Goal: Task Accomplishment & Management: Manage account settings

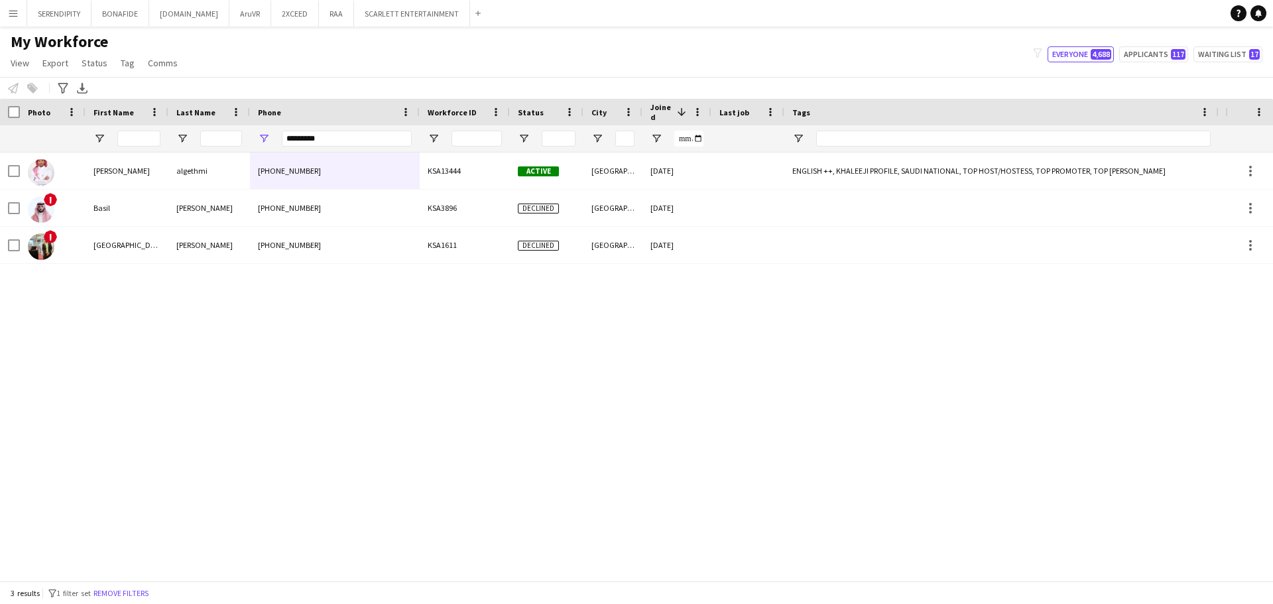
click at [221, 136] on div at bounding box center [907, 138] width 1815 height 27
click at [135, 135] on input "First Name Filter Input" at bounding box center [138, 139] width 43 height 16
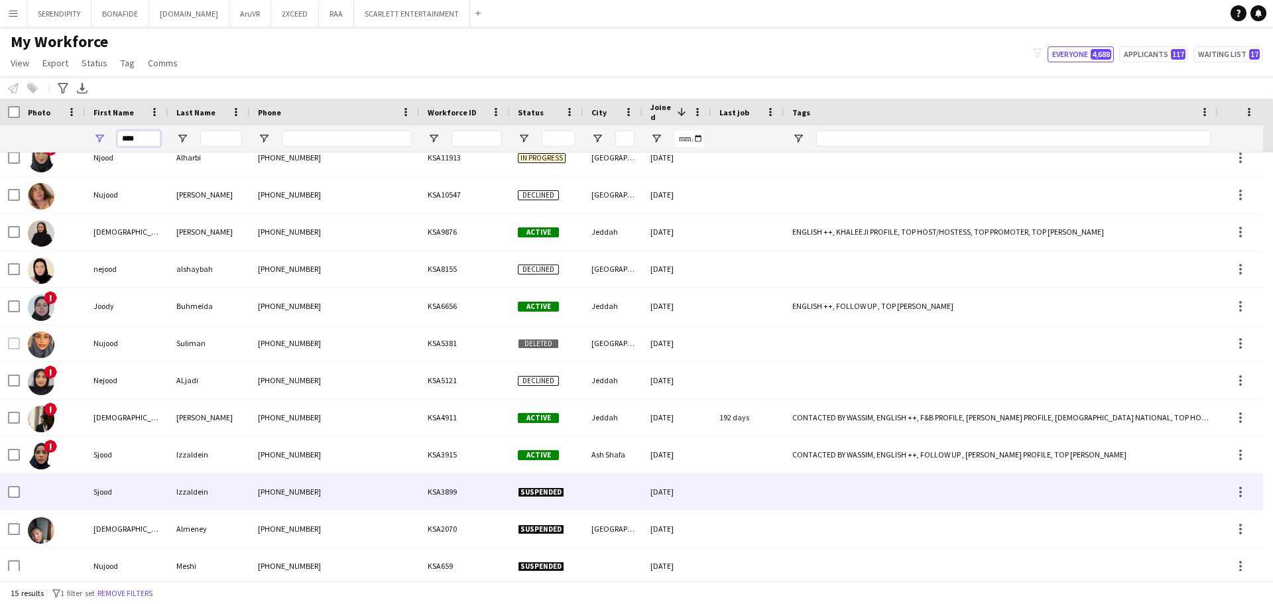
scroll to position [133, 0]
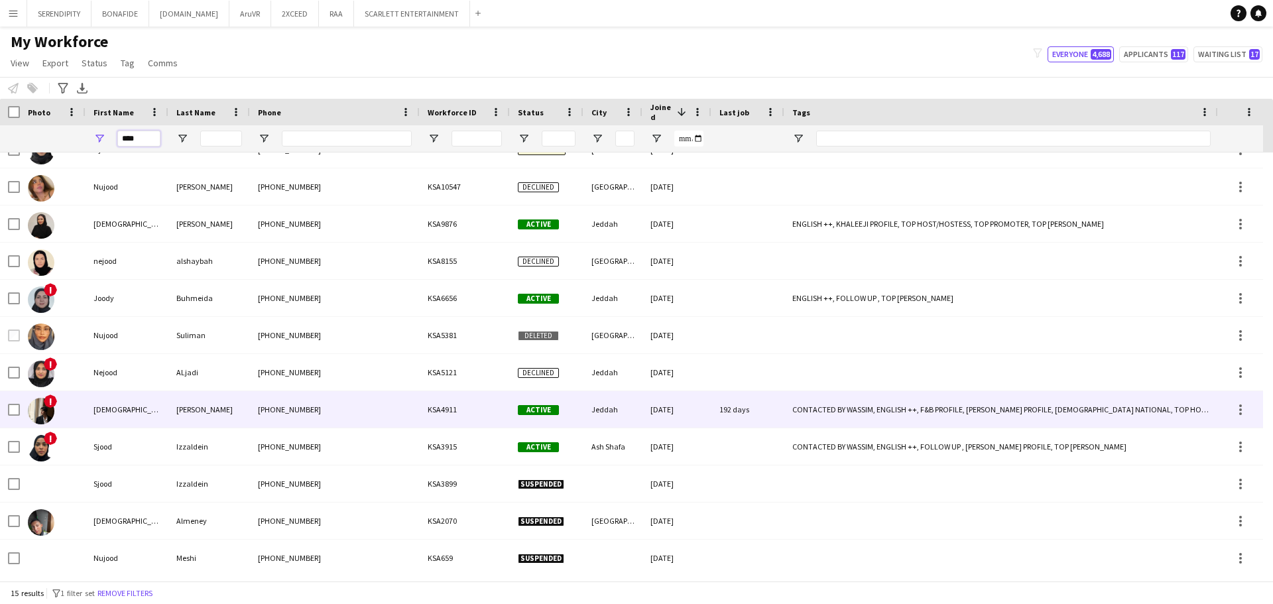
type input "****"
click at [164, 413] on div "[DEMOGRAPHIC_DATA]" at bounding box center [127, 409] width 83 height 36
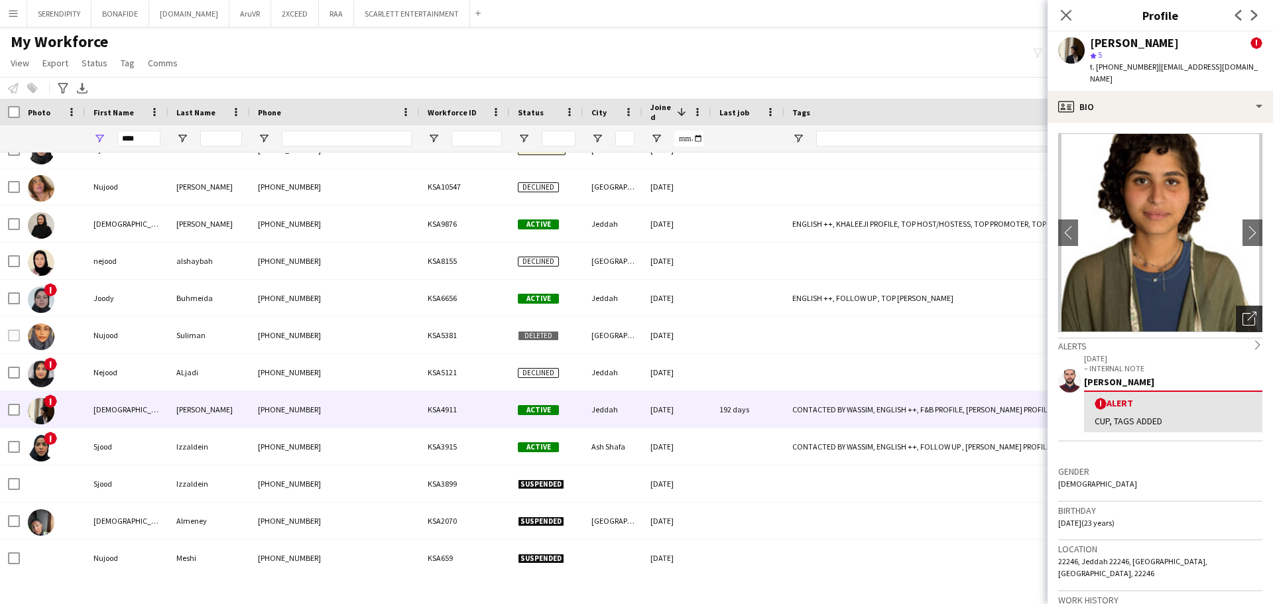
click at [1242, 312] on icon "Open photos pop-in" at bounding box center [1249, 319] width 14 height 14
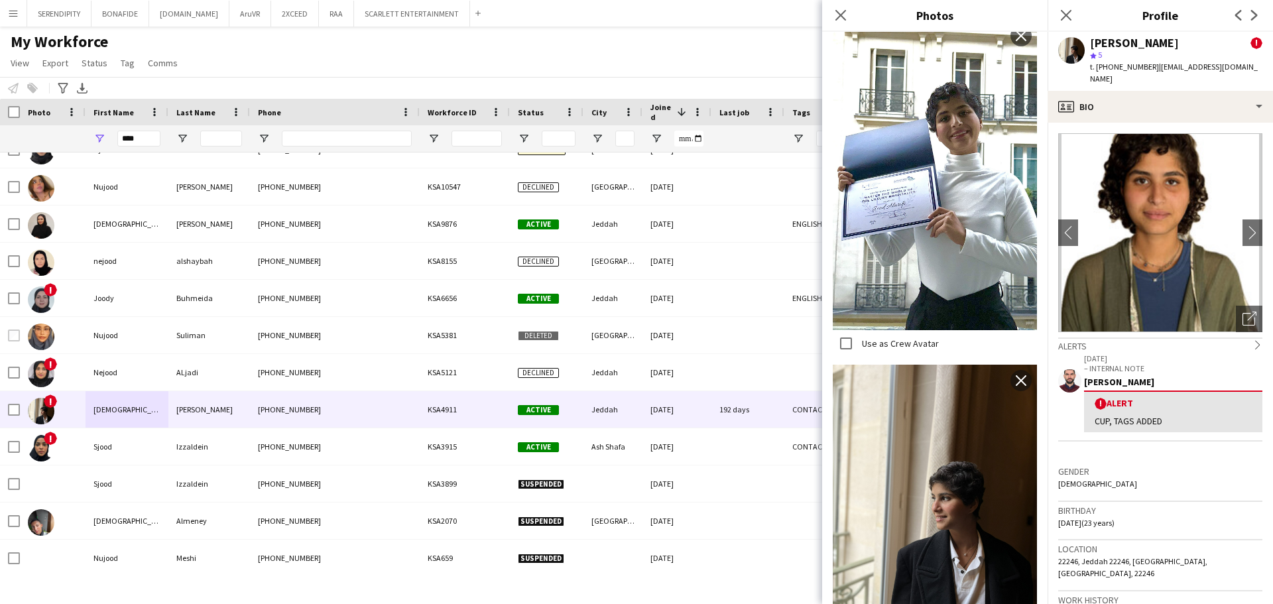
scroll to position [627, 0]
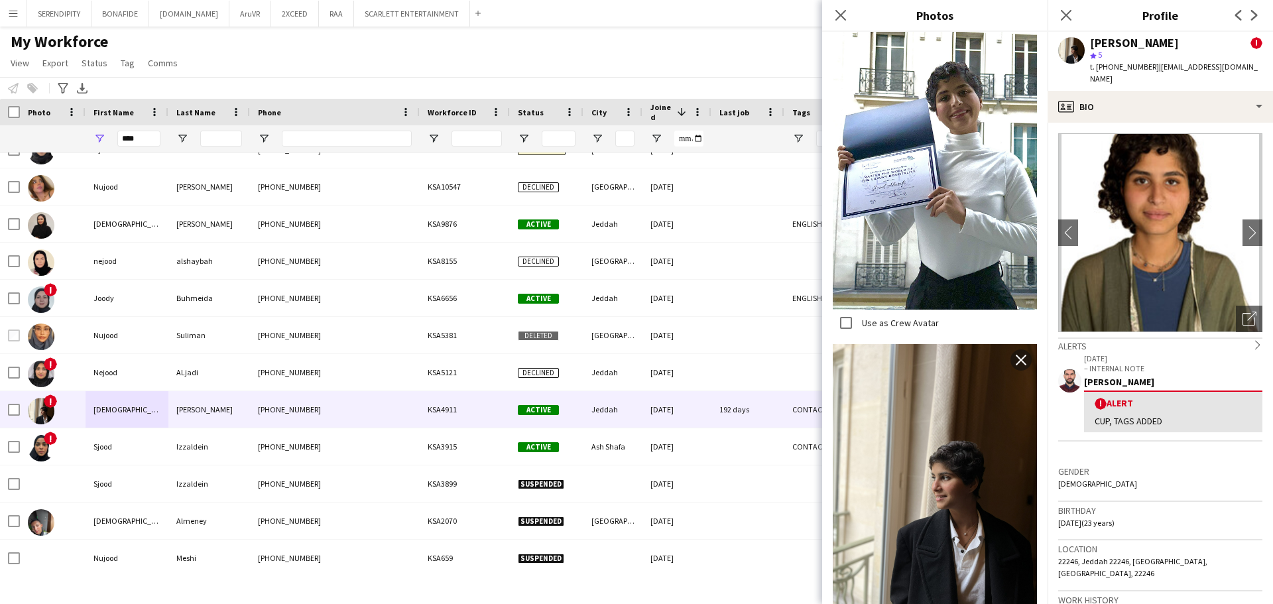
click at [961, 437] on img at bounding box center [935, 480] width 204 height 272
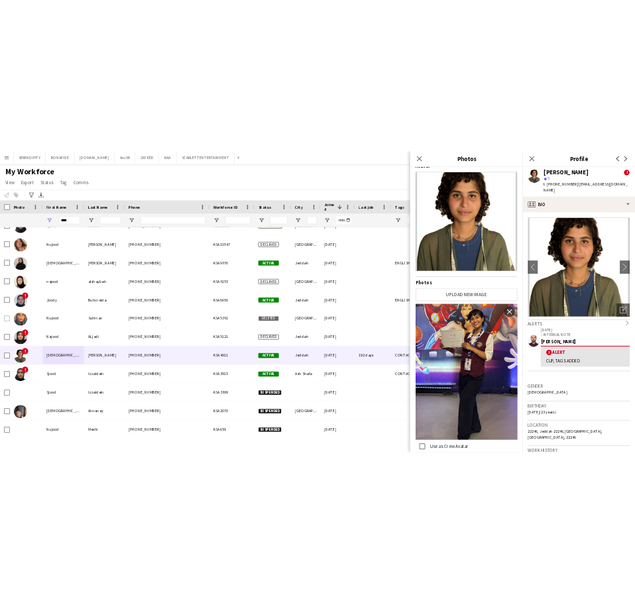
scroll to position [0, 0]
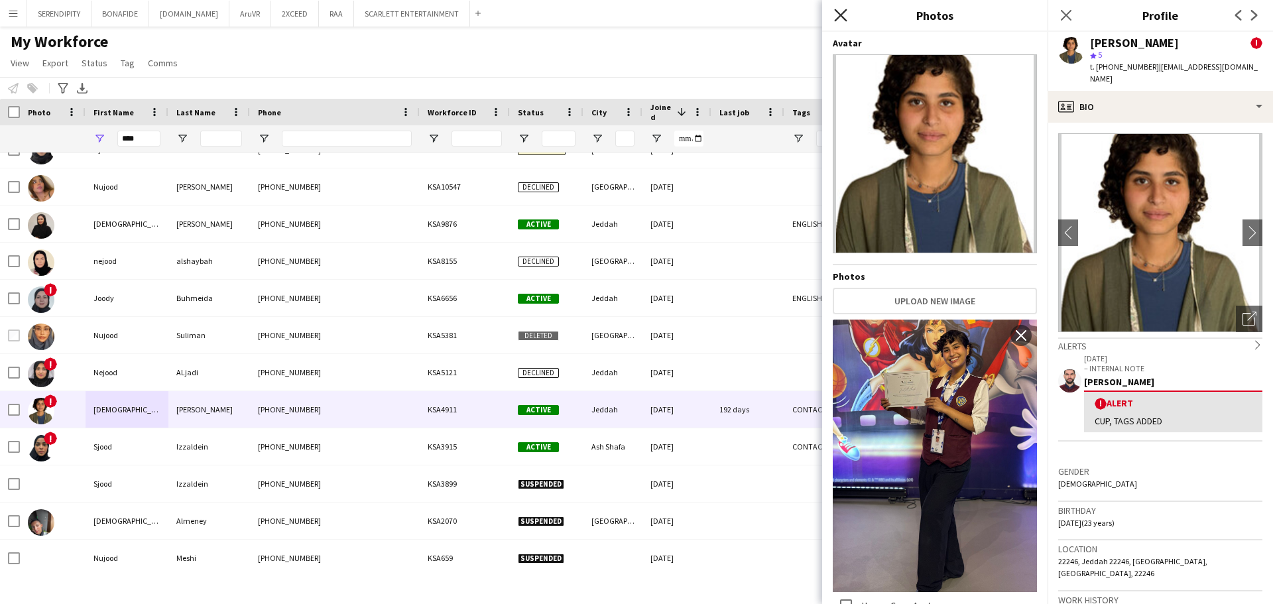
click at [841, 11] on icon "Close pop-in" at bounding box center [840, 15] width 13 height 13
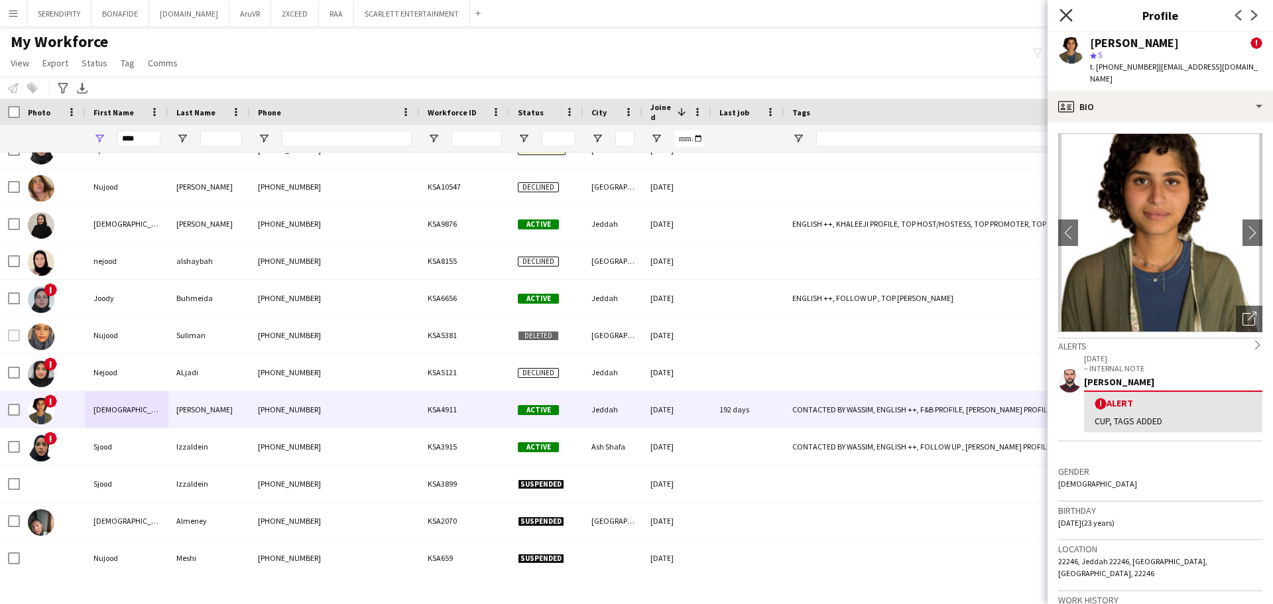
click at [1068, 14] on icon at bounding box center [1065, 15] width 13 height 13
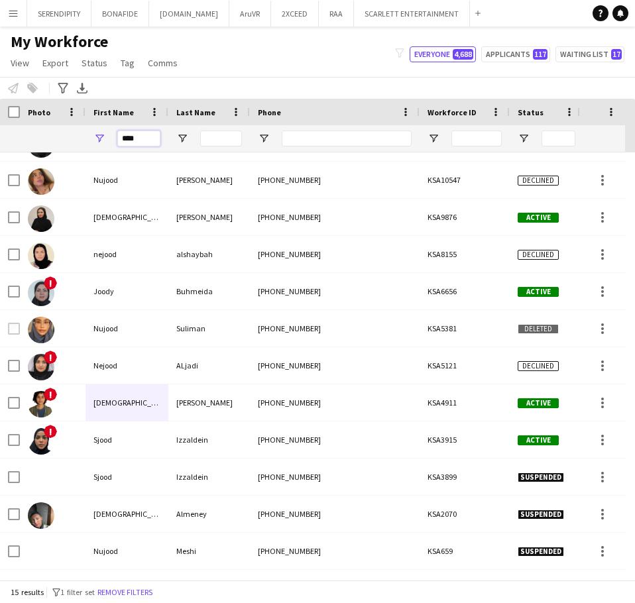
drag, startPoint x: 140, startPoint y: 135, endPoint x: 13, endPoint y: 148, distance: 128.0
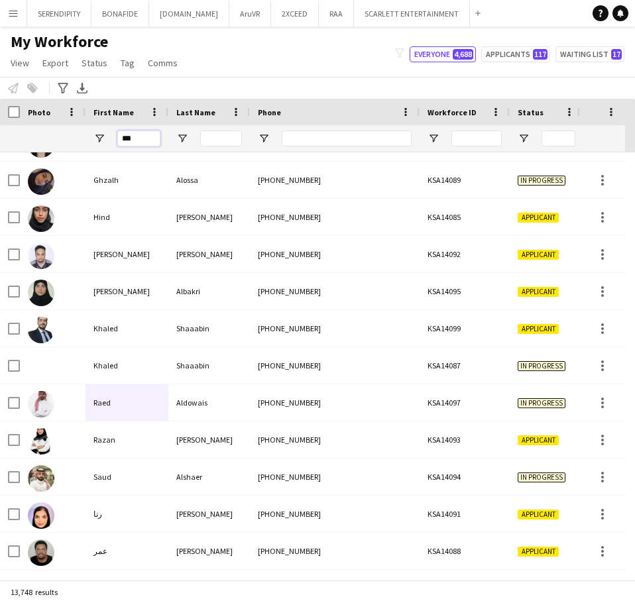
type input "****"
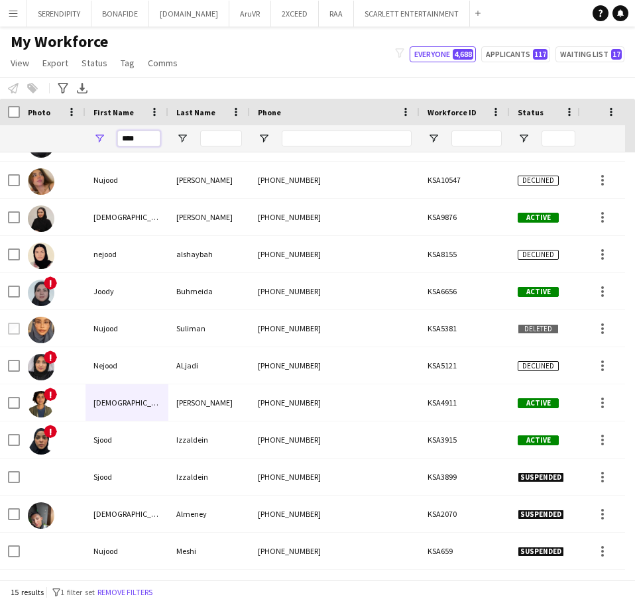
drag, startPoint x: 139, startPoint y: 140, endPoint x: 97, endPoint y: 133, distance: 43.0
click at [97, 133] on div "****" at bounding box center [127, 138] width 83 height 27
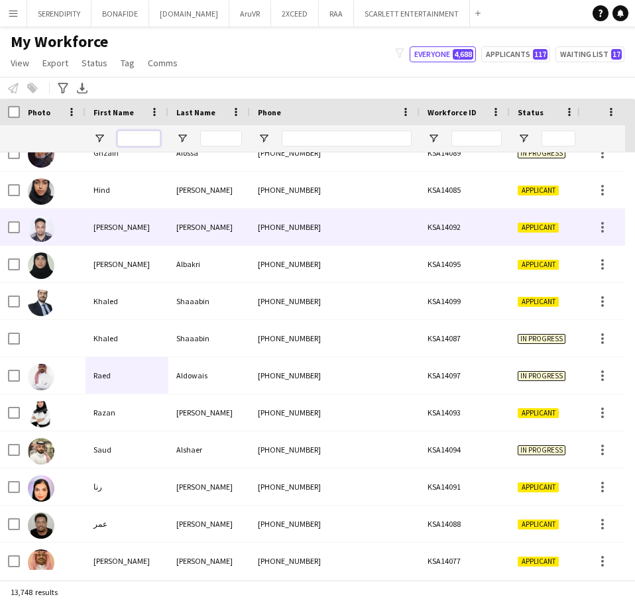
scroll to position [199, 0]
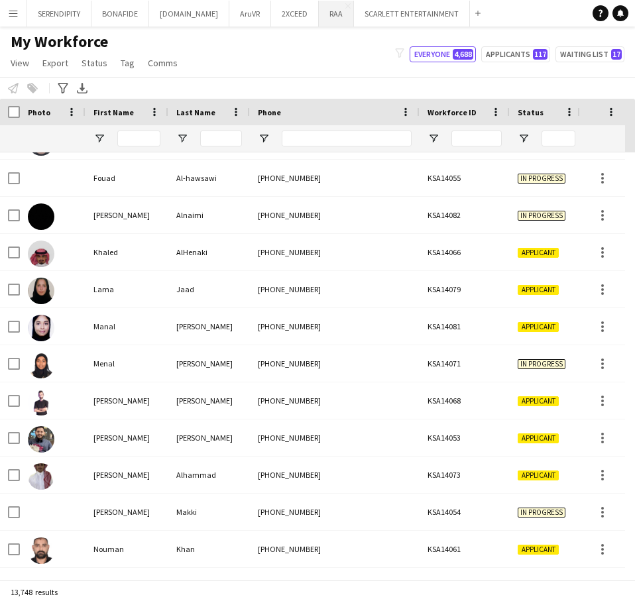
click at [319, 9] on button "RAA Close" at bounding box center [336, 14] width 35 height 26
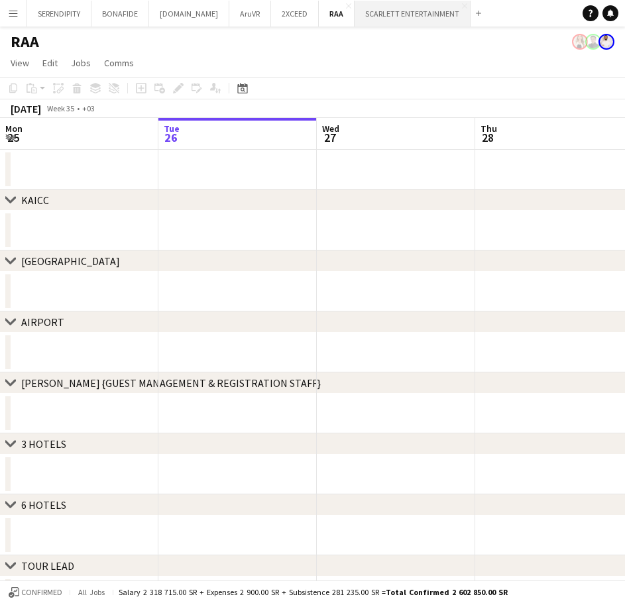
click at [416, 11] on button "SCARLETT ENTERTAINMENT Close" at bounding box center [413, 14] width 116 height 26
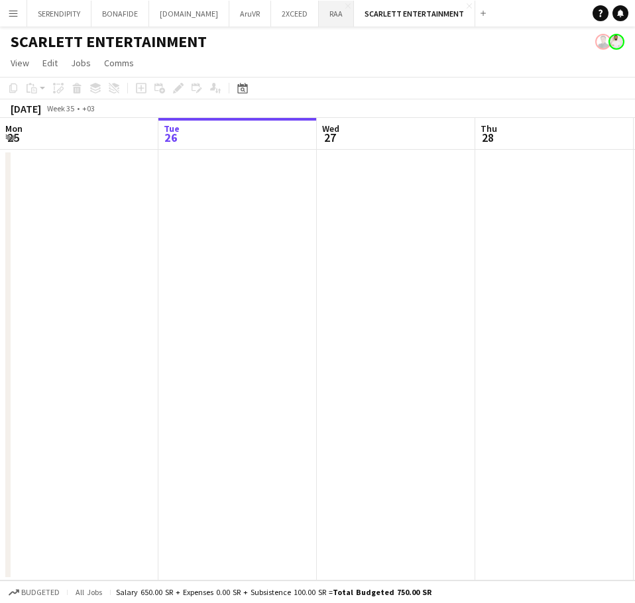
click at [319, 10] on button "RAA Close" at bounding box center [336, 14] width 35 height 26
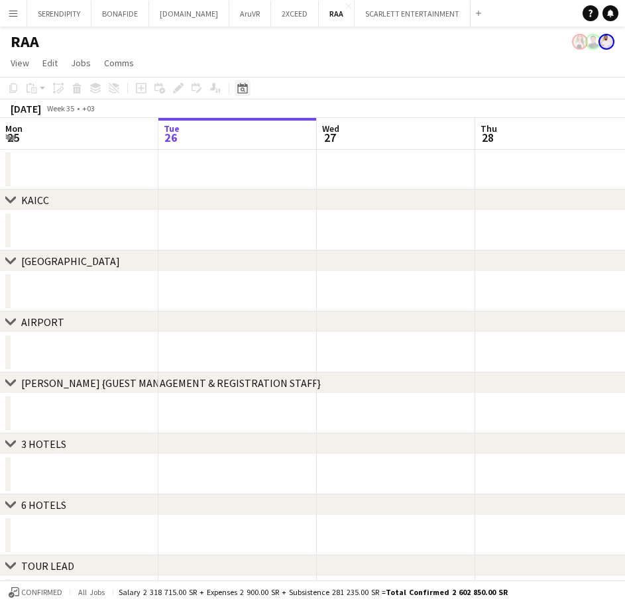
click at [245, 88] on icon "Date picker" at bounding box center [242, 88] width 11 height 11
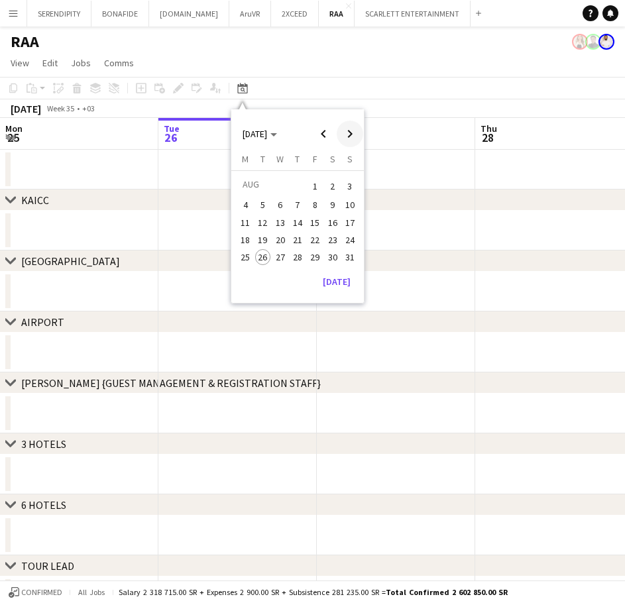
click at [358, 135] on span "Next month" at bounding box center [350, 134] width 27 height 27
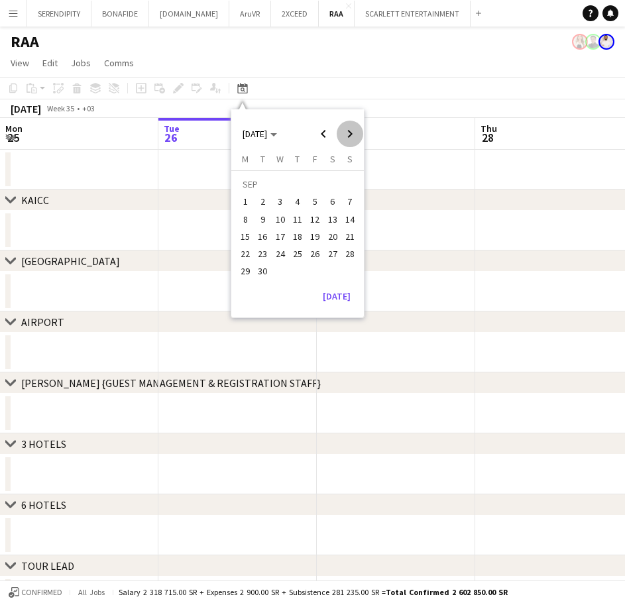
click at [358, 135] on span "Next month" at bounding box center [350, 134] width 27 height 27
click at [343, 255] on span "26" at bounding box center [350, 254] width 16 height 16
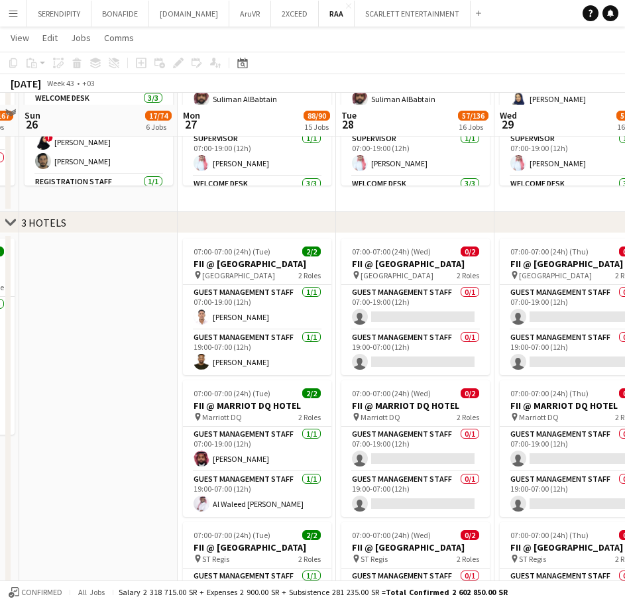
scroll to position [972, 0]
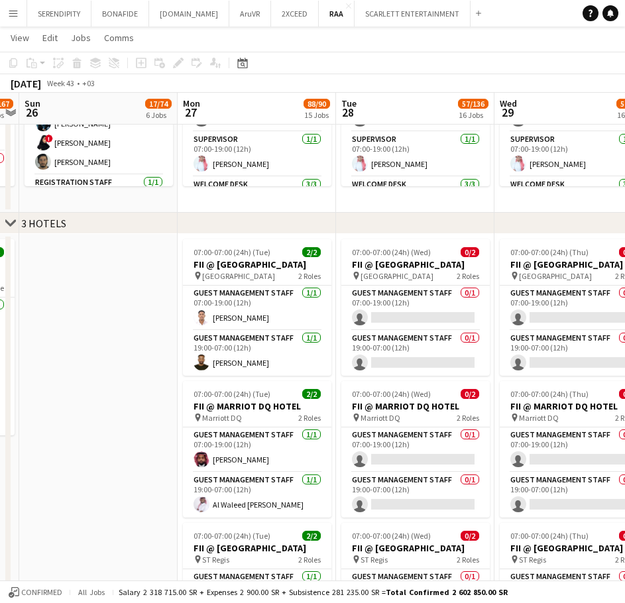
click at [11, 221] on icon "chevron-right" at bounding box center [10, 223] width 11 height 11
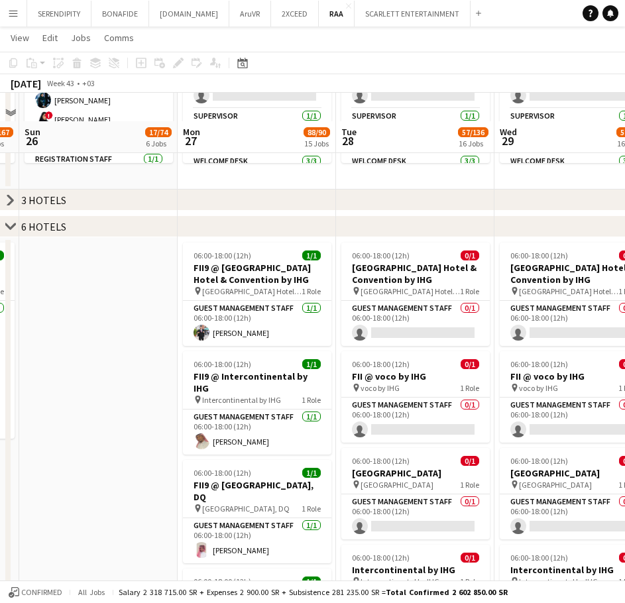
scroll to position [1039, 0]
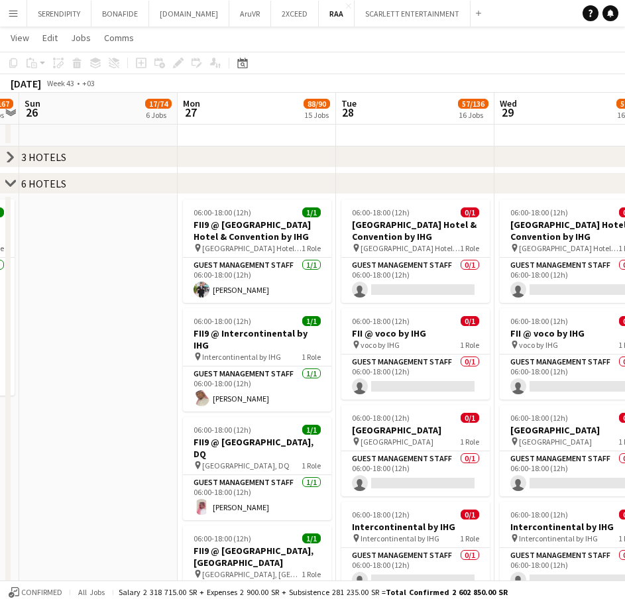
click at [12, 184] on icon at bounding box center [10, 182] width 10 height 5
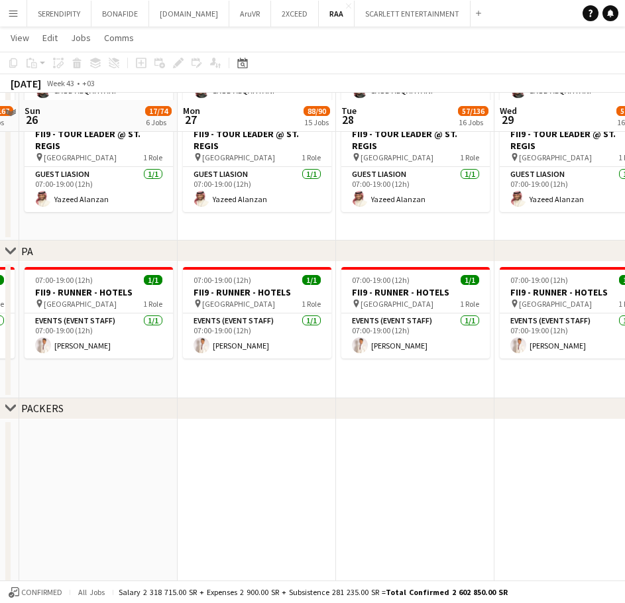
scroll to position [1348, 0]
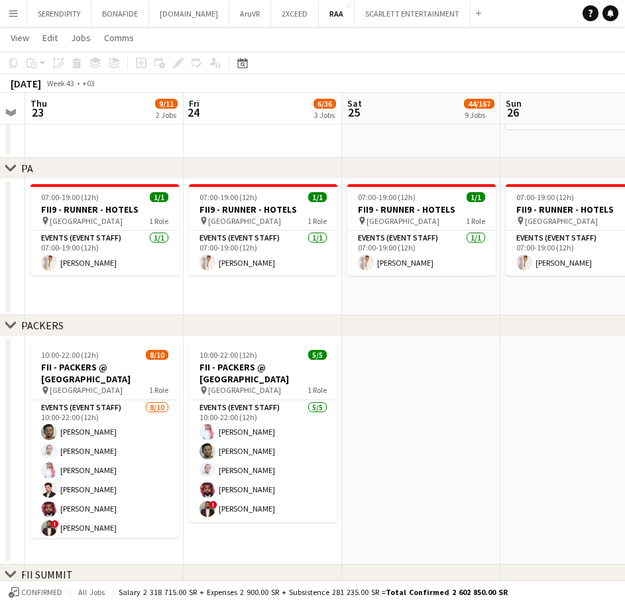
drag, startPoint x: 76, startPoint y: 381, endPoint x: 457, endPoint y: 376, distance: 381.9
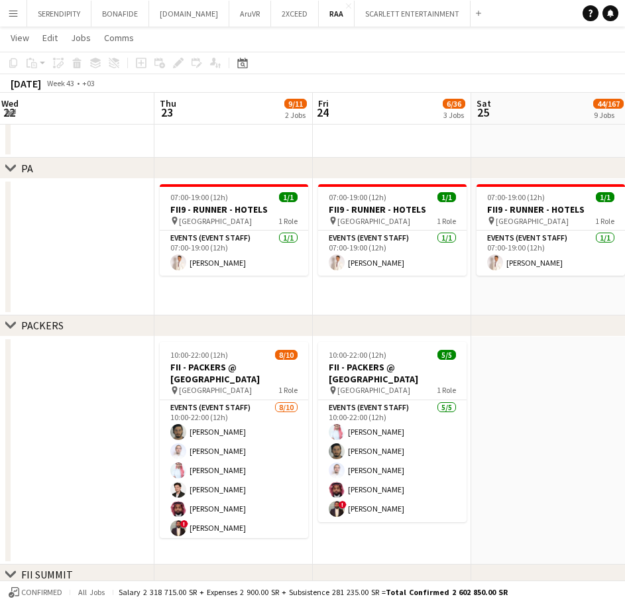
scroll to position [0, 308]
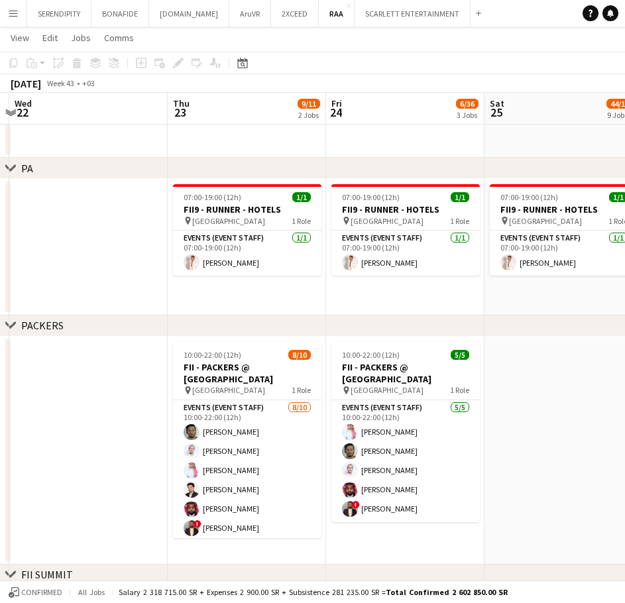
drag, startPoint x: 74, startPoint y: 314, endPoint x: 309, endPoint y: 319, distance: 234.7
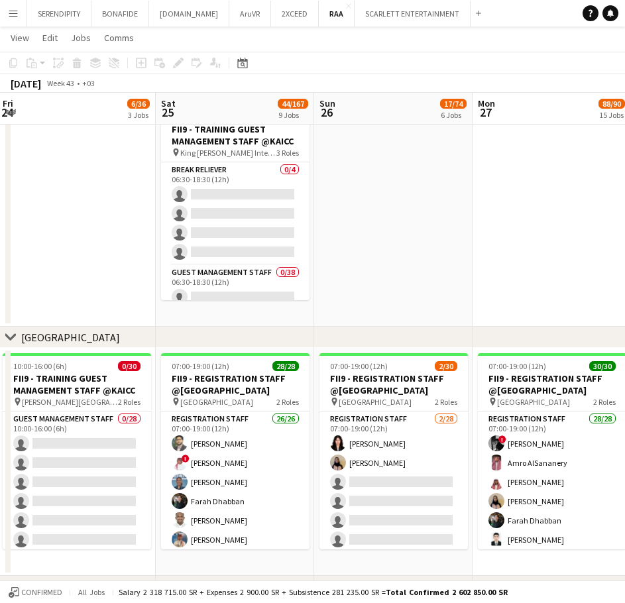
scroll to position [0, 408]
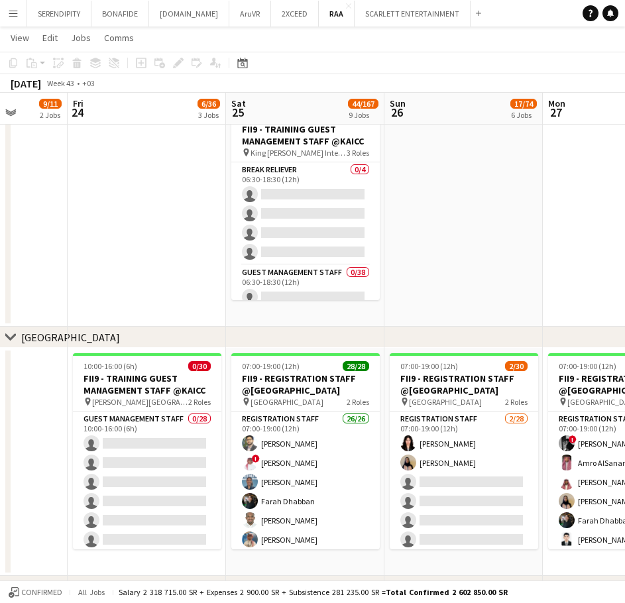
drag, startPoint x: 261, startPoint y: 393, endPoint x: -1, endPoint y: 385, distance: 262.0
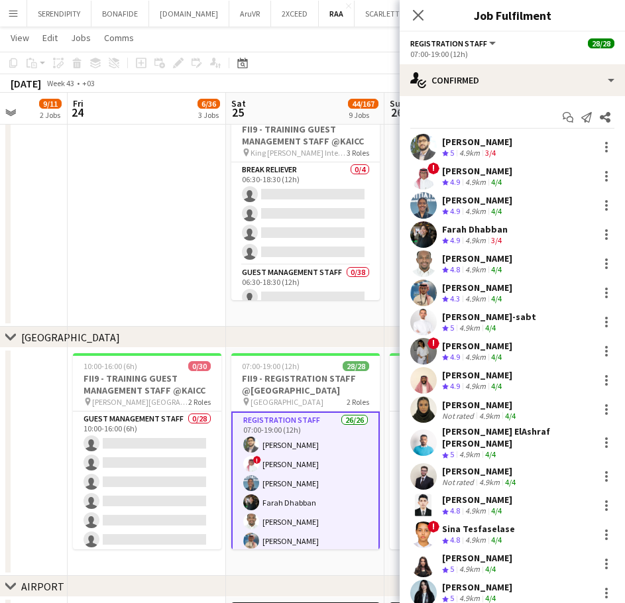
click at [500, 141] on div "[PERSON_NAME]" at bounding box center [477, 142] width 70 height 12
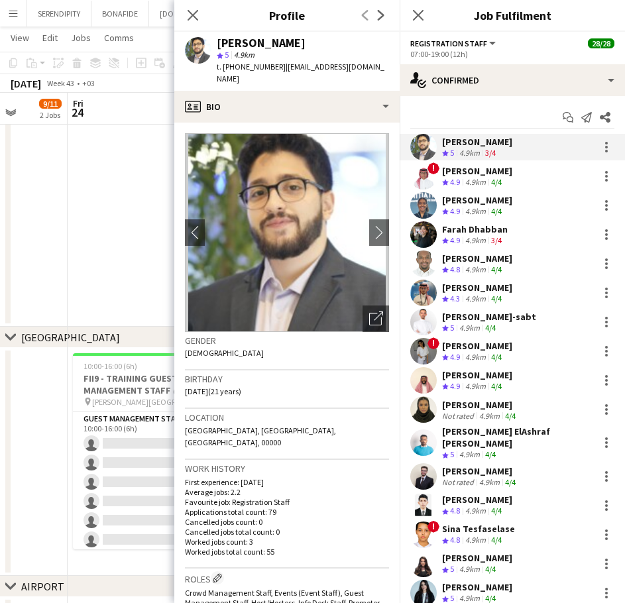
drag, startPoint x: 302, startPoint y: 42, endPoint x: 216, endPoint y: 42, distance: 85.5
click at [216, 42] on div "[PERSON_NAME] star 5 4.9km t. [PHONE_NUMBER] | [EMAIL_ADDRESS][DOMAIN_NAME]" at bounding box center [286, 61] width 225 height 59
copy div "[PERSON_NAME]"
drag, startPoint x: 279, startPoint y: 67, endPoint x: 373, endPoint y: 66, distance: 93.5
click at [373, 66] on span "| [EMAIL_ADDRESS][DOMAIN_NAME]" at bounding box center [301, 73] width 168 height 22
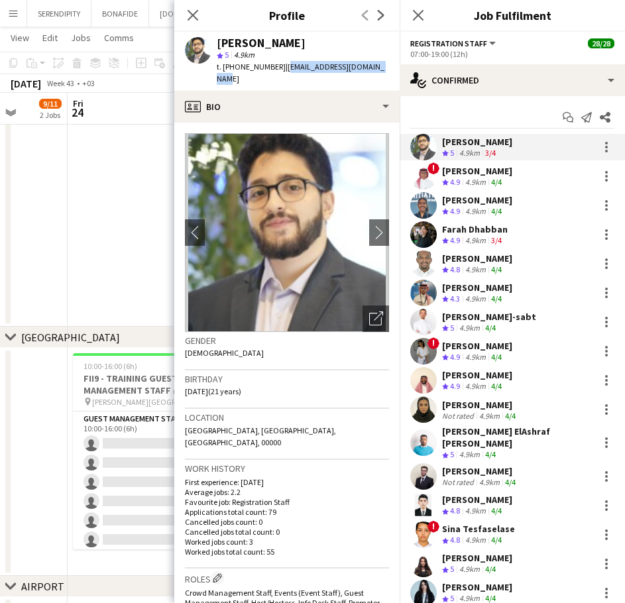
copy span "[EMAIL_ADDRESS][DOMAIN_NAME]"
drag, startPoint x: 272, startPoint y: 67, endPoint x: 245, endPoint y: 69, distance: 27.3
click at [245, 69] on span "t. [PHONE_NUMBER]" at bounding box center [251, 67] width 69 height 10
drag, startPoint x: 274, startPoint y: 67, endPoint x: 223, endPoint y: 69, distance: 50.4
click at [223, 69] on span "t. [PHONE_NUMBER]" at bounding box center [251, 67] width 69 height 10
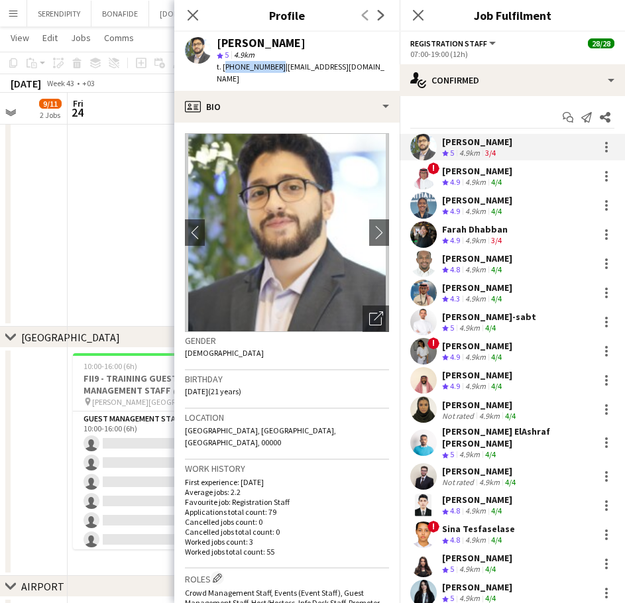
copy span "[PHONE_NUMBER]"
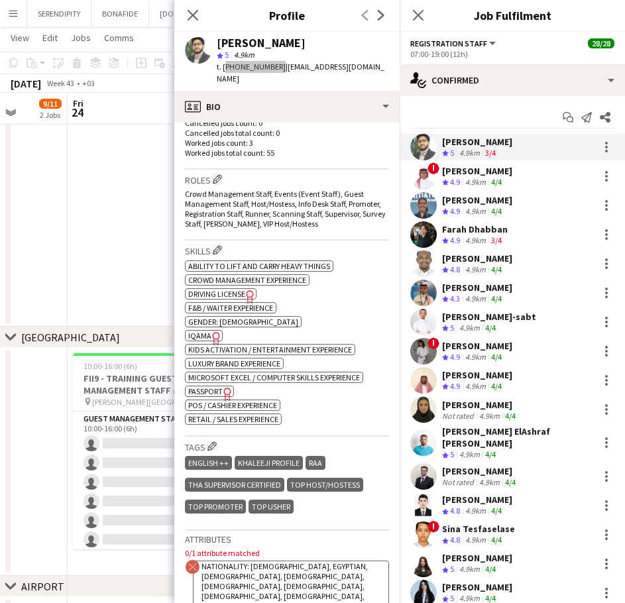
scroll to position [398, 0]
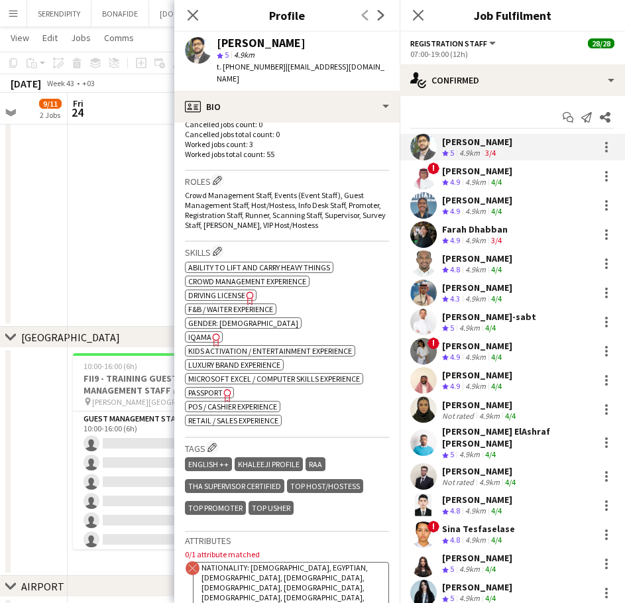
click at [209, 333] on icon "Freelancer has uploaded a photo validation of skill. Click to see" at bounding box center [216, 340] width 14 height 14
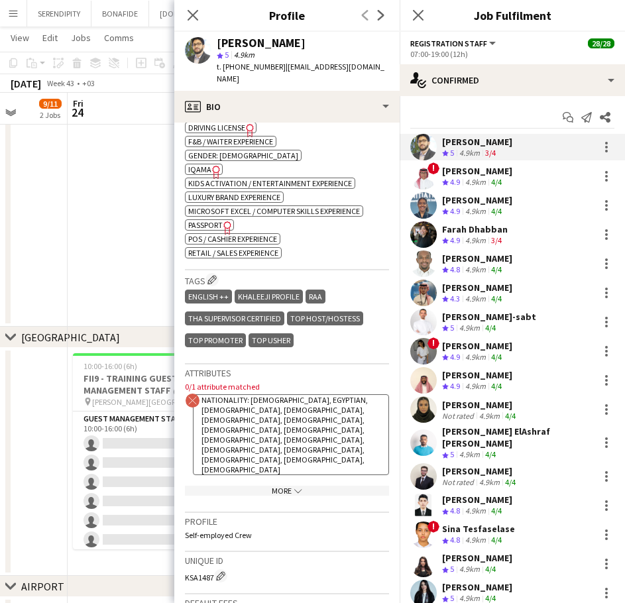
scroll to position [530, 0]
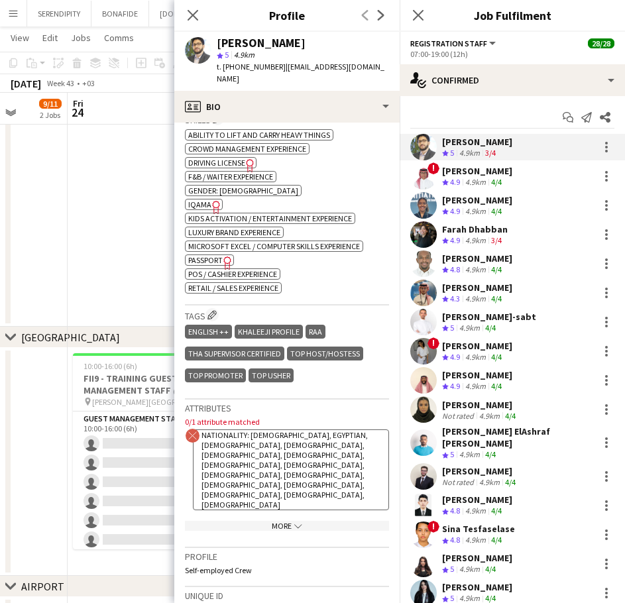
click at [212, 201] on icon at bounding box center [215, 207] width 7 height 13
drag, startPoint x: 274, startPoint y: 66, endPoint x: 224, endPoint y: 69, distance: 49.8
click at [224, 69] on span "t. [PHONE_NUMBER]" at bounding box center [251, 67] width 69 height 10
copy span "[PHONE_NUMBER]"
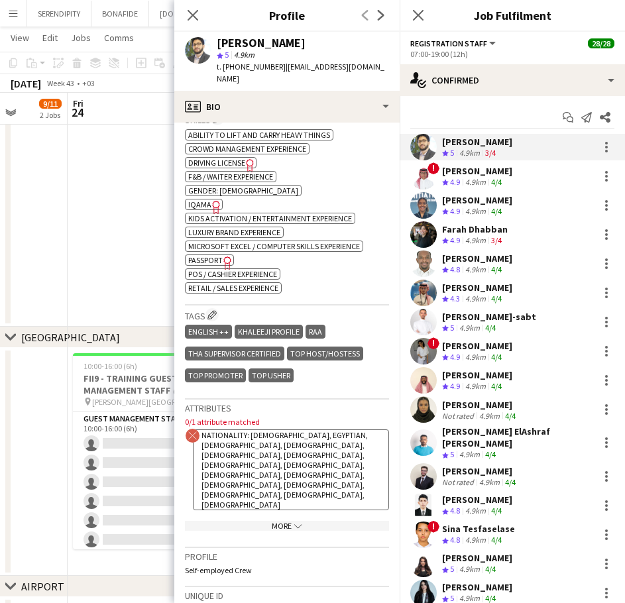
click at [528, 178] on div "! [PERSON_NAME] Crew rating 4.9 4.9km 4/4" at bounding box center [512, 176] width 225 height 27
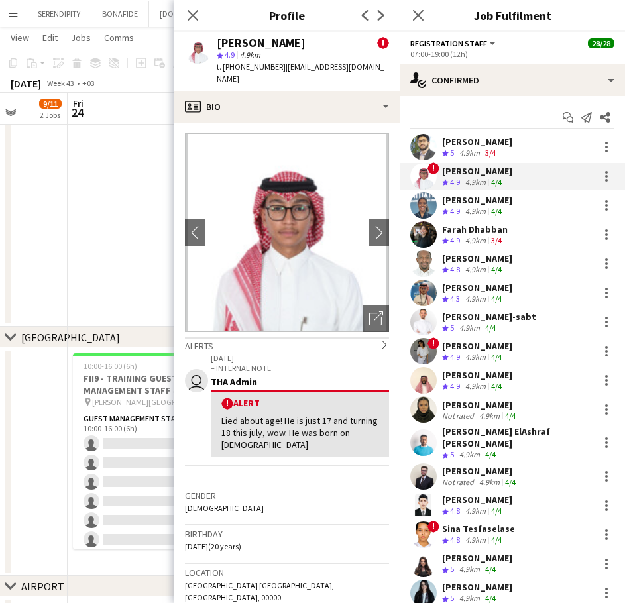
drag, startPoint x: 282, startPoint y: 42, endPoint x: 214, endPoint y: 44, distance: 67.6
click at [214, 44] on div "[PERSON_NAME] ! star 4.9 4.9km t. [PHONE_NUMBER] | [EMAIL_ADDRESS][DOMAIN_NAME]" at bounding box center [286, 61] width 225 height 59
copy div "[PERSON_NAME]"
drag, startPoint x: 280, startPoint y: 67, endPoint x: 373, endPoint y: 66, distance: 93.5
click at [373, 66] on span "| [EMAIL_ADDRESS][DOMAIN_NAME]" at bounding box center [301, 73] width 168 height 22
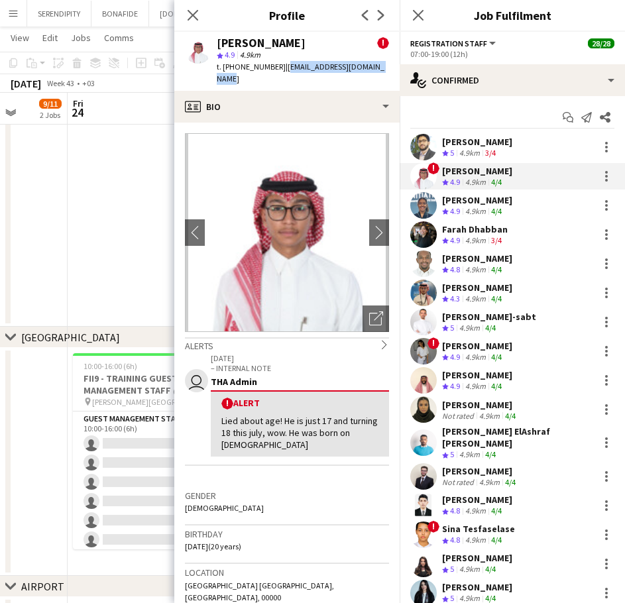
copy span "[EMAIL_ADDRESS][DOMAIN_NAME]"
drag, startPoint x: 224, startPoint y: 69, endPoint x: 273, endPoint y: 65, distance: 49.2
click at [273, 65] on span "t. [PHONE_NUMBER]" at bounding box center [251, 67] width 69 height 10
copy span "[PHONE_NUMBER]"
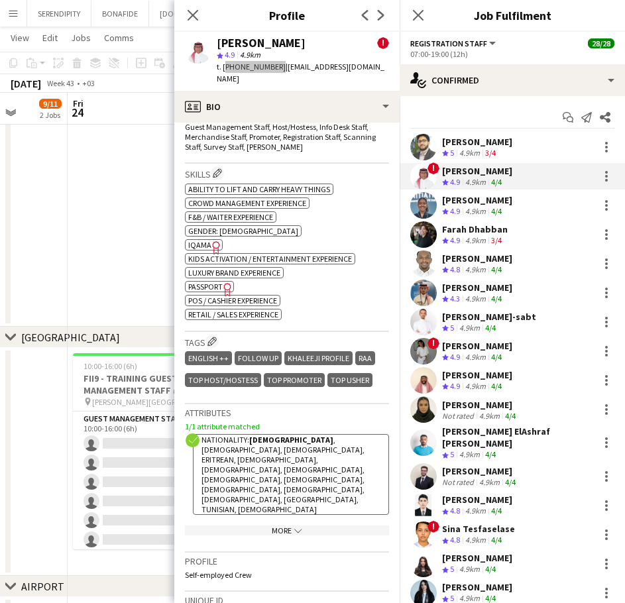
scroll to position [641, 0]
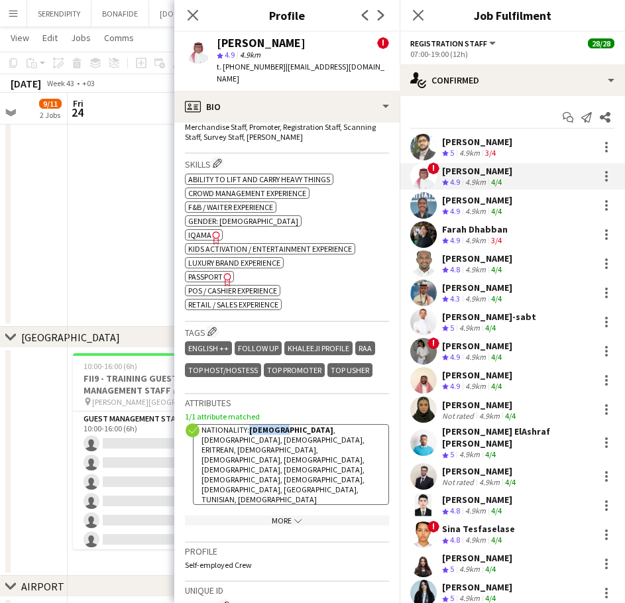
drag, startPoint x: 287, startPoint y: 408, endPoint x: 251, endPoint y: 407, distance: 36.5
click at [251, 425] on span "Nationality: [DEMOGRAPHIC_DATA] , [DEMOGRAPHIC_DATA], [DEMOGRAPHIC_DATA], [DEMO…" at bounding box center [283, 465] width 163 height 80
copy strong "[DEMOGRAPHIC_DATA]"
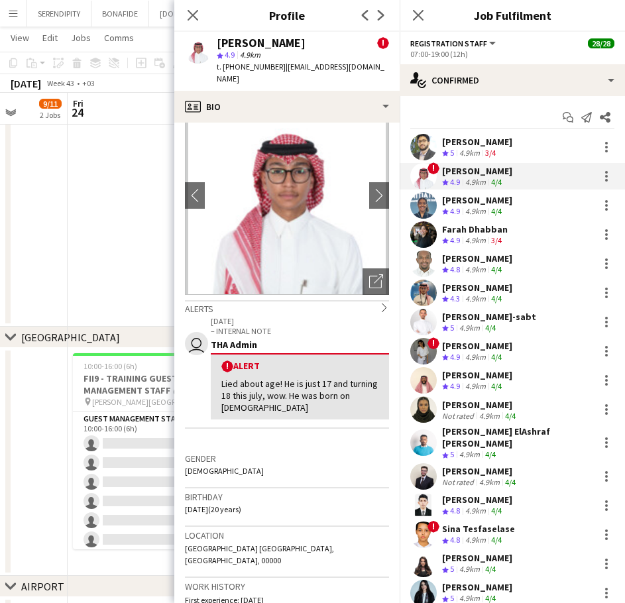
scroll to position [0, 0]
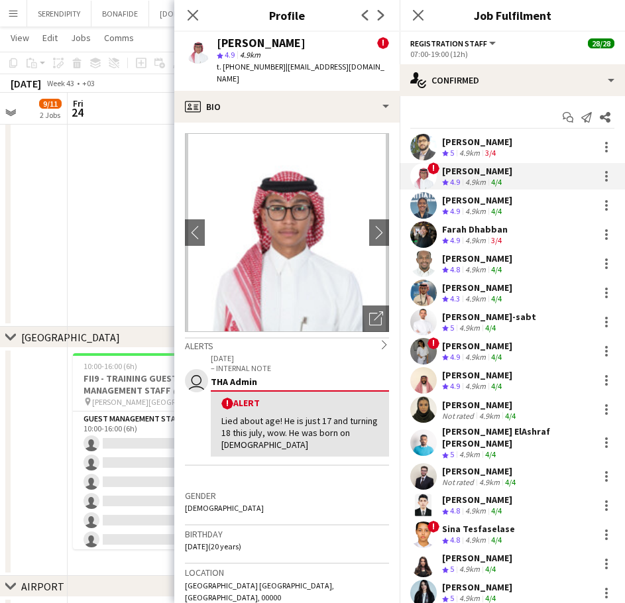
drag, startPoint x: 503, startPoint y: 209, endPoint x: 501, endPoint y: 201, distance: 8.2
click at [501, 204] on div "[PERSON_NAME] Crew rating 4.9 4.9km 4/4" at bounding box center [477, 205] width 70 height 23
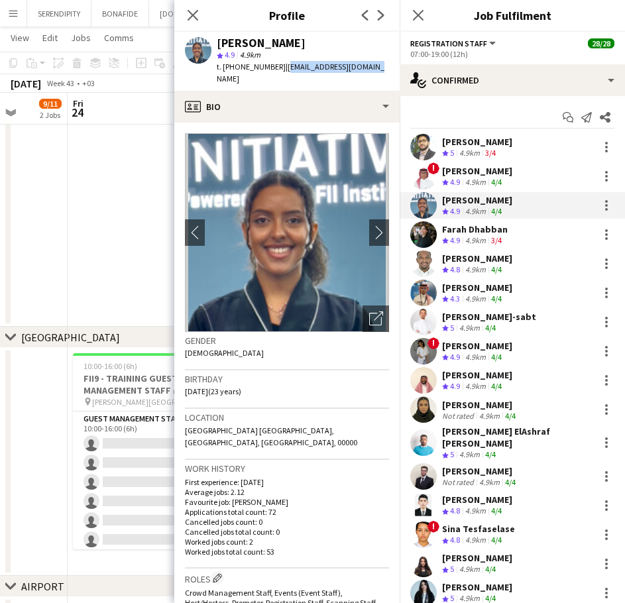
drag, startPoint x: 361, startPoint y: 66, endPoint x: 280, endPoint y: 72, distance: 80.4
click at [280, 72] on span "| [EMAIL_ADDRESS][DOMAIN_NAME]" at bounding box center [301, 73] width 168 height 22
copy span "[EMAIL_ADDRESS][DOMAIN_NAME]"
drag, startPoint x: 272, startPoint y: 67, endPoint x: 248, endPoint y: 67, distance: 24.5
click at [248, 67] on span "t. [PHONE_NUMBER]" at bounding box center [251, 67] width 69 height 10
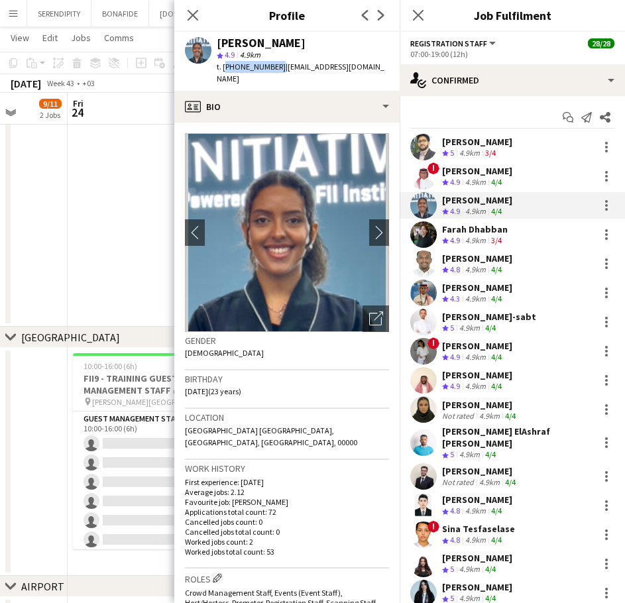
drag, startPoint x: 274, startPoint y: 68, endPoint x: 223, endPoint y: 68, distance: 51.0
click at [223, 68] on span "t. [PHONE_NUMBER]" at bounding box center [251, 67] width 69 height 10
copy span "[PHONE_NUMBER]"
drag, startPoint x: 277, startPoint y: 44, endPoint x: 219, endPoint y: 47, distance: 58.4
click at [219, 47] on div "[PERSON_NAME]" at bounding box center [303, 43] width 172 height 12
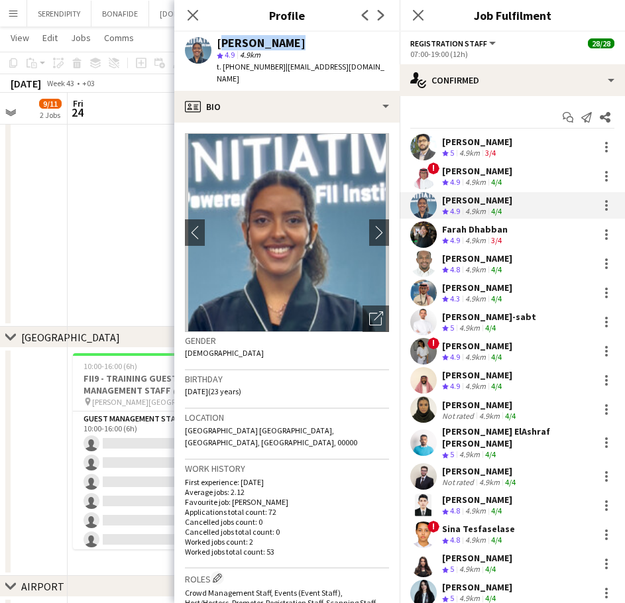
click at [125, 252] on app-date-cell at bounding box center [147, 213] width 158 height 228
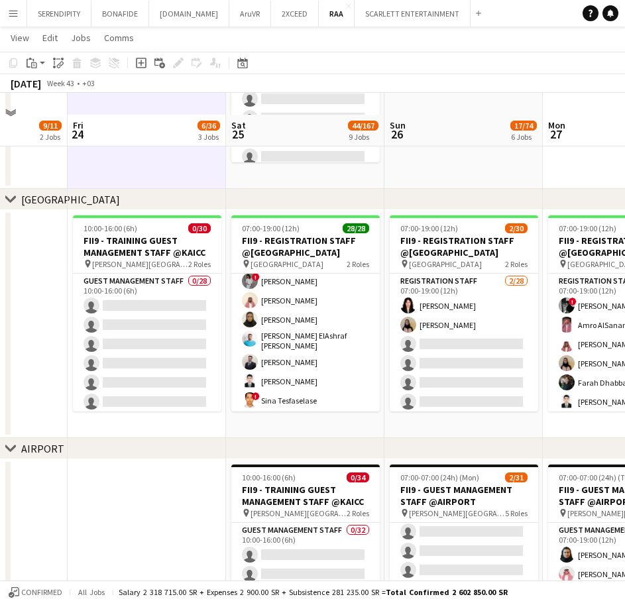
scroll to position [276, 0]
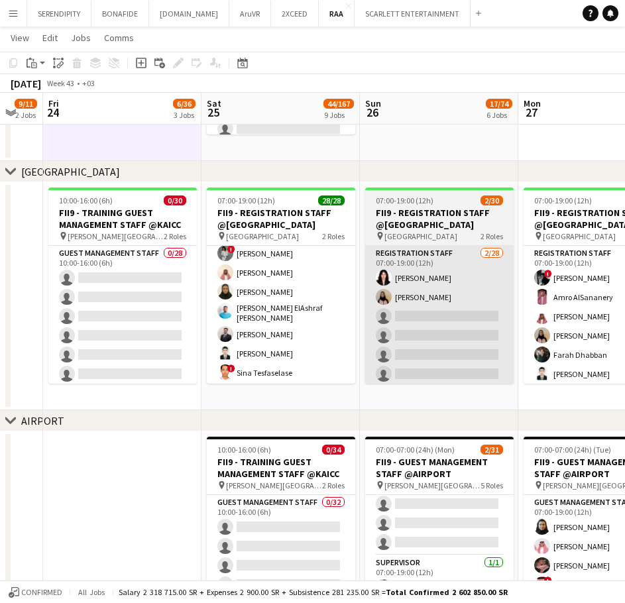
drag, startPoint x: 429, startPoint y: 152, endPoint x: 404, endPoint y: 320, distance: 169.5
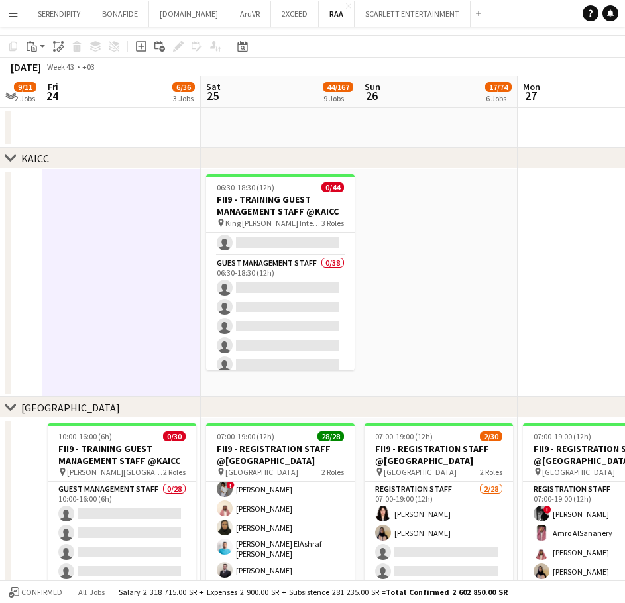
scroll to position [0, 0]
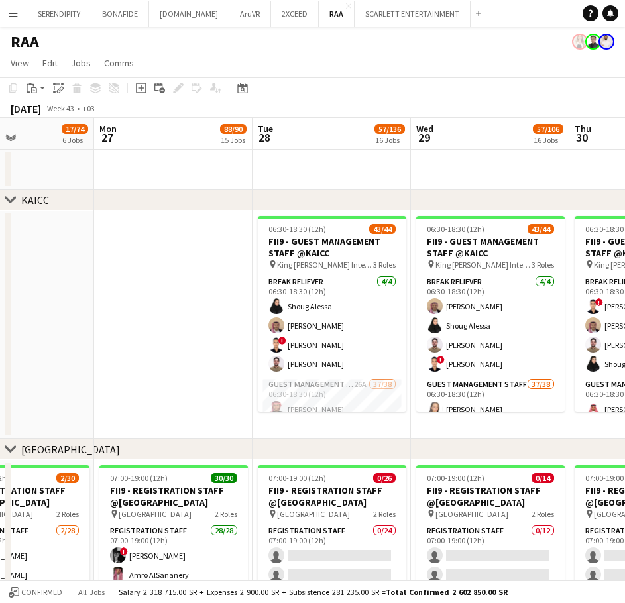
drag, startPoint x: 290, startPoint y: 333, endPoint x: 71, endPoint y: 308, distance: 220.3
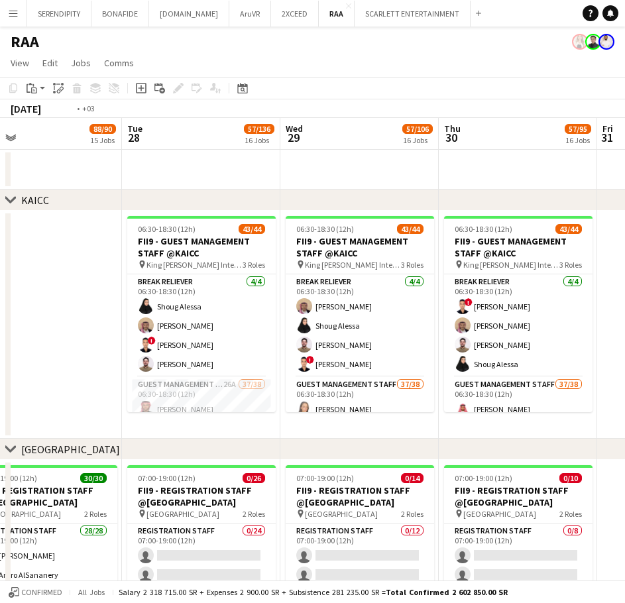
drag, startPoint x: 95, startPoint y: 323, endPoint x: 52, endPoint y: 329, distance: 43.6
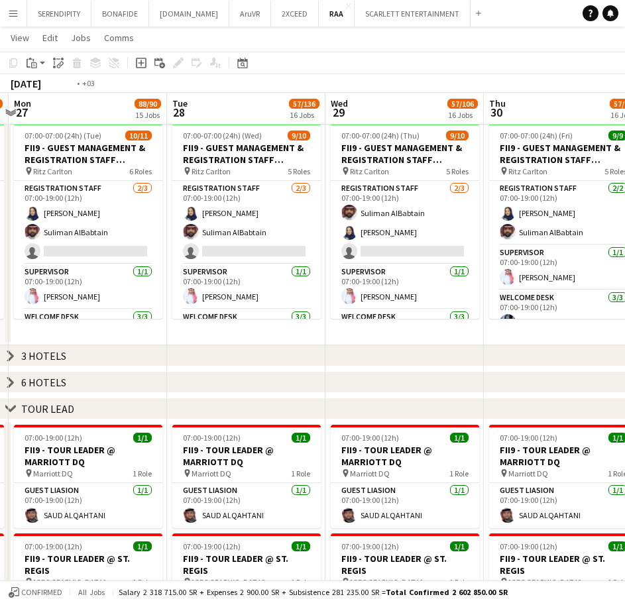
scroll to position [0, 403]
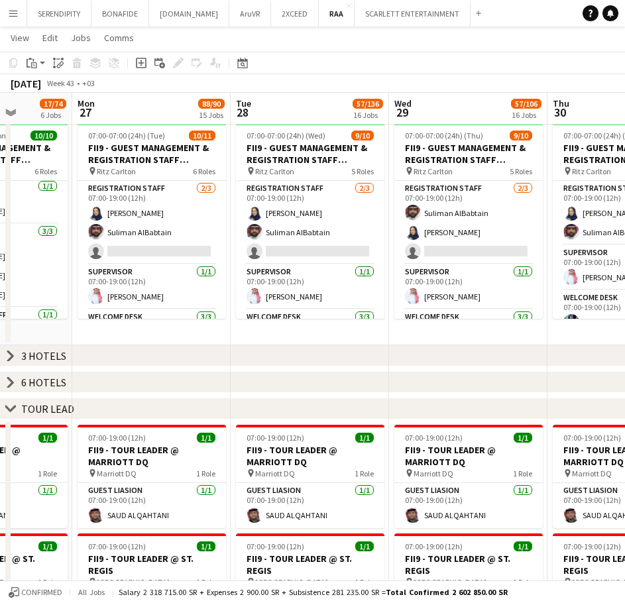
drag, startPoint x: 108, startPoint y: 335, endPoint x: 632, endPoint y: 360, distance: 524.3
click at [625, 360] on html "Menu Boards Boards Boards All jobs Status Workforce Workforce My Workforce Recr…" at bounding box center [312, 282] width 625 height 2245
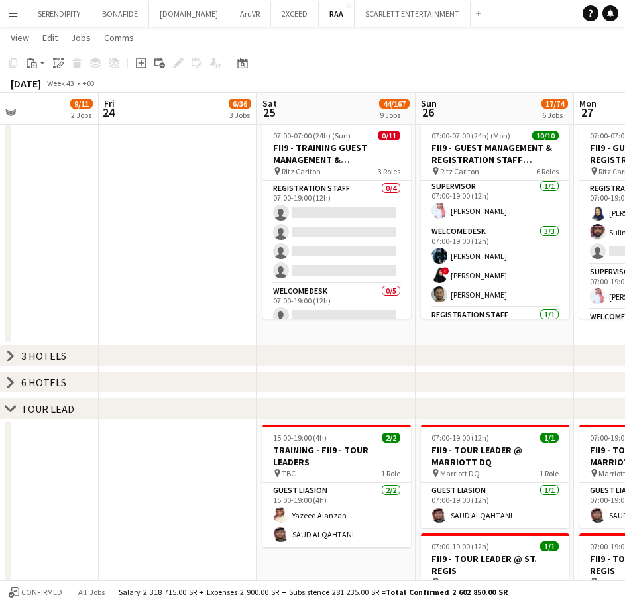
scroll to position [0, 348]
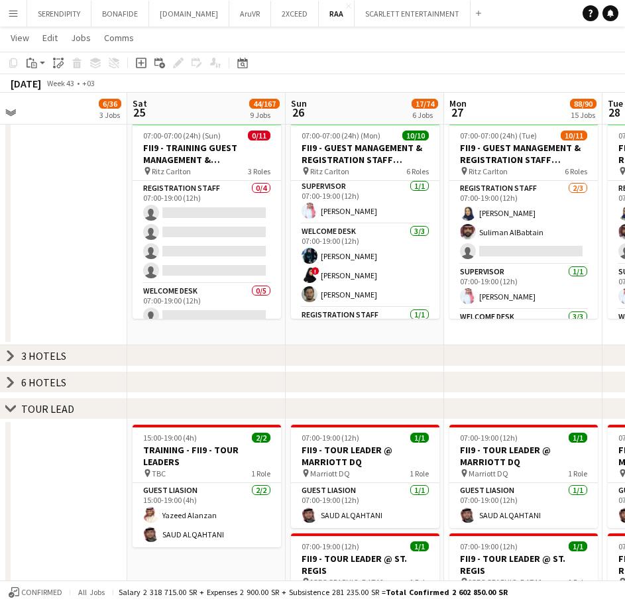
drag, startPoint x: 155, startPoint y: 335, endPoint x: 624, endPoint y: 350, distance: 469.6
click at [624, 350] on div "chevron-right [GEOGRAPHIC_DATA] chevron-right [GEOGRAPHIC_DATA] chevron-right A…" at bounding box center [312, 297] width 625 height 2171
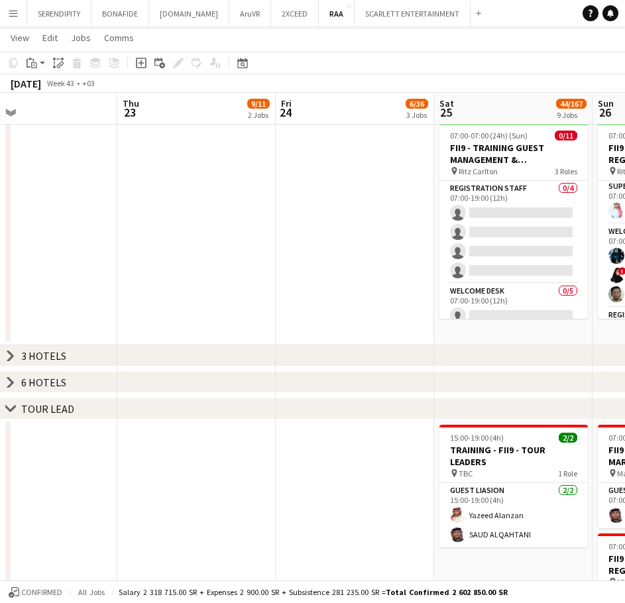
scroll to position [0, 353]
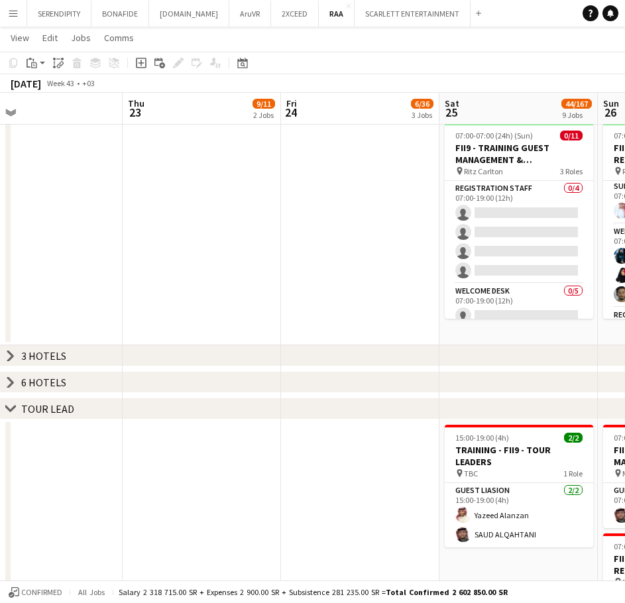
drag, startPoint x: 76, startPoint y: 264, endPoint x: 388, endPoint y: 269, distance: 312.3
click at [388, 269] on app-calendar-viewport "Mon 20 Tue 21 Wed 22 Thu 23 9/11 2 Jobs Fri 24 6/36 3 Jobs Sat 25 44/167 9 Jobs…" at bounding box center [312, 297] width 625 height 2171
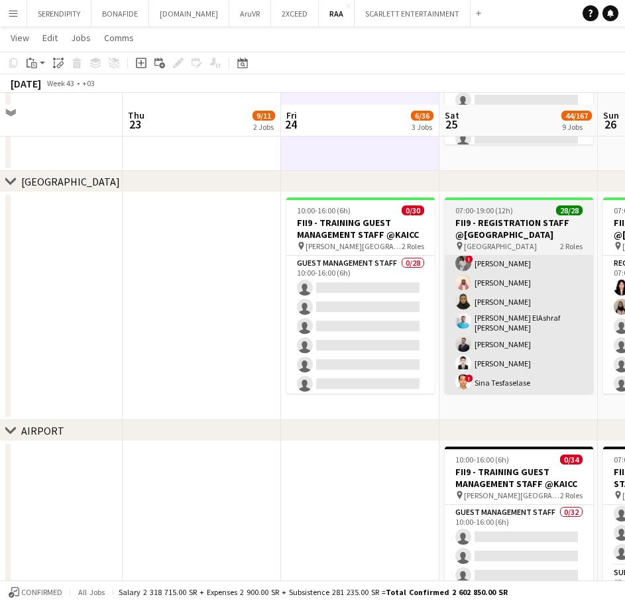
scroll to position [265, 0]
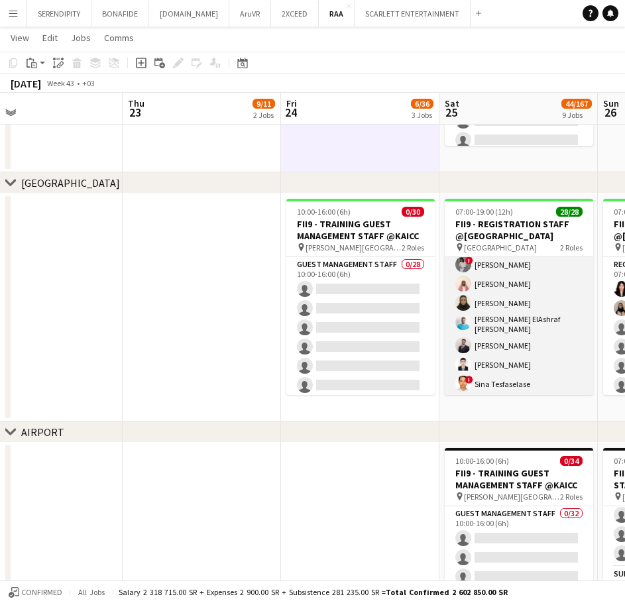
click at [525, 294] on app-card-role "Registration Staff 26/26 07:00-19:00 (12h) [PERSON_NAME] ! [PERSON_NAME] Elhill…" at bounding box center [519, 363] width 148 height 530
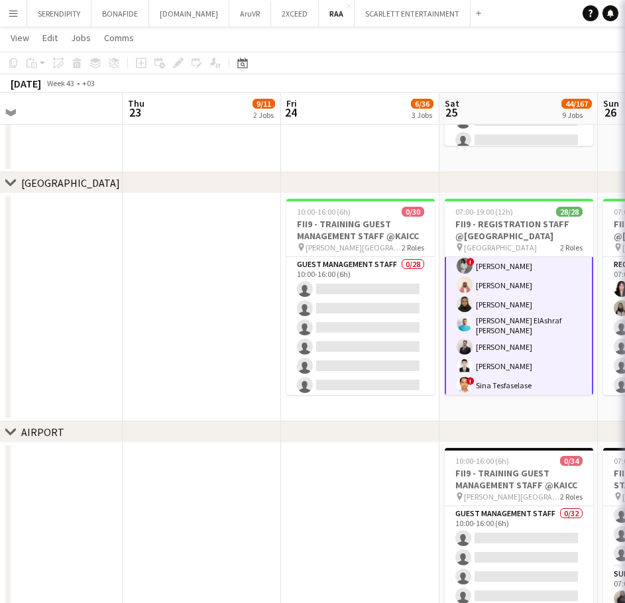
scroll to position [160, 0]
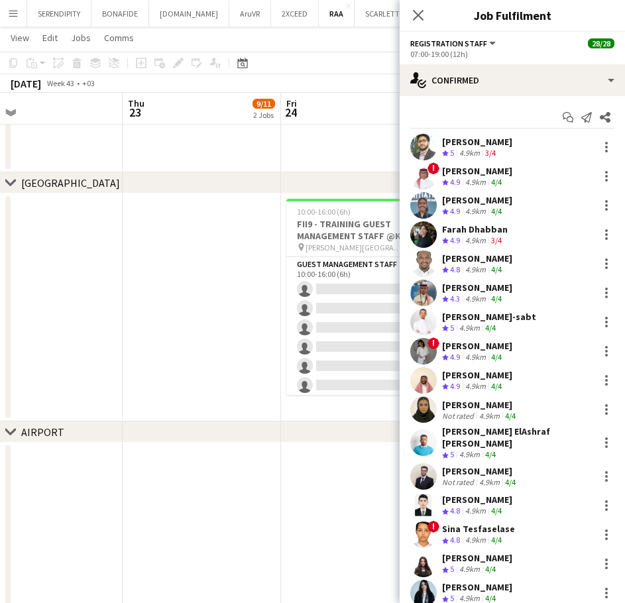
click at [479, 171] on div "[PERSON_NAME]" at bounding box center [477, 171] width 70 height 12
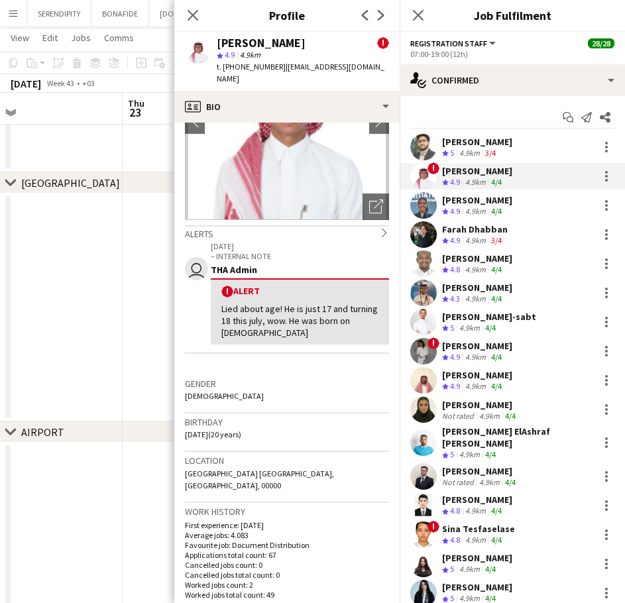
scroll to position [22, 0]
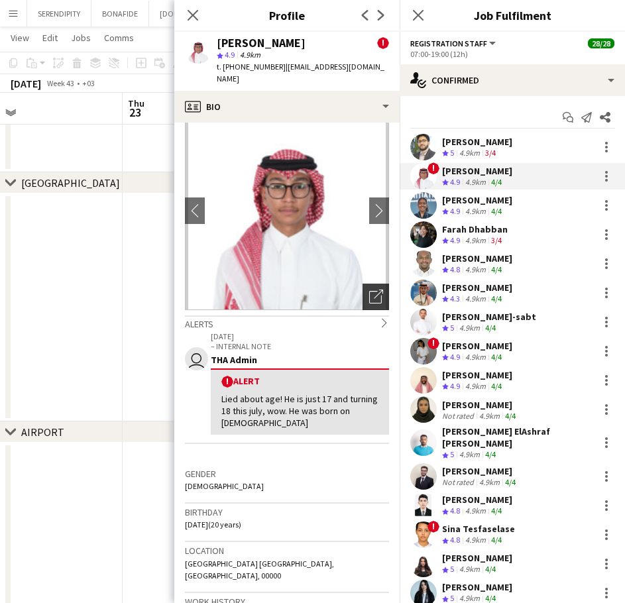
click at [369, 290] on icon "Open photos pop-in" at bounding box center [376, 297] width 14 height 14
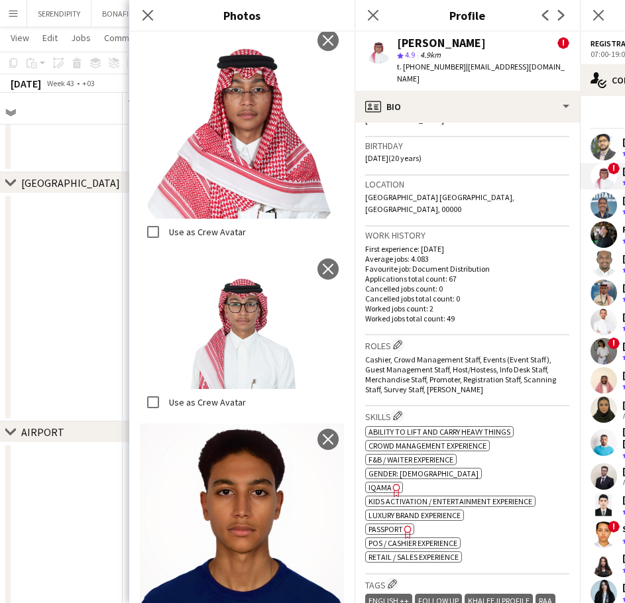
scroll to position [420, 0]
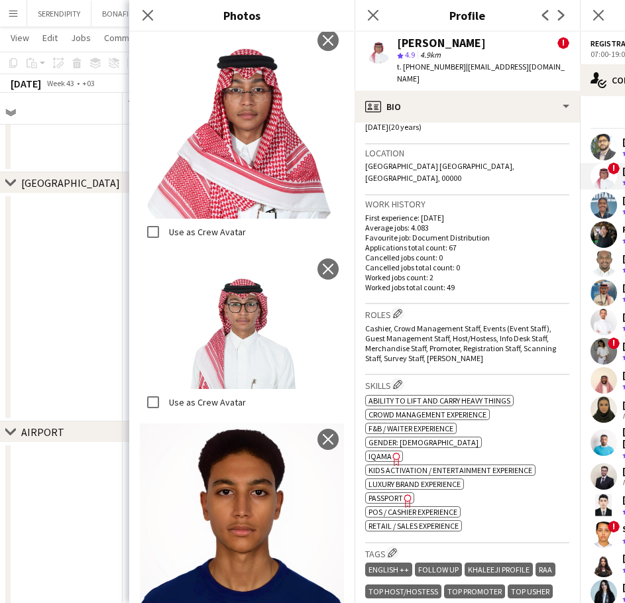
click at [386, 451] on span "IQAMA" at bounding box center [380, 456] width 23 height 10
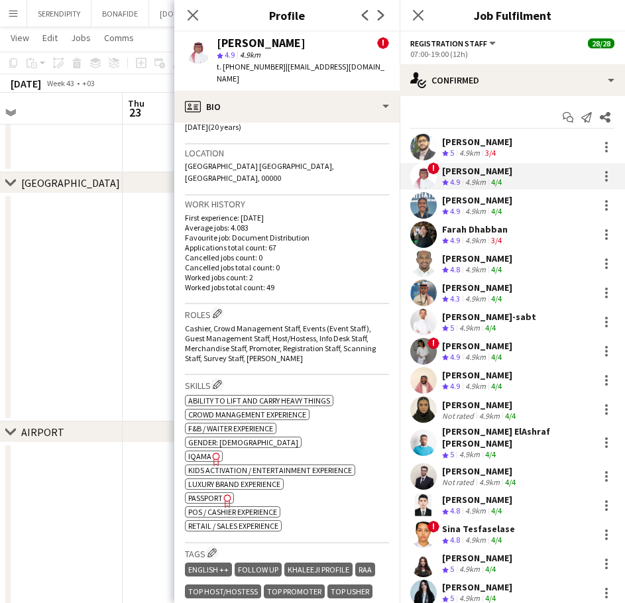
click at [485, 174] on div "[PERSON_NAME]" at bounding box center [477, 171] width 70 height 12
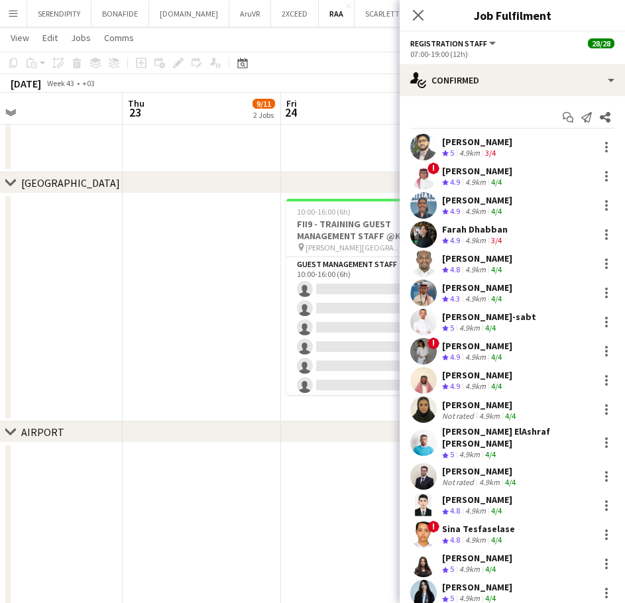
click at [450, 168] on div "[PERSON_NAME]" at bounding box center [477, 171] width 70 height 12
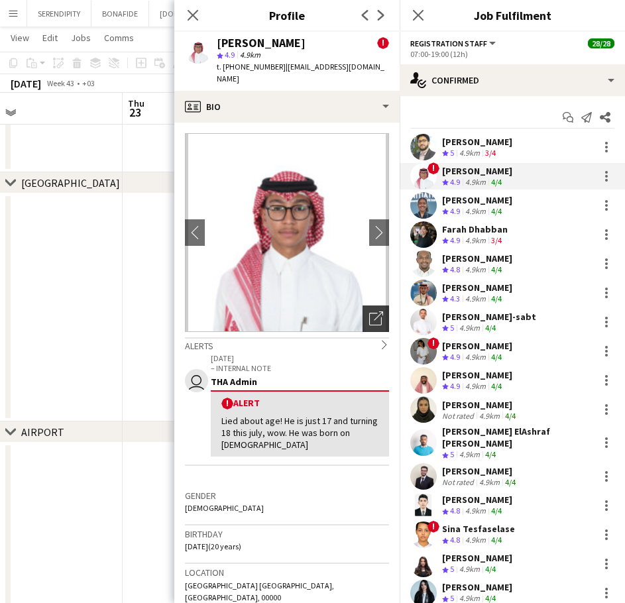
click at [369, 312] on icon "Open photos pop-in" at bounding box center [376, 319] width 14 height 14
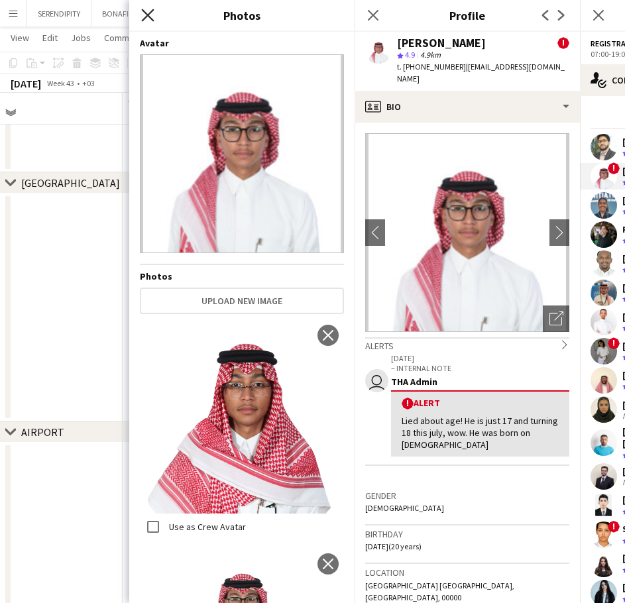
click at [149, 14] on icon at bounding box center [147, 15] width 13 height 13
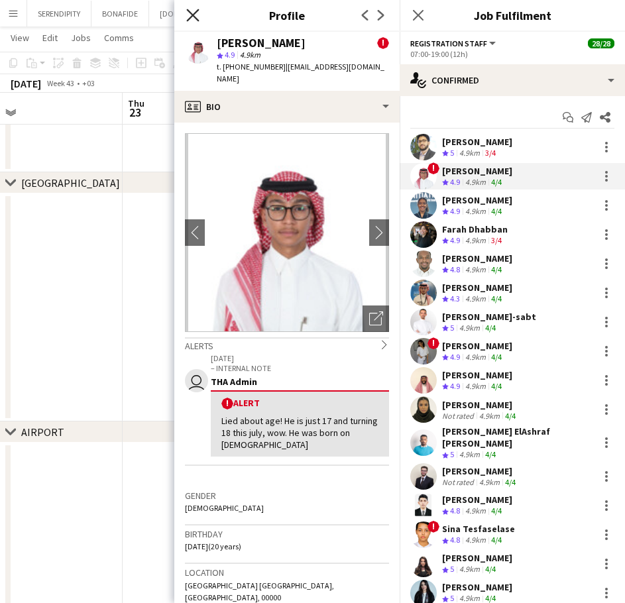
click at [190, 13] on icon at bounding box center [192, 15] width 13 height 13
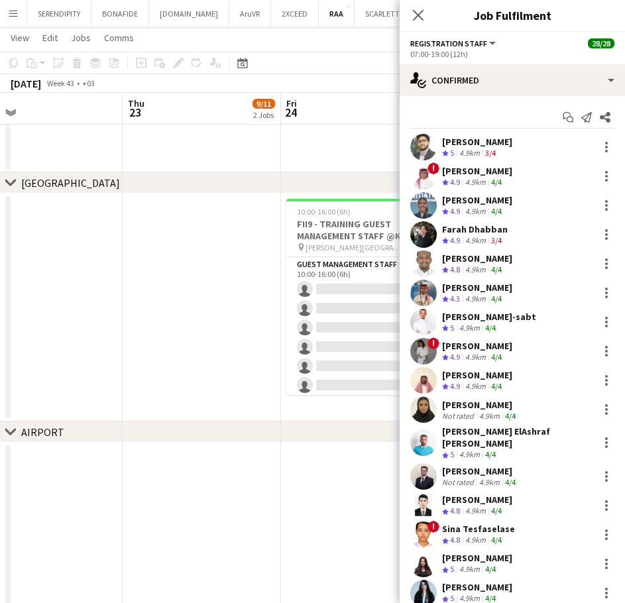
click at [493, 231] on div "Farah Dhabban" at bounding box center [475, 229] width 66 height 12
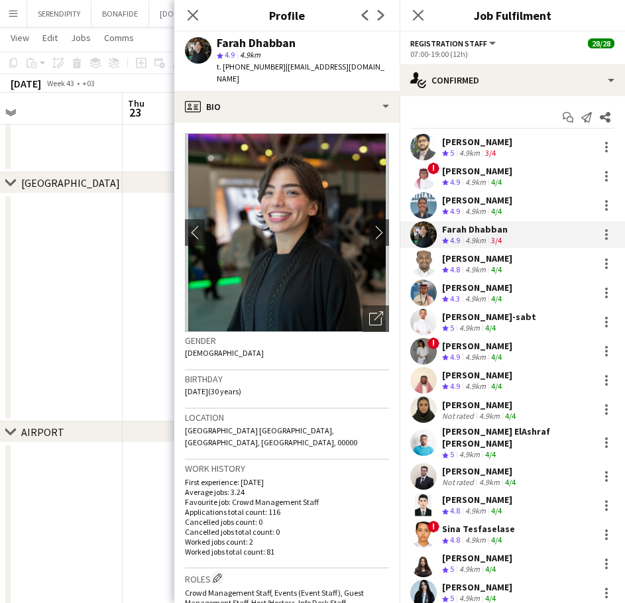
drag, startPoint x: 294, startPoint y: 42, endPoint x: 218, endPoint y: 47, distance: 75.8
click at [218, 47] on div "Farah Dhabban" at bounding box center [303, 43] width 172 height 12
drag, startPoint x: 274, startPoint y: 68, endPoint x: 225, endPoint y: 70, distance: 49.1
click at [225, 70] on span "t. [PHONE_NUMBER]" at bounding box center [251, 67] width 69 height 10
drag, startPoint x: 372, startPoint y: 66, endPoint x: 280, endPoint y: 70, distance: 91.6
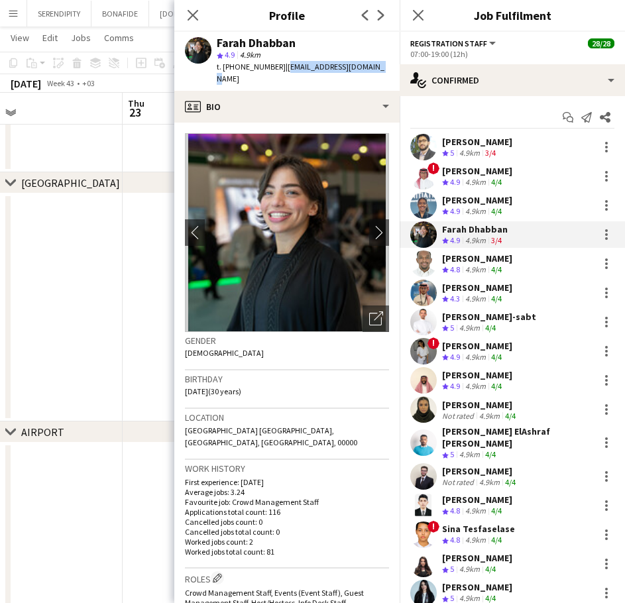
click at [280, 70] on div "Farah Dhabban star 4.9 4.9km t. [PHONE_NUMBER] | [EMAIL_ADDRESS][DOMAIN_NAME]" at bounding box center [286, 61] width 225 height 59
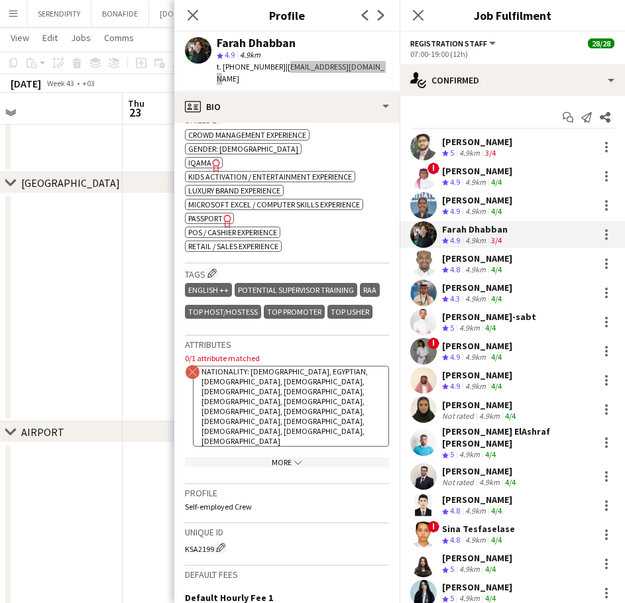
scroll to position [508, 0]
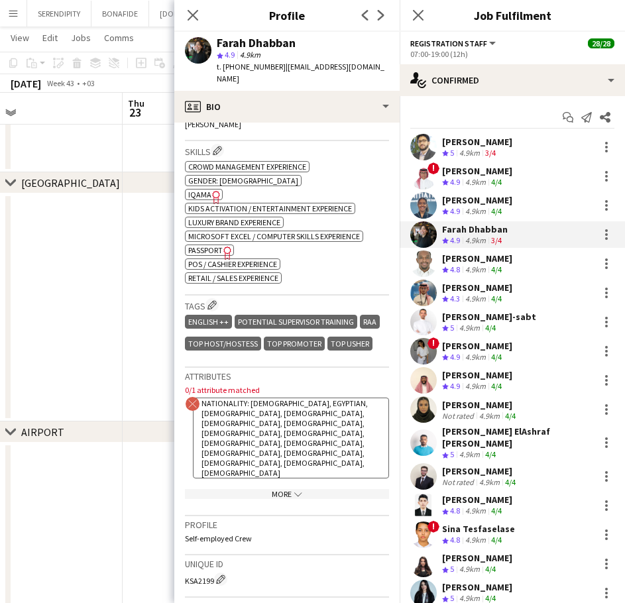
click at [209, 190] on icon "Freelancer has uploaded a photo validation of skill. Click to see" at bounding box center [216, 197] width 14 height 14
click at [473, 267] on div "4.9km" at bounding box center [476, 269] width 26 height 11
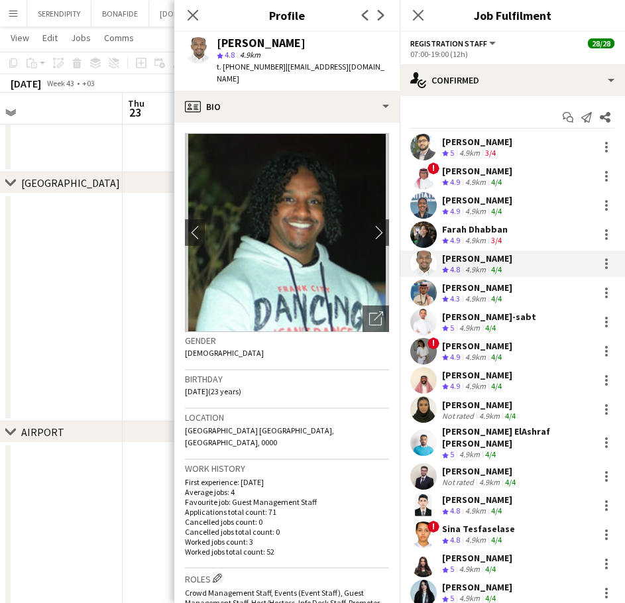
drag, startPoint x: 324, startPoint y: 44, endPoint x: 217, endPoint y: 45, distance: 106.7
click at [217, 45] on div "[PERSON_NAME]" at bounding box center [303, 43] width 172 height 12
drag, startPoint x: 273, startPoint y: 68, endPoint x: 223, endPoint y: 70, distance: 49.8
click at [223, 70] on span "t. [PHONE_NUMBER]" at bounding box center [251, 67] width 69 height 10
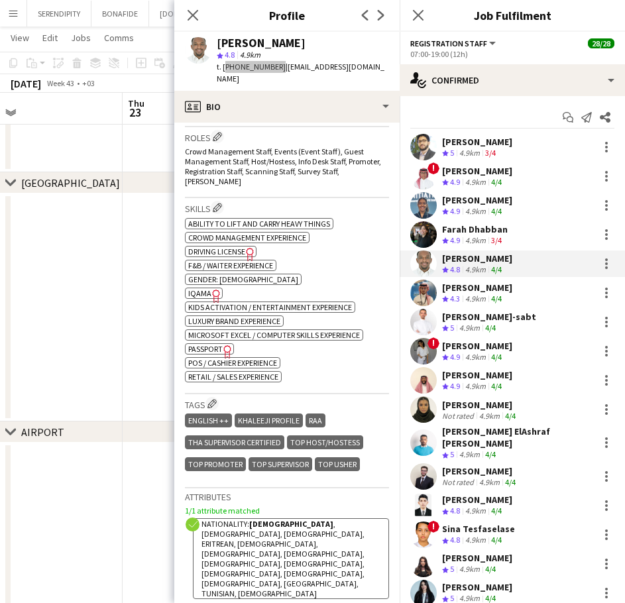
scroll to position [442, 0]
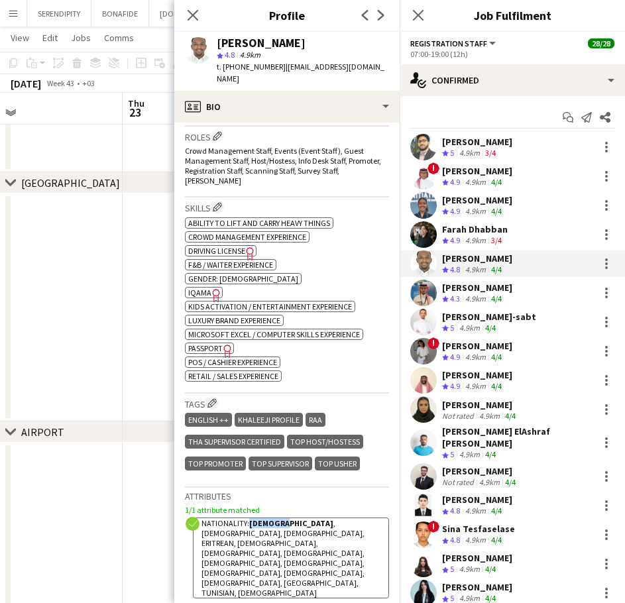
drag, startPoint x: 286, startPoint y: 500, endPoint x: 251, endPoint y: 496, distance: 35.4
click at [251, 518] on strong "[DEMOGRAPHIC_DATA]" at bounding box center [291, 523] width 84 height 10
drag, startPoint x: 279, startPoint y: 67, endPoint x: 370, endPoint y: 66, distance: 90.8
click at [370, 66] on span "| [EMAIL_ADDRESS][DOMAIN_NAME]" at bounding box center [301, 73] width 168 height 22
click at [497, 294] on app-skills-label "4/4" at bounding box center [496, 299] width 11 height 10
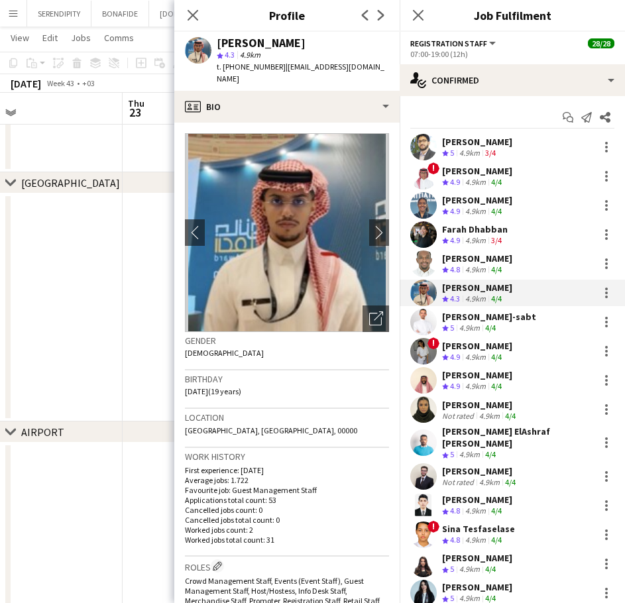
drag, startPoint x: 318, startPoint y: 42, endPoint x: 215, endPoint y: 38, distance: 103.5
click at [215, 38] on div "[PERSON_NAME] star 4.3 4.9km t. [PHONE_NUMBER] | [EMAIL_ADDRESS][DOMAIN_NAME]" at bounding box center [286, 61] width 225 height 59
drag, startPoint x: 274, startPoint y: 68, endPoint x: 224, endPoint y: 68, distance: 50.4
click at [224, 68] on span "t. [PHONE_NUMBER]" at bounding box center [251, 67] width 69 height 10
drag, startPoint x: 359, startPoint y: 64, endPoint x: 278, endPoint y: 70, distance: 80.4
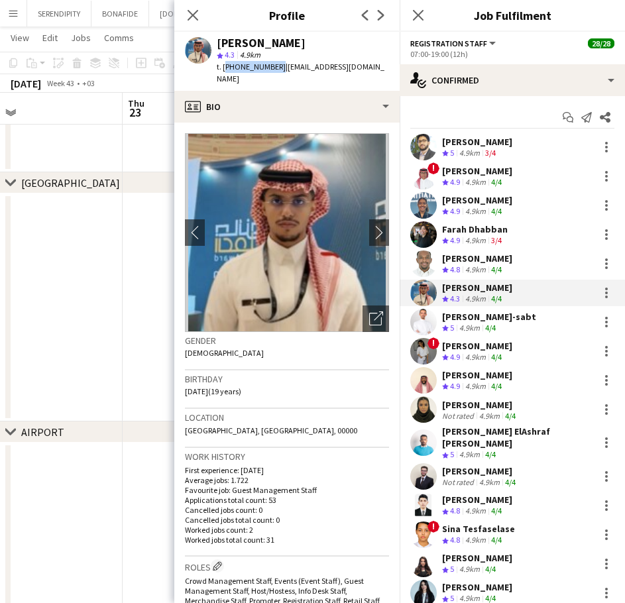
click at [278, 70] on div "[PERSON_NAME] star 4.3 4.9km t. [PHONE_NUMBER] | [EMAIL_ADDRESS][DOMAIN_NAME]" at bounding box center [286, 61] width 225 height 59
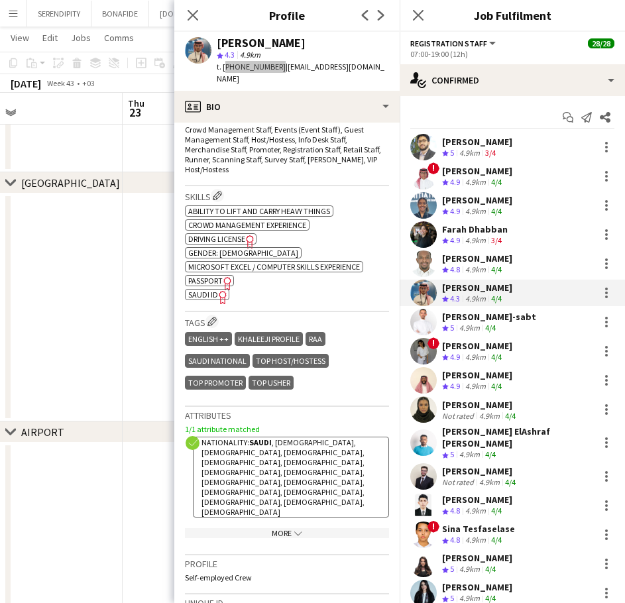
scroll to position [486, 0]
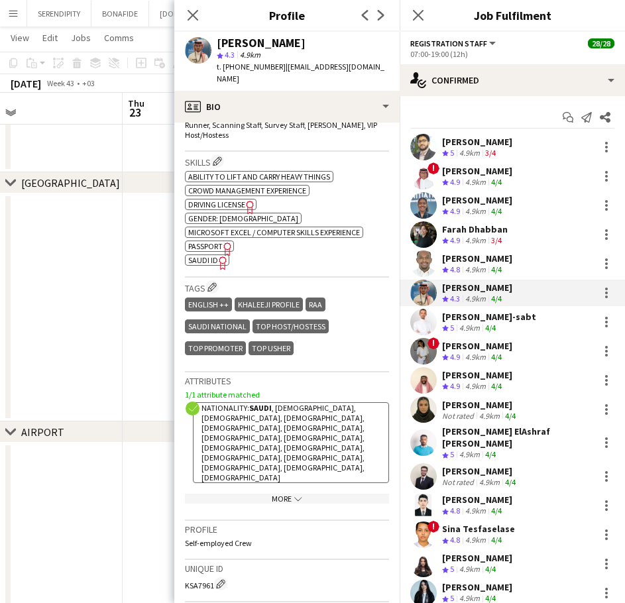
click at [522, 321] on div "Abdulmajid Al-sabt Crew rating 5 4.9km 4/4" at bounding box center [512, 322] width 225 height 27
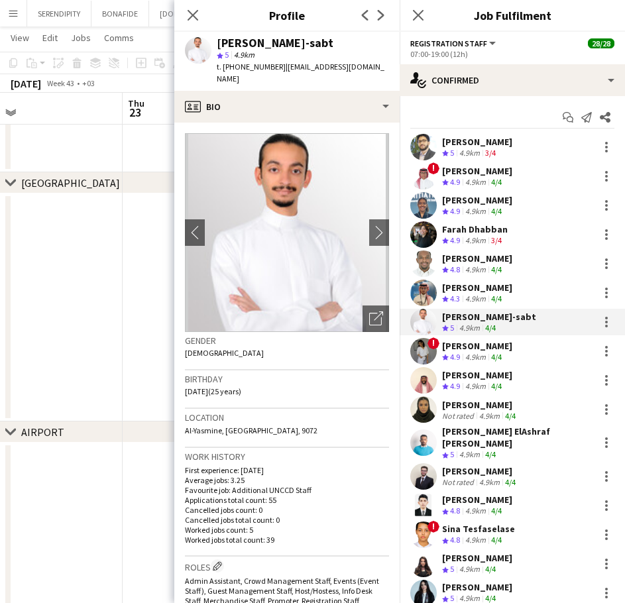
drag, startPoint x: 319, startPoint y: 44, endPoint x: 218, endPoint y: 43, distance: 100.8
click at [218, 43] on div "[PERSON_NAME]-sabt" at bounding box center [303, 43] width 172 height 12
drag, startPoint x: 272, startPoint y: 68, endPoint x: 255, endPoint y: 70, distance: 17.9
click at [249, 68] on span "t. [PHONE_NUMBER]" at bounding box center [251, 67] width 69 height 10
drag, startPoint x: 273, startPoint y: 68, endPoint x: 223, endPoint y: 70, distance: 50.4
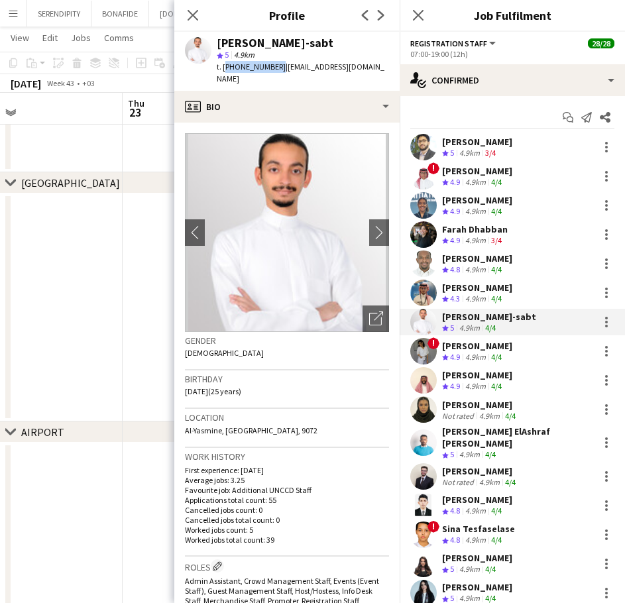
click at [223, 70] on span "t. [PHONE_NUMBER]" at bounding box center [251, 67] width 69 height 10
drag, startPoint x: 361, startPoint y: 66, endPoint x: 280, endPoint y: 66, distance: 80.9
click at [280, 66] on span "| [EMAIL_ADDRESS][DOMAIN_NAME]" at bounding box center [301, 73] width 168 height 22
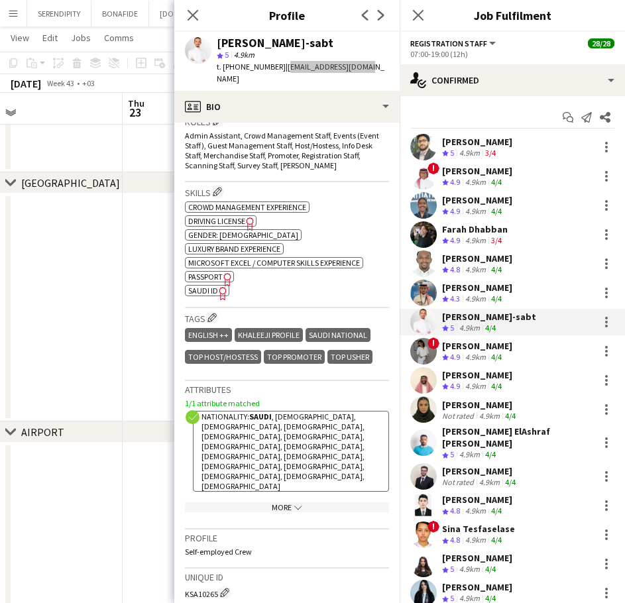
scroll to position [464, 0]
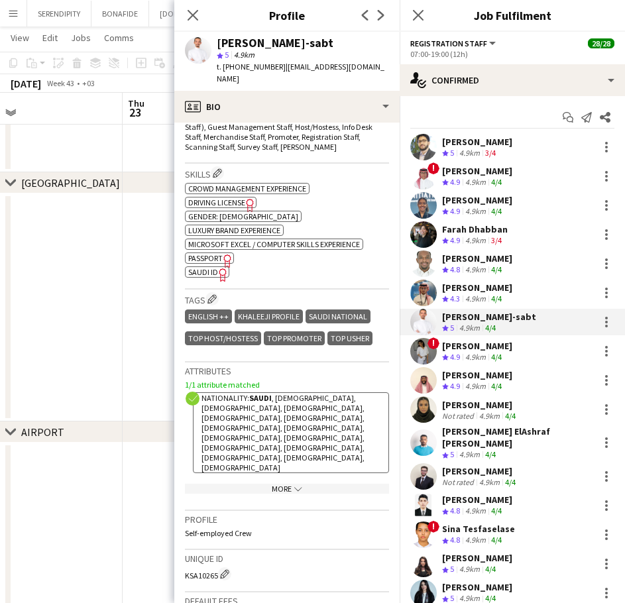
click at [472, 345] on div "[PERSON_NAME]" at bounding box center [477, 346] width 70 height 12
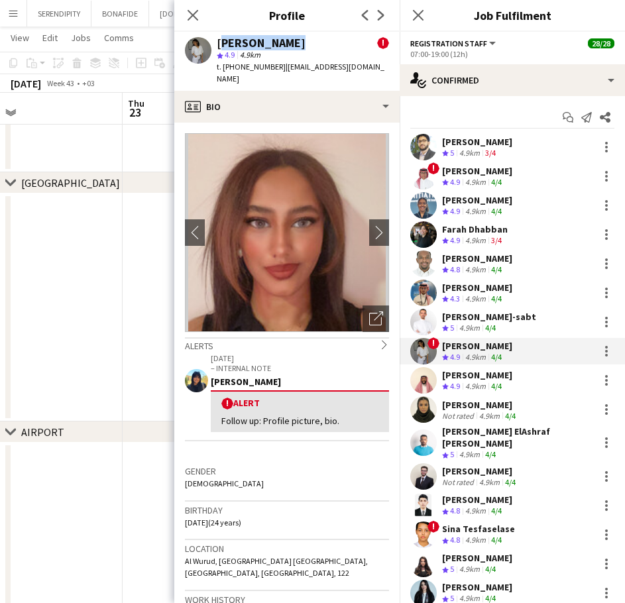
drag, startPoint x: 291, startPoint y: 41, endPoint x: 217, endPoint y: 42, distance: 73.6
click at [217, 42] on div "[PERSON_NAME] !" at bounding box center [303, 43] width 172 height 12
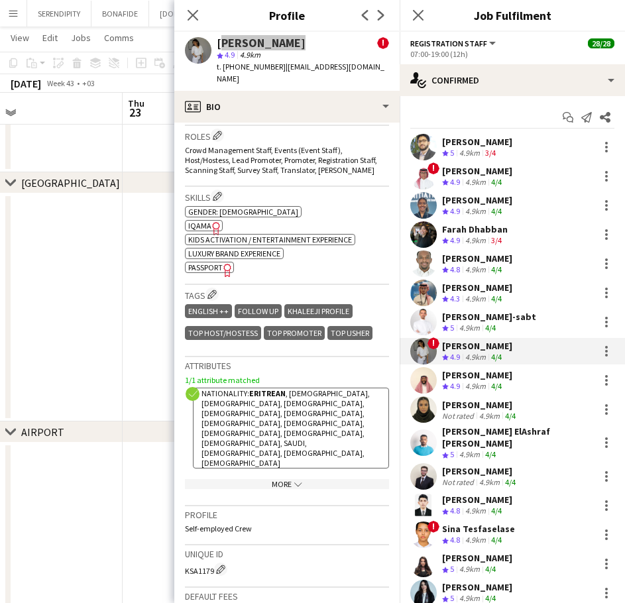
scroll to position [575, 0]
drag, startPoint x: 284, startPoint y: 368, endPoint x: 251, endPoint y: 366, distance: 33.2
click at [251, 388] on strong "Eritrean" at bounding box center [267, 393] width 36 height 10
drag, startPoint x: 274, startPoint y: 67, endPoint x: 223, endPoint y: 69, distance: 51.1
click at [223, 69] on span "t. [PHONE_NUMBER]" at bounding box center [251, 67] width 69 height 10
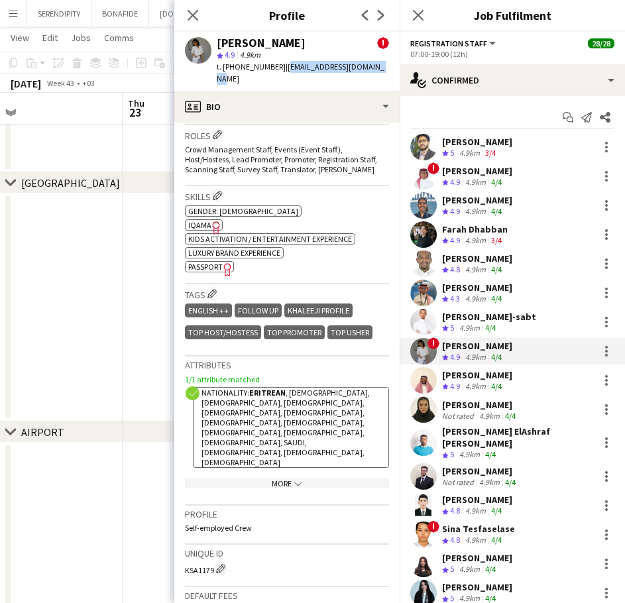
drag, startPoint x: 374, startPoint y: 67, endPoint x: 280, endPoint y: 68, distance: 94.1
click at [280, 68] on div "[PERSON_NAME] ! star 4.9 4.9km t. [PHONE_NUMBER] | [EMAIL_ADDRESS][DOMAIN_NAME]" at bounding box center [286, 61] width 225 height 59
click at [486, 379] on div "[PERSON_NAME]" at bounding box center [477, 375] width 70 height 12
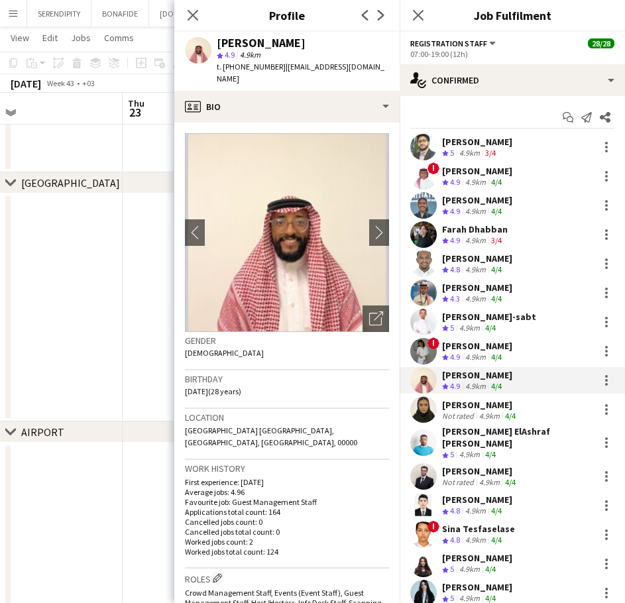
drag, startPoint x: 311, startPoint y: 42, endPoint x: 217, endPoint y: 43, distance: 94.1
click at [217, 43] on div "[PERSON_NAME]" at bounding box center [303, 43] width 172 height 12
drag, startPoint x: 273, startPoint y: 67, endPoint x: 223, endPoint y: 70, distance: 50.4
click at [223, 70] on span "t. [PHONE_NUMBER]" at bounding box center [251, 67] width 69 height 10
drag, startPoint x: 367, startPoint y: 65, endPoint x: 280, endPoint y: 64, distance: 86.2
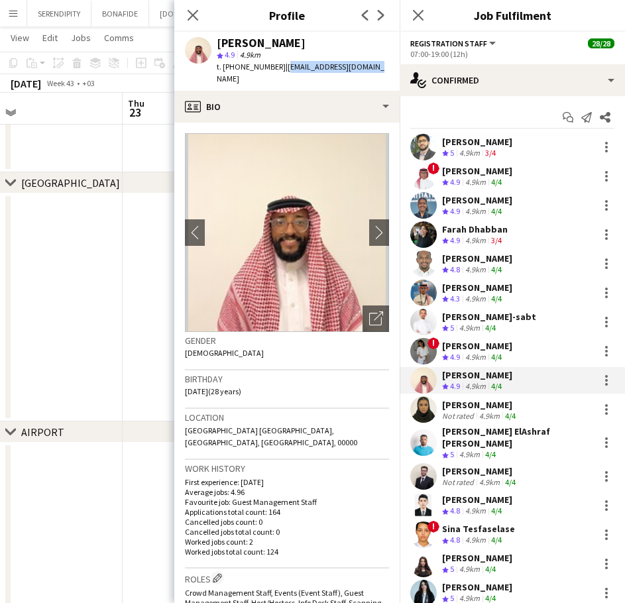
click at [280, 64] on div "Mosab [PERSON_NAME] 4.9 4.9km t. [PHONE_NUMBER] | [EMAIL_ADDRESS][DOMAIN_NAME]" at bounding box center [286, 61] width 225 height 59
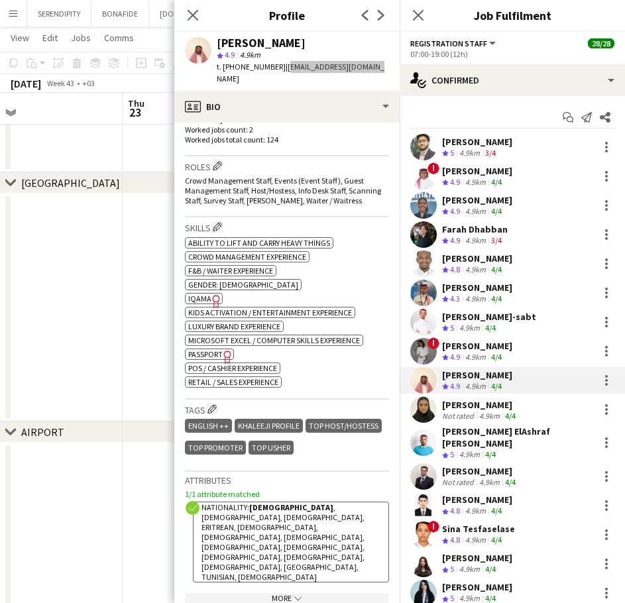
scroll to position [442, 0]
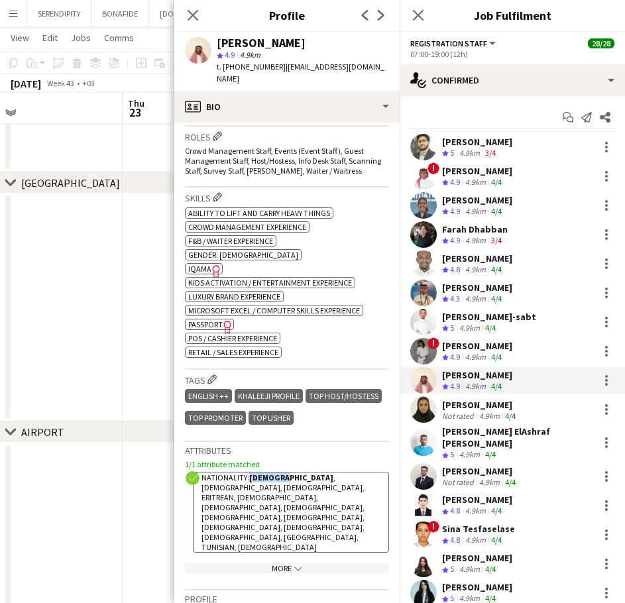
drag, startPoint x: 285, startPoint y: 455, endPoint x: 249, endPoint y: 451, distance: 36.0
click at [249, 473] on strong "[DEMOGRAPHIC_DATA]" at bounding box center [291, 478] width 84 height 10
click at [484, 408] on div "[PERSON_NAME]" at bounding box center [480, 405] width 76 height 12
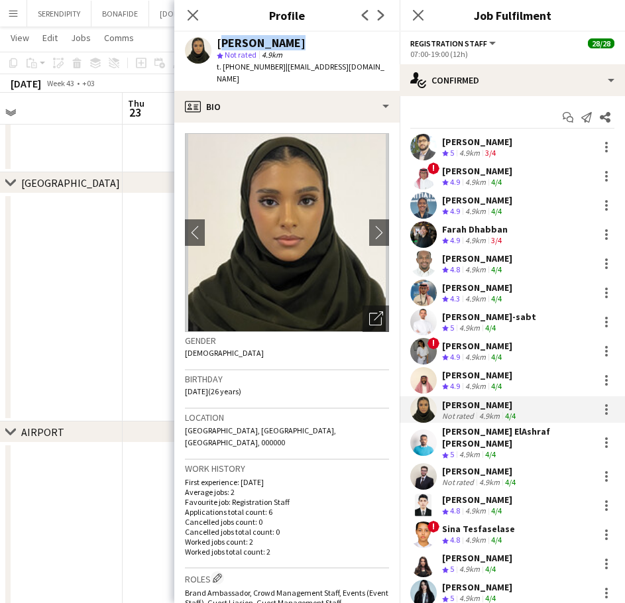
drag, startPoint x: 286, startPoint y: 38, endPoint x: 215, endPoint y: 43, distance: 71.7
click at [215, 43] on div "[PERSON_NAME] star Not rated 4.9km t. [PHONE_NUMBER] | [EMAIL_ADDRESS][DOMAIN_N…" at bounding box center [286, 61] width 225 height 59
drag, startPoint x: 276, startPoint y: 70, endPoint x: 249, endPoint y: 70, distance: 27.2
click at [249, 70] on span "t. [PHONE_NUMBER]" at bounding box center [251, 67] width 69 height 10
drag, startPoint x: 278, startPoint y: 67, endPoint x: 224, endPoint y: 69, distance: 53.7
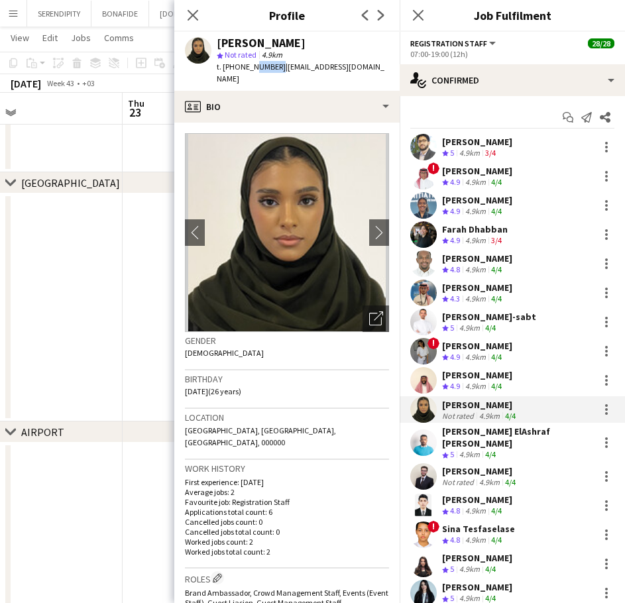
click at [224, 69] on span "t. [PHONE_NUMBER]" at bounding box center [251, 67] width 69 height 10
drag, startPoint x: 362, startPoint y: 68, endPoint x: 286, endPoint y: 69, distance: 75.6
click at [286, 69] on div "[PERSON_NAME] star Not rated 4.9km t. [PHONE_NUMBER] | [EMAIL_ADDRESS][DOMAIN_N…" at bounding box center [286, 61] width 225 height 59
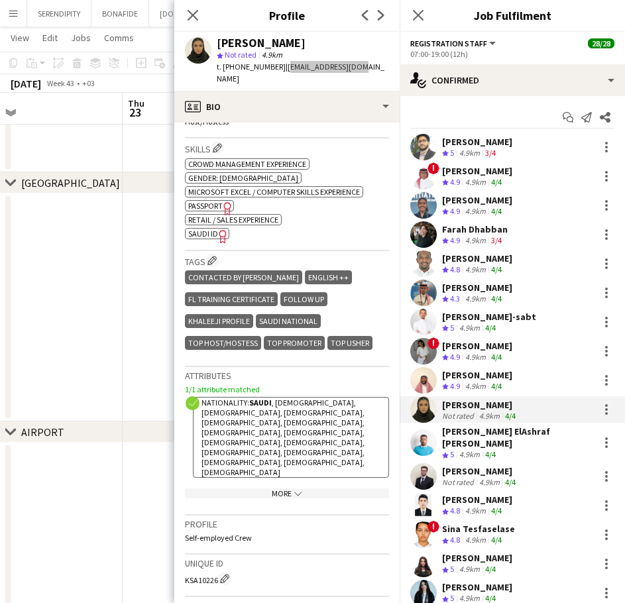
scroll to position [530, 0]
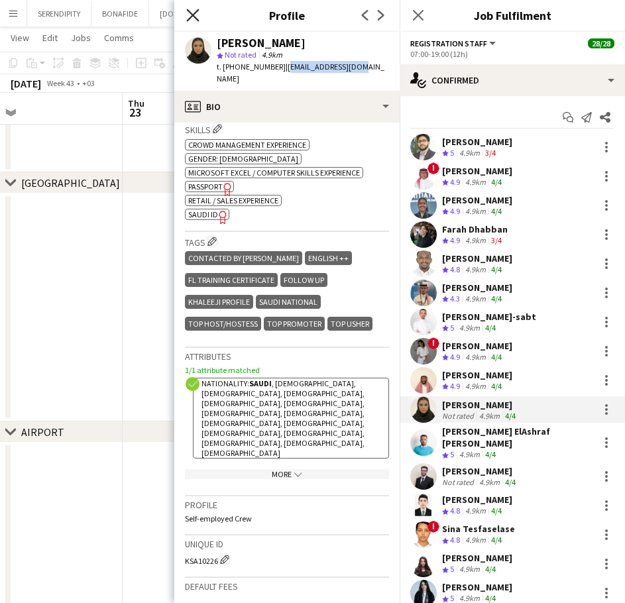
click at [190, 19] on icon at bounding box center [192, 15] width 13 height 13
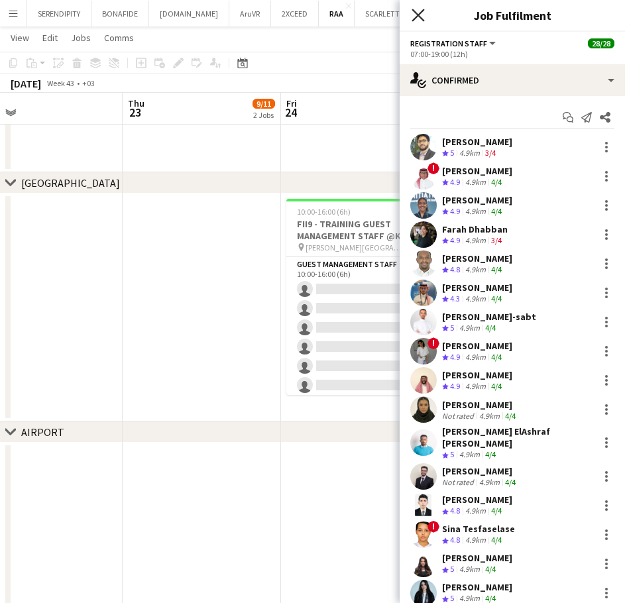
click at [415, 17] on icon "Close pop-in" at bounding box center [418, 15] width 13 height 13
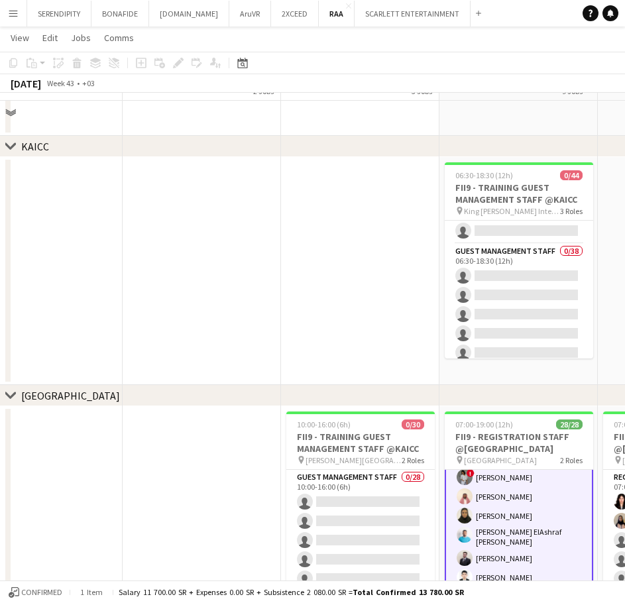
scroll to position [0, 0]
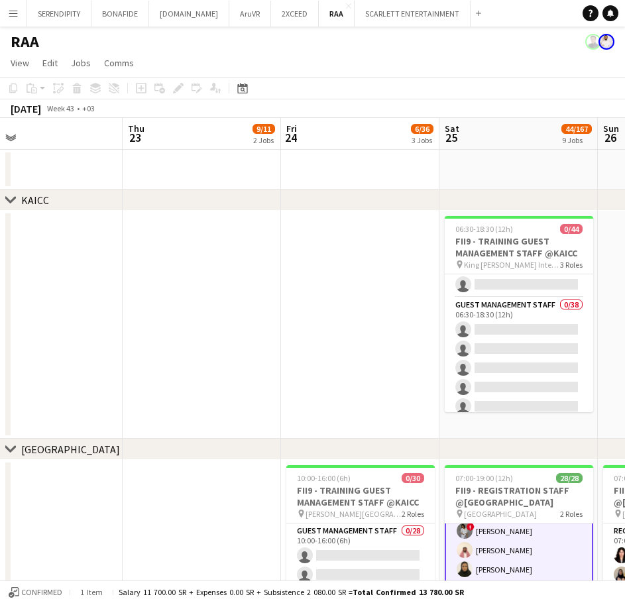
click at [335, 293] on app-date-cell at bounding box center [360, 325] width 158 height 228
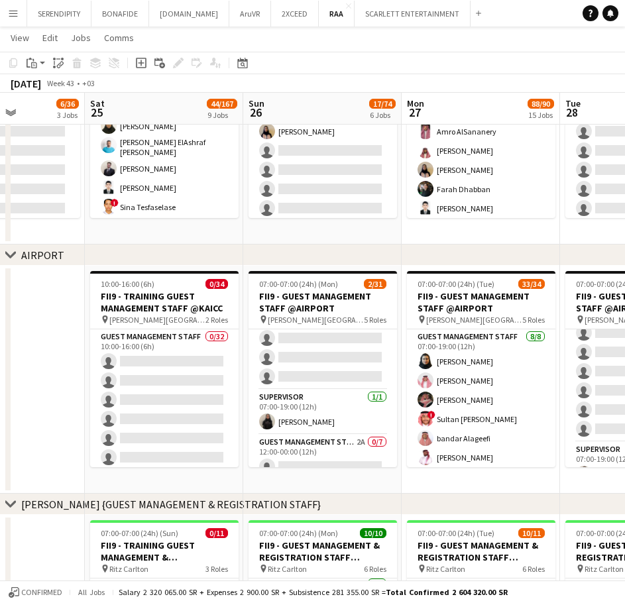
scroll to position [0, 391]
drag, startPoint x: 390, startPoint y: 377, endPoint x: 35, endPoint y: 417, distance: 357.6
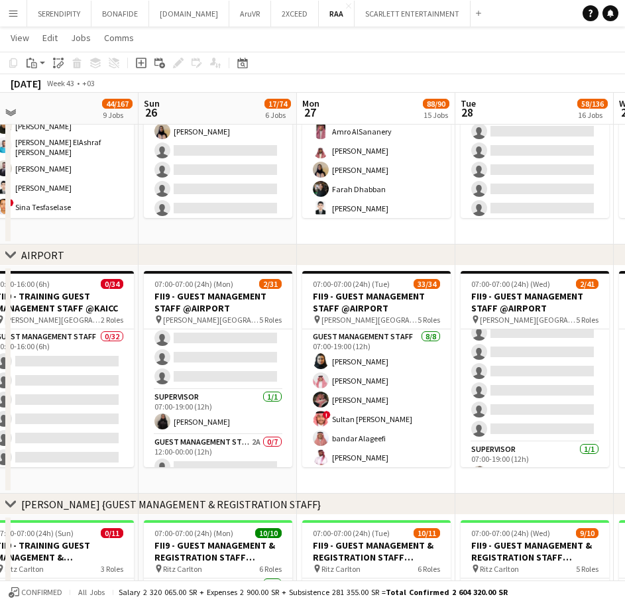
drag, startPoint x: 517, startPoint y: 481, endPoint x: 417, endPoint y: 466, distance: 101.3
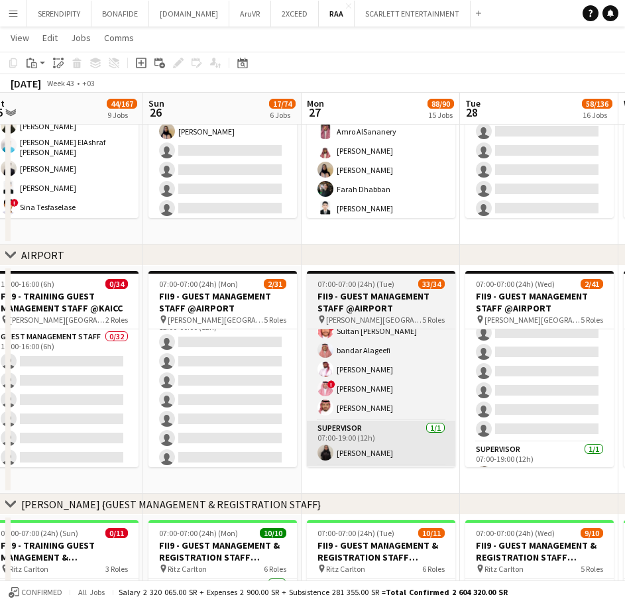
scroll to position [310, 0]
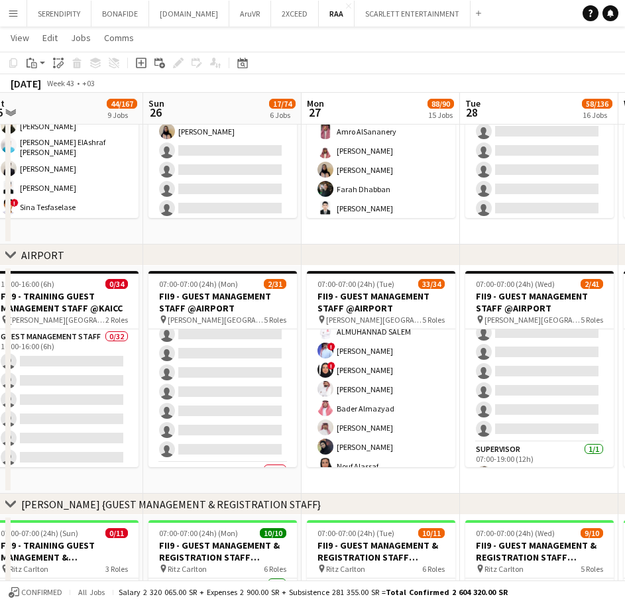
click at [390, 388] on app-card-role "Guest Management Staff 16/17 12:00-00:00 (12h) [PERSON_NAME] Abdelwassie Riyadh…" at bounding box center [381, 399] width 148 height 353
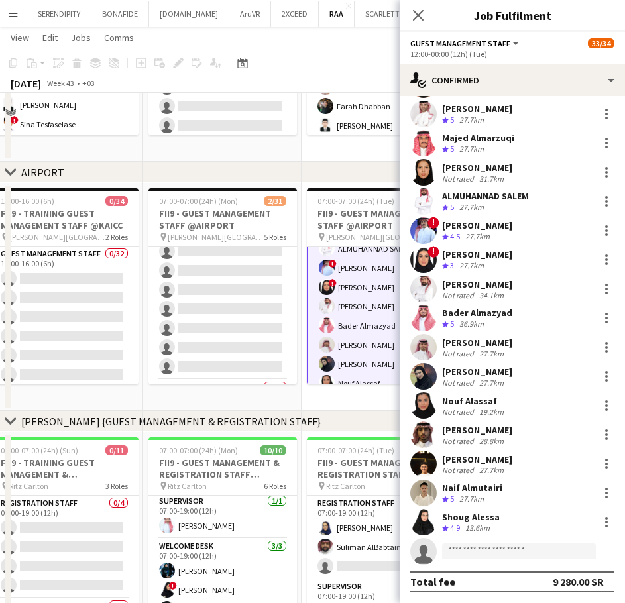
scroll to position [530, 0]
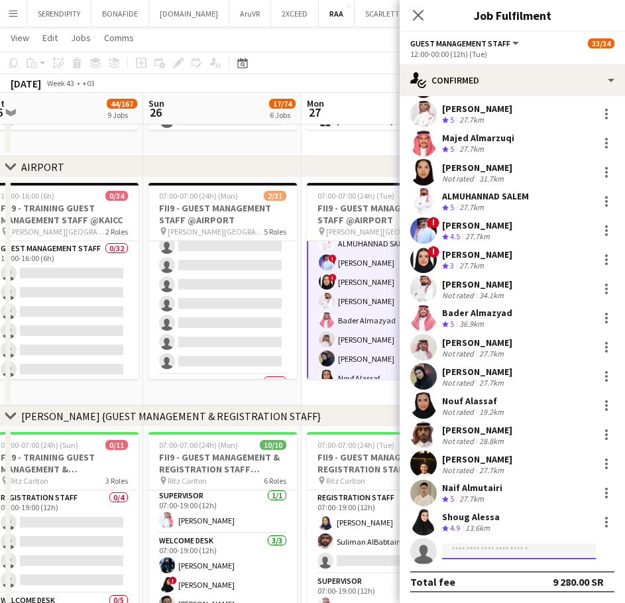
click at [504, 552] on input at bounding box center [519, 552] width 154 height 16
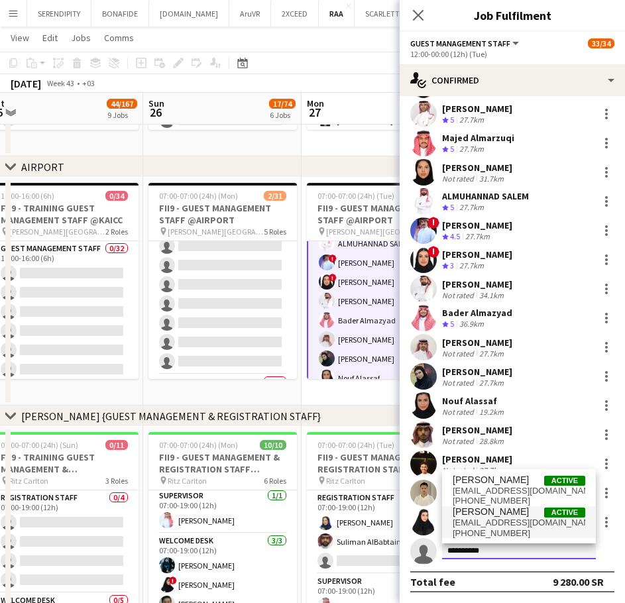
type input "**********"
click at [520, 528] on span "[PHONE_NUMBER]" at bounding box center [519, 533] width 133 height 11
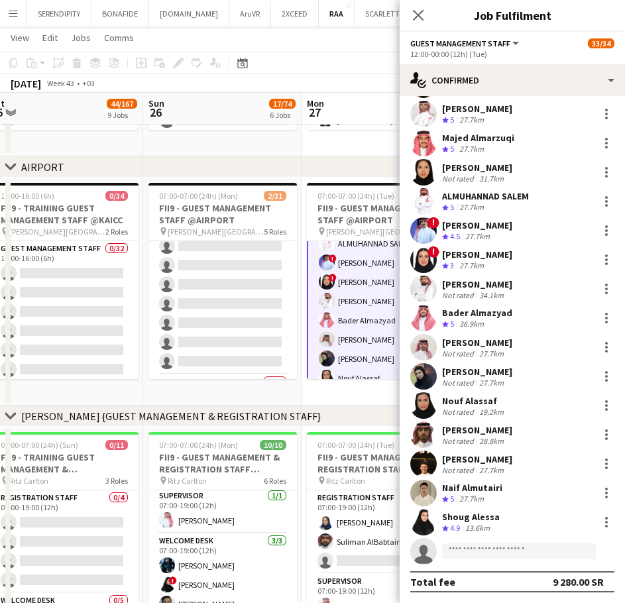
scroll to position [325, 0]
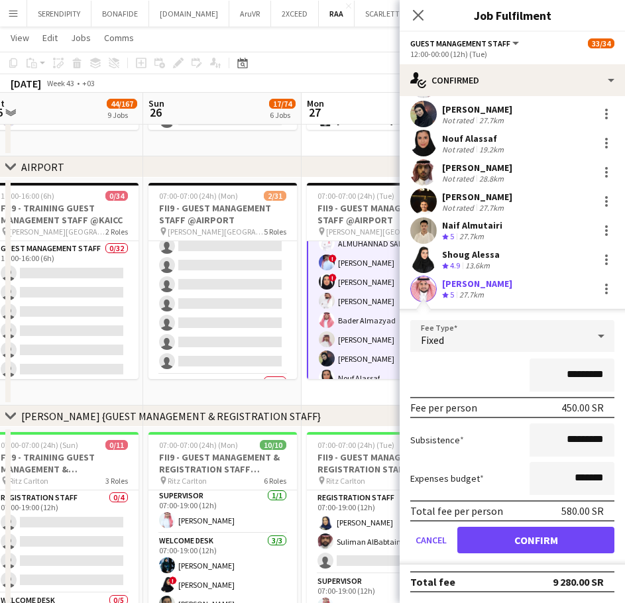
click at [477, 285] on div "[PERSON_NAME]" at bounding box center [477, 284] width 70 height 12
click at [517, 538] on button "Confirm" at bounding box center [535, 540] width 157 height 27
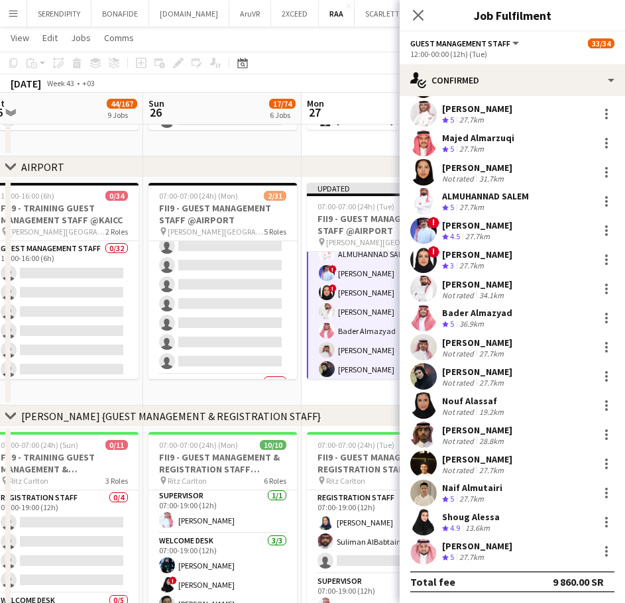
scroll to position [62, 0]
click at [473, 542] on div "[PERSON_NAME]" at bounding box center [477, 546] width 70 height 12
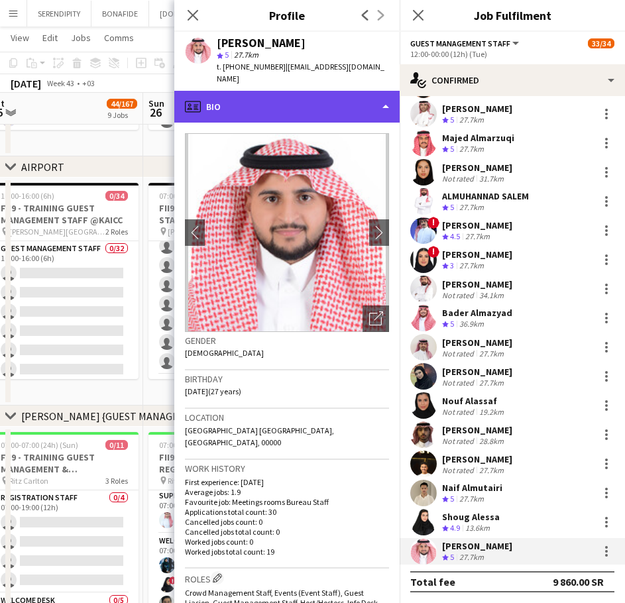
click at [337, 92] on div "profile Bio" at bounding box center [286, 107] width 225 height 32
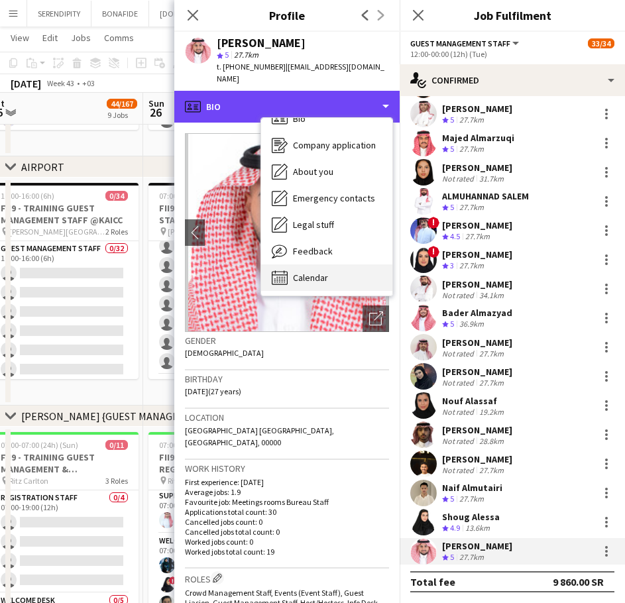
scroll to position [19, 0]
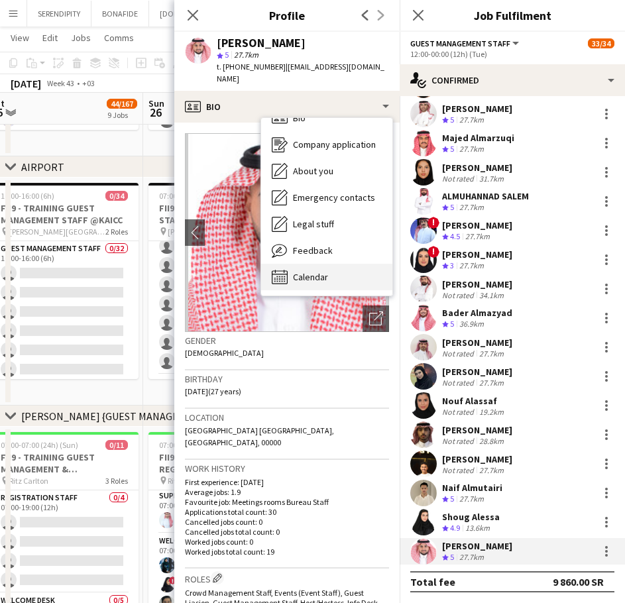
click at [337, 264] on div "Calendar Calendar" at bounding box center [326, 277] width 131 height 27
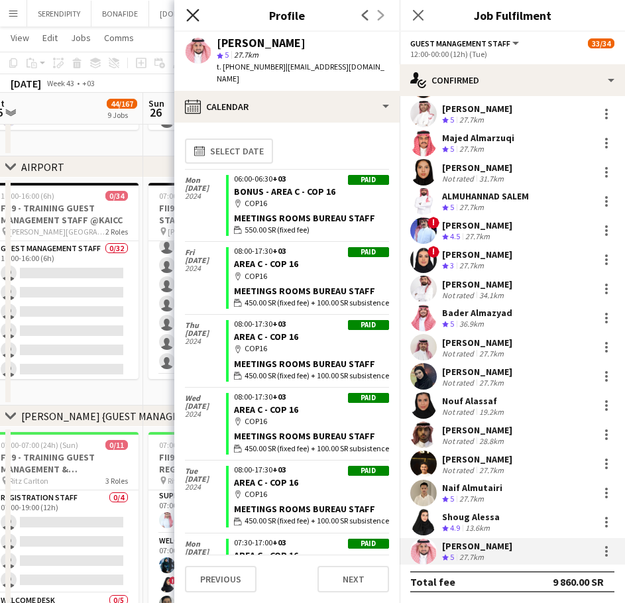
click at [196, 14] on icon "Close pop-in" at bounding box center [192, 15] width 13 height 13
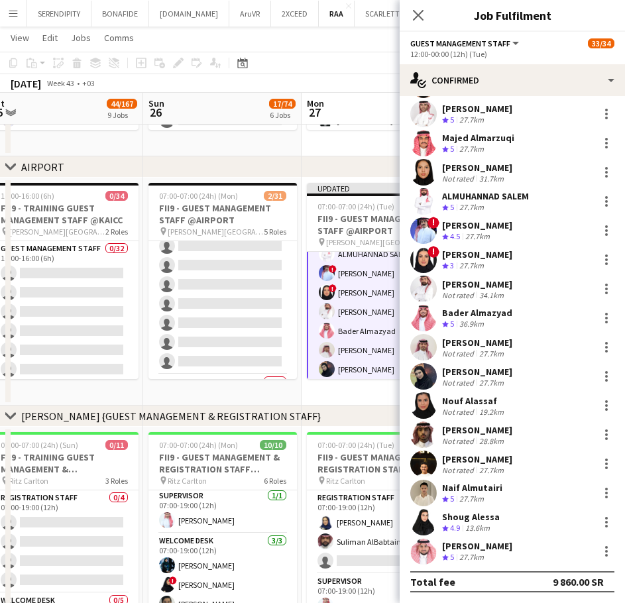
click at [248, 148] on app-date-cell "07:00-19:00 (12h) 2/30 FII9 - REGISTRATION STAFF @[GEOGRAPHIC_DATA] pin [GEOGRA…" at bounding box center [222, 42] width 158 height 228
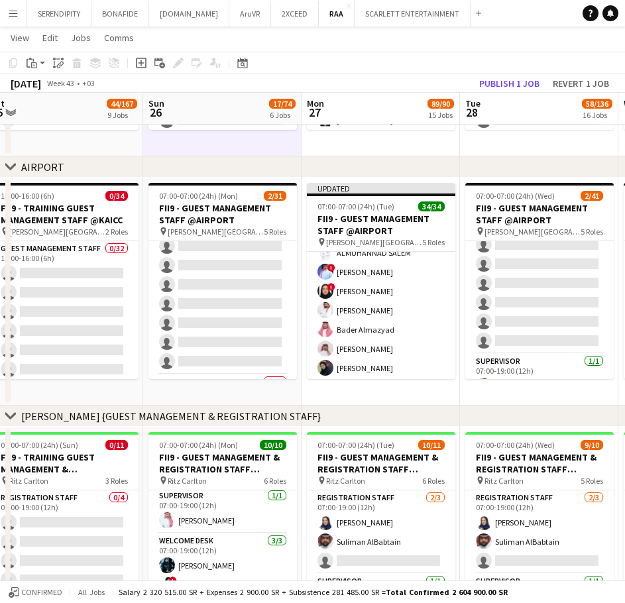
scroll to position [331, 0]
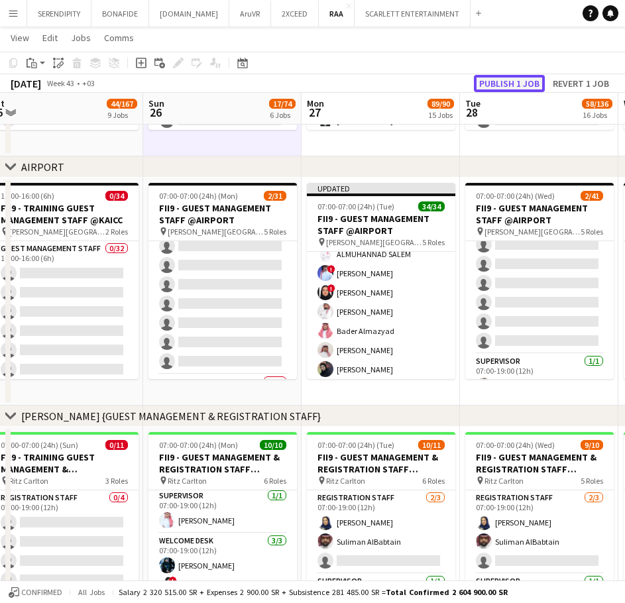
click at [528, 80] on button "Publish 1 job" at bounding box center [509, 83] width 71 height 17
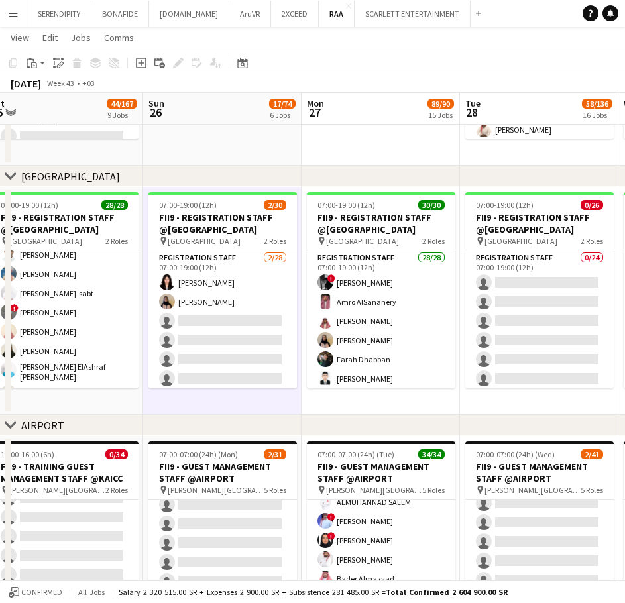
scroll to position [93, 0]
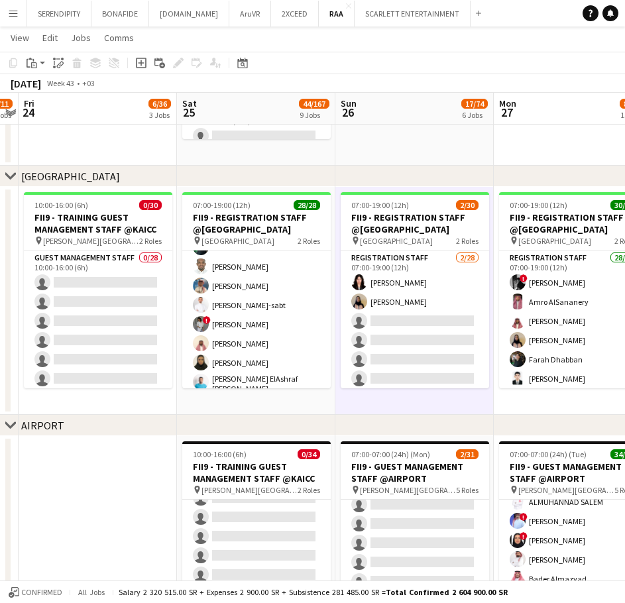
drag, startPoint x: 190, startPoint y: 150, endPoint x: 343, endPoint y: 204, distance: 162.9
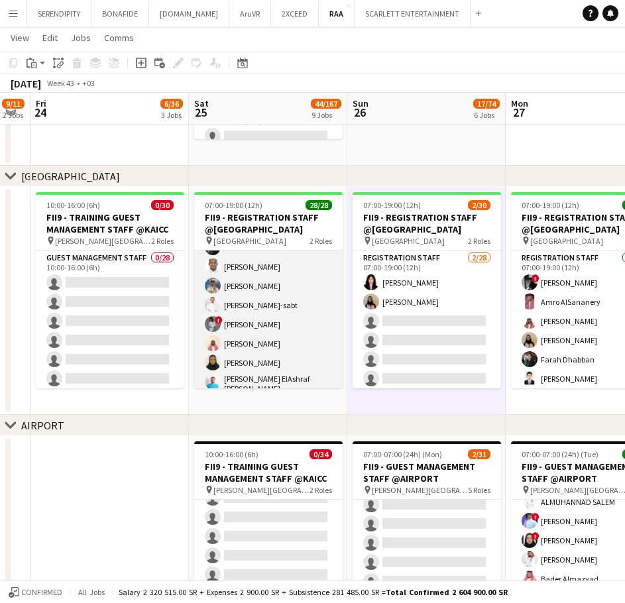
click at [286, 278] on app-card-role "Registration Staff 26/26 07:00-19:00 (12h) [PERSON_NAME] ! [PERSON_NAME] Elhill…" at bounding box center [268, 423] width 148 height 530
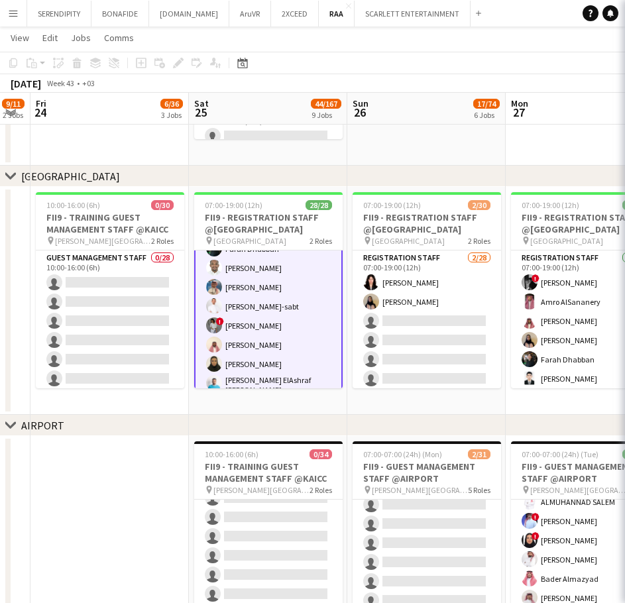
scroll to position [94, 0]
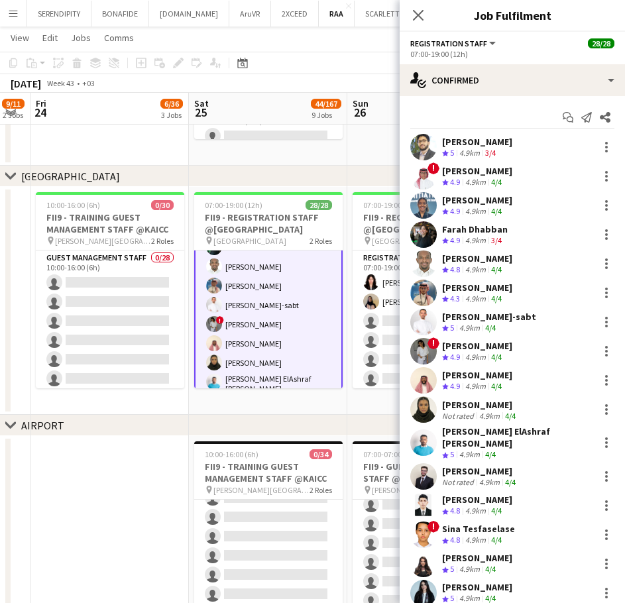
click at [544, 432] on div "[PERSON_NAME] ElAshraf [PERSON_NAME]" at bounding box center [517, 438] width 151 height 24
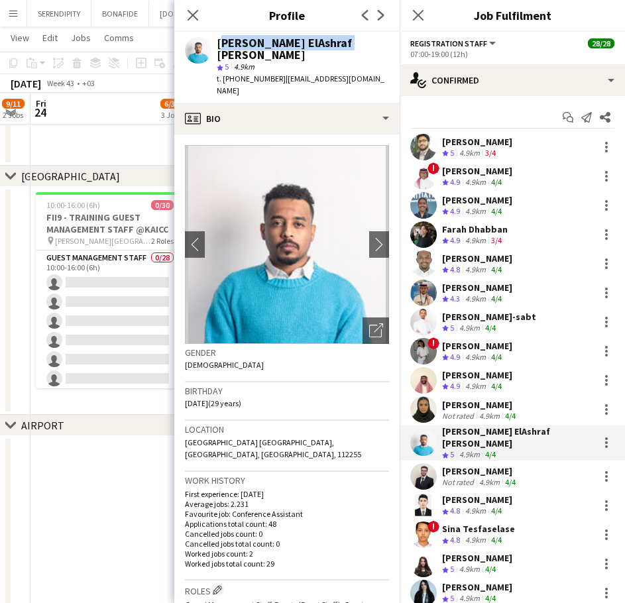
drag, startPoint x: 359, startPoint y: 41, endPoint x: 219, endPoint y: 42, distance: 139.9
click at [219, 42] on div "[PERSON_NAME] ElAshraf [PERSON_NAME] star 5 4.9km t. [PHONE_NUMBER] | [EMAIL_AD…" at bounding box center [286, 67] width 225 height 71
drag, startPoint x: 359, startPoint y: 67, endPoint x: 279, endPoint y: 65, distance: 79.6
click at [279, 65] on div "[PERSON_NAME] ElAshraf [PERSON_NAME] star 5 4.9km t. [PHONE_NUMBER] | [EMAIL_AD…" at bounding box center [286, 67] width 225 height 71
drag, startPoint x: 276, startPoint y: 68, endPoint x: 225, endPoint y: 67, distance: 51.1
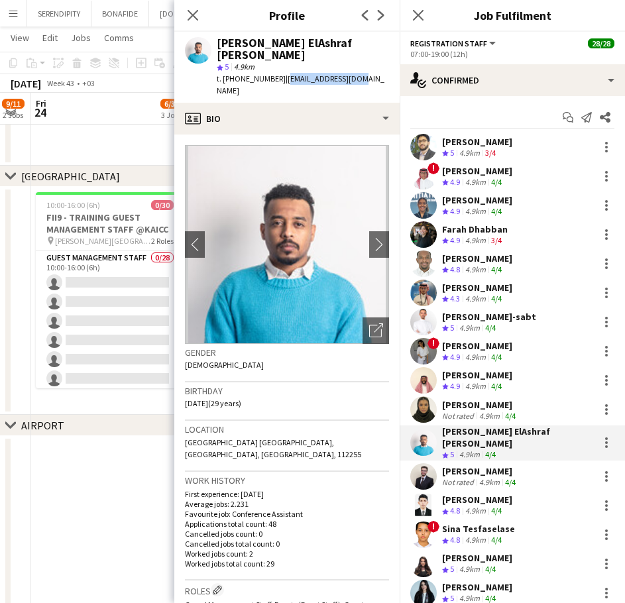
click at [225, 73] on div "t. [PHONE_NUMBER] | [EMAIL_ADDRESS][DOMAIN_NAME]" at bounding box center [303, 85] width 172 height 24
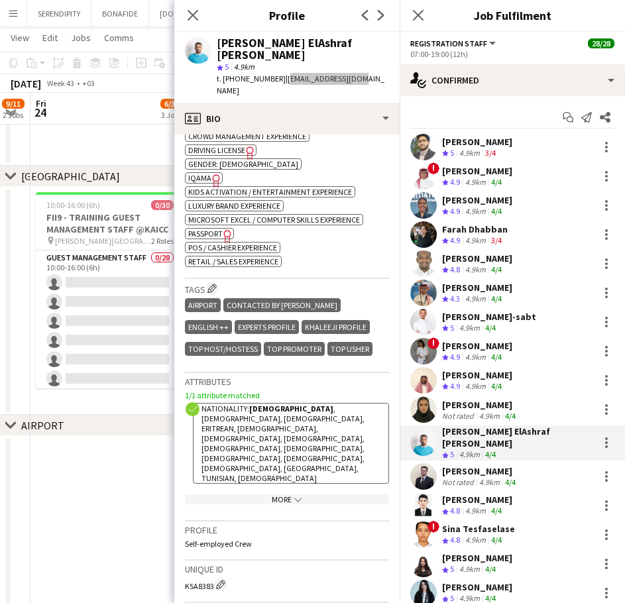
scroll to position [552, 0]
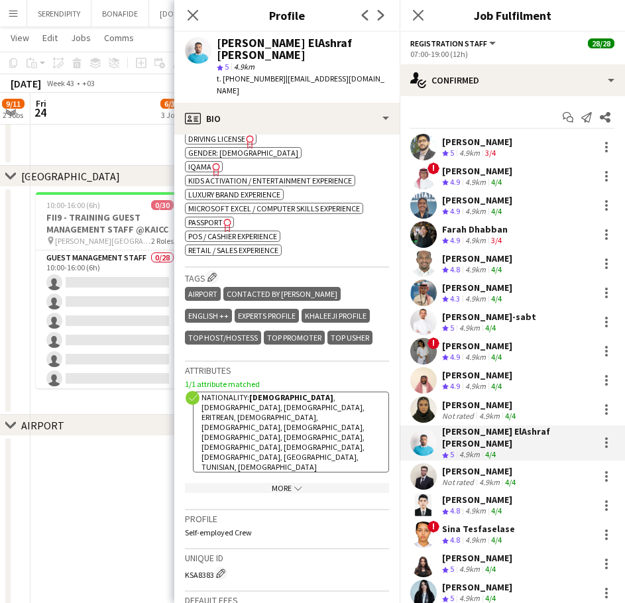
click at [496, 465] on div "[PERSON_NAME]" at bounding box center [480, 471] width 76 height 12
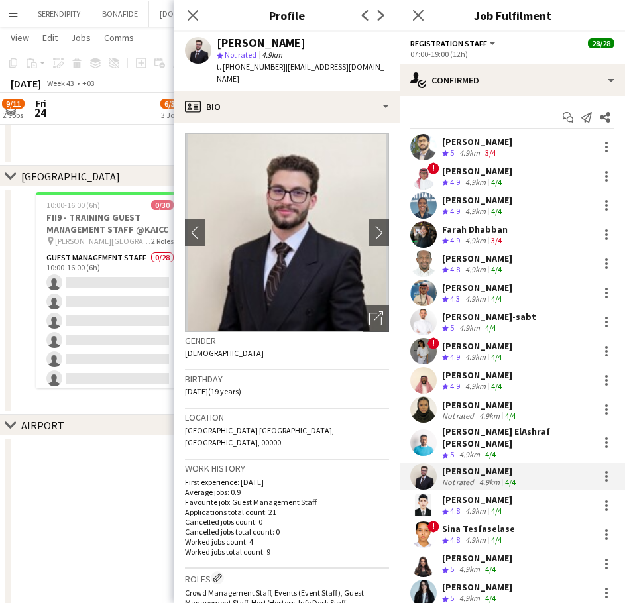
drag, startPoint x: 298, startPoint y: 46, endPoint x: 218, endPoint y: 46, distance: 80.2
click at [218, 46] on div "[PERSON_NAME]" at bounding box center [303, 43] width 172 height 12
drag, startPoint x: 372, startPoint y: 65, endPoint x: 282, endPoint y: 68, distance: 89.5
click at [282, 68] on div "[PERSON_NAME] star Not rated 4.9km t. [PHONE_NUMBER] | [EMAIL_ADDRESS][DOMAIN_N…" at bounding box center [286, 61] width 225 height 59
drag, startPoint x: 274, startPoint y: 66, endPoint x: 227, endPoint y: 66, distance: 47.1
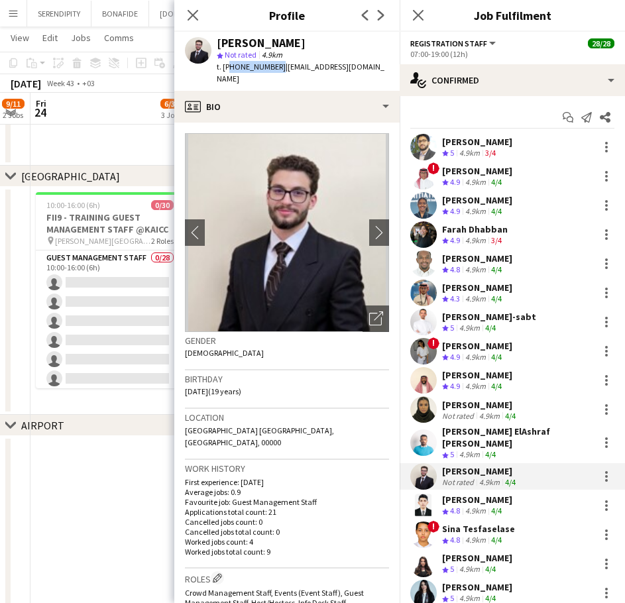
click at [227, 66] on span "t. [PHONE_NUMBER]" at bounding box center [251, 67] width 69 height 10
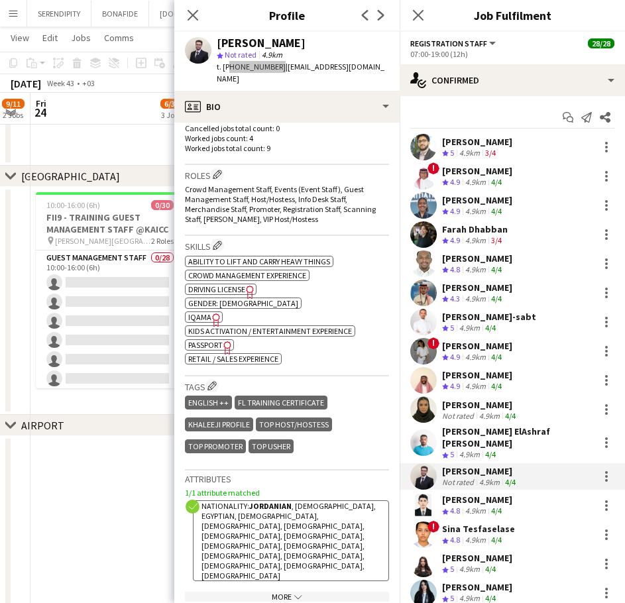
scroll to position [486, 0]
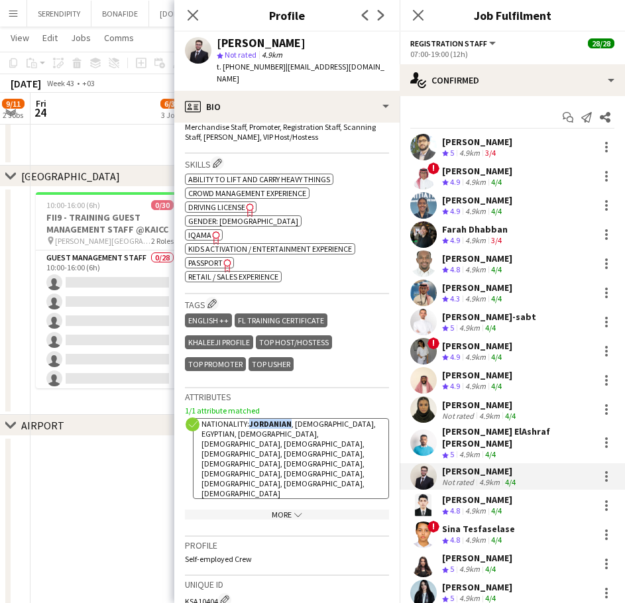
drag, startPoint x: 289, startPoint y: 400, endPoint x: 249, endPoint y: 398, distance: 40.5
click at [249, 419] on strong "Jordanian" at bounding box center [270, 424] width 42 height 10
click at [489, 506] on div "4.9km" at bounding box center [476, 511] width 26 height 11
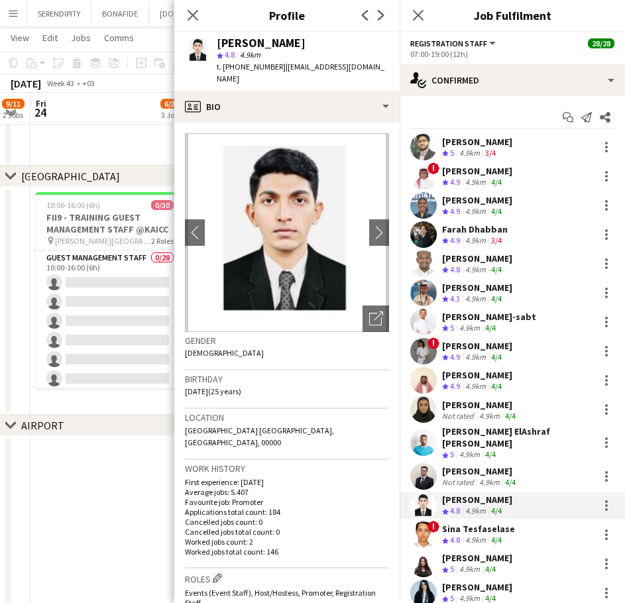
drag, startPoint x: 304, startPoint y: 42, endPoint x: 218, endPoint y: 44, distance: 86.2
click at [218, 44] on div "[PERSON_NAME]" at bounding box center [303, 43] width 172 height 12
drag, startPoint x: 384, startPoint y: 67, endPoint x: 280, endPoint y: 62, distance: 103.5
click at [280, 62] on div "[PERSON_NAME] star 4.8 4.9km t. [PHONE_NUMBER] | [EMAIL_ADDRESS][DOMAIN_NAME]" at bounding box center [286, 61] width 225 height 59
drag, startPoint x: 274, startPoint y: 68, endPoint x: 229, endPoint y: 66, distance: 45.8
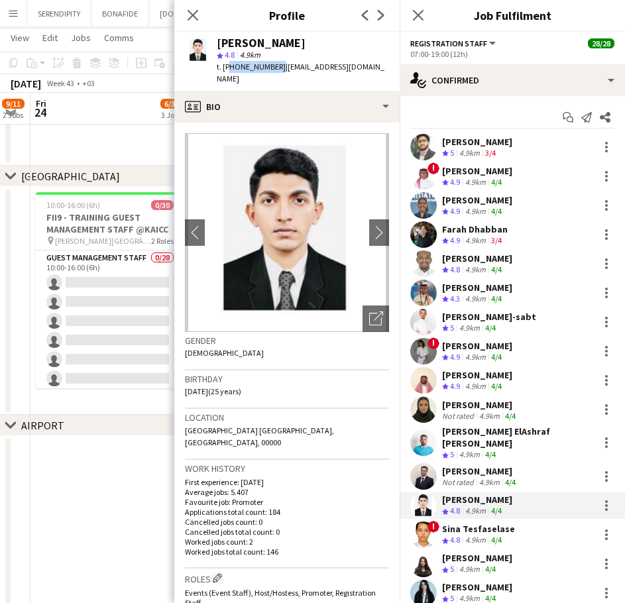
click at [229, 66] on span "t. [PHONE_NUMBER]" at bounding box center [251, 67] width 69 height 10
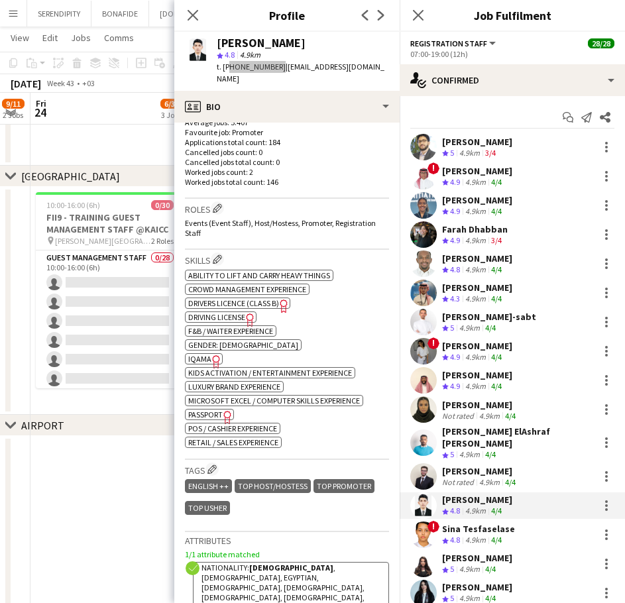
scroll to position [464, 0]
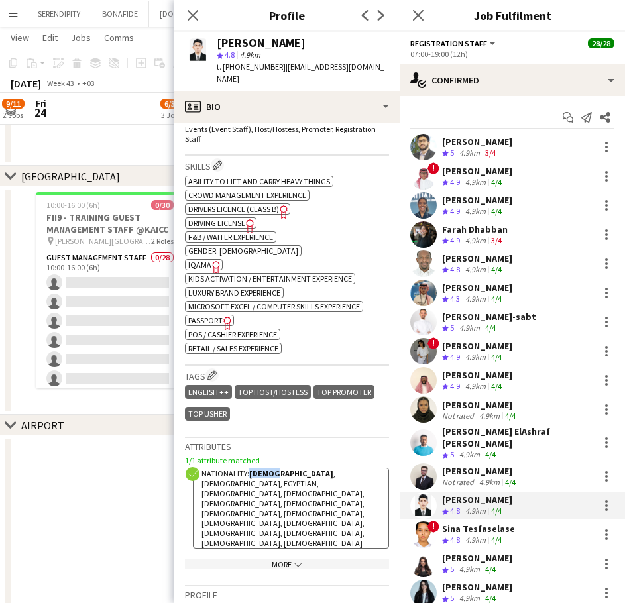
drag, startPoint x: 272, startPoint y: 449, endPoint x: 250, endPoint y: 448, distance: 21.9
click at [250, 469] on strong "[DEMOGRAPHIC_DATA]" at bounding box center [291, 474] width 84 height 10
click at [492, 535] on div "4/4" at bounding box center [497, 540] width 16 height 11
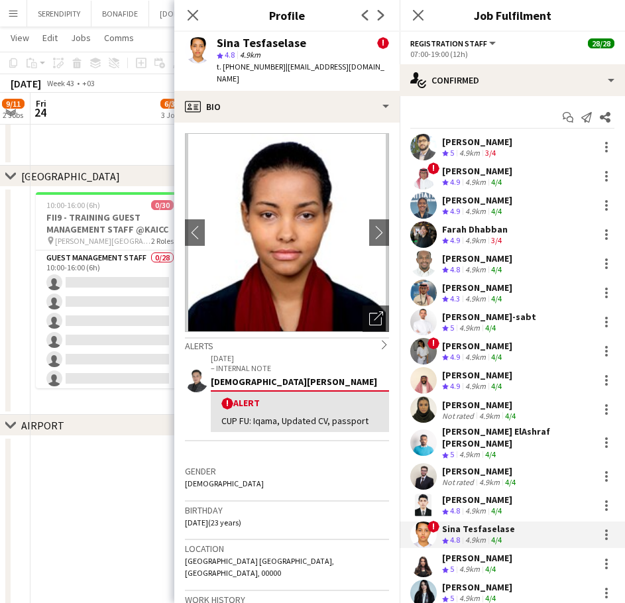
drag, startPoint x: 304, startPoint y: 41, endPoint x: 217, endPoint y: 37, distance: 86.9
click at [217, 37] on div "Sina Tesfaselase !" at bounding box center [303, 43] width 172 height 12
drag, startPoint x: 363, startPoint y: 68, endPoint x: 280, endPoint y: 68, distance: 82.2
click at [280, 68] on div "Sina Tesfaselase ! star 4.8 4.9km t. [PHONE_NUMBER] | [EMAIL_ADDRESS][DOMAIN_NA…" at bounding box center [286, 61] width 225 height 59
drag, startPoint x: 274, startPoint y: 67, endPoint x: 223, endPoint y: 66, distance: 51.1
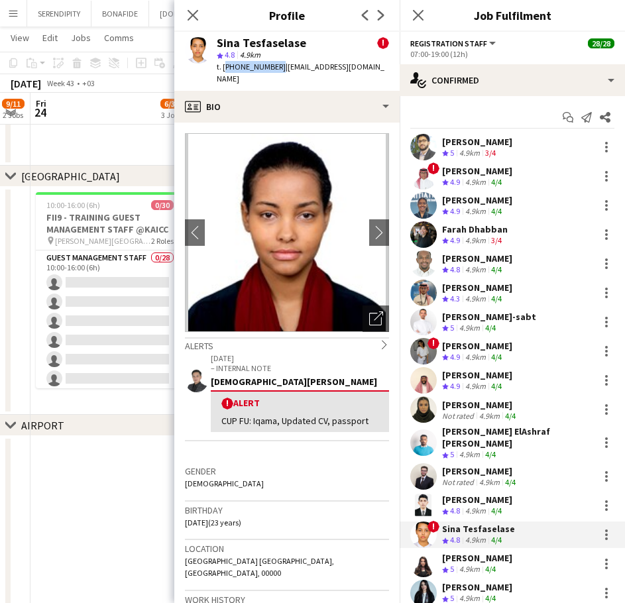
click at [223, 66] on span "t. [PHONE_NUMBER]" at bounding box center [251, 67] width 69 height 10
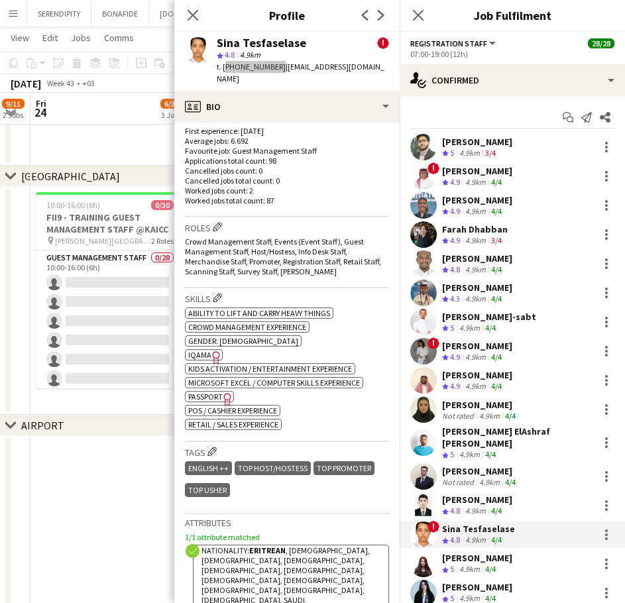
scroll to position [552, 0]
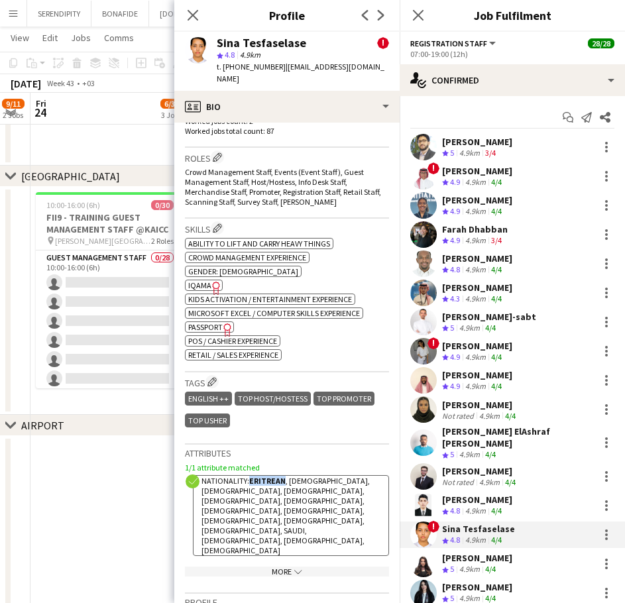
drag, startPoint x: 284, startPoint y: 456, endPoint x: 250, endPoint y: 454, distance: 33.9
click at [250, 476] on strong "Eritrean" at bounding box center [267, 481] width 36 height 10
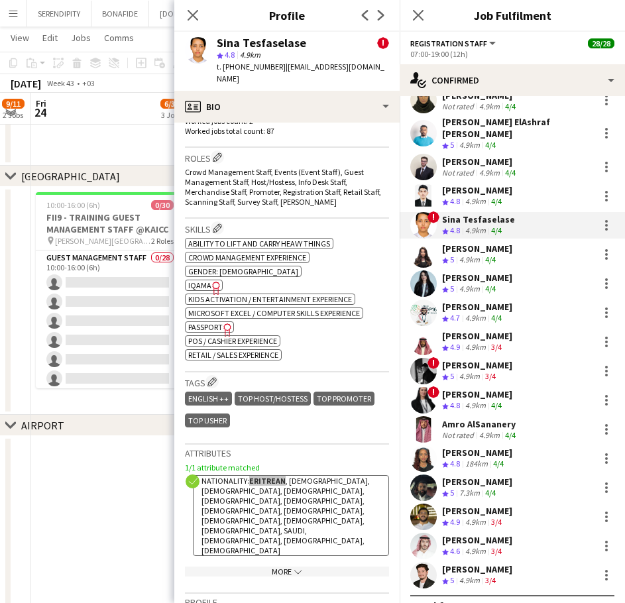
scroll to position [325, 0]
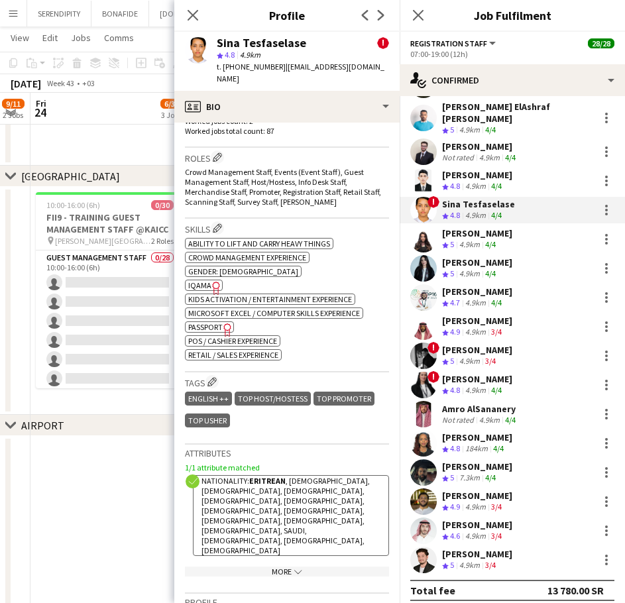
click at [512, 227] on div "[PERSON_NAME]" at bounding box center [477, 233] width 70 height 12
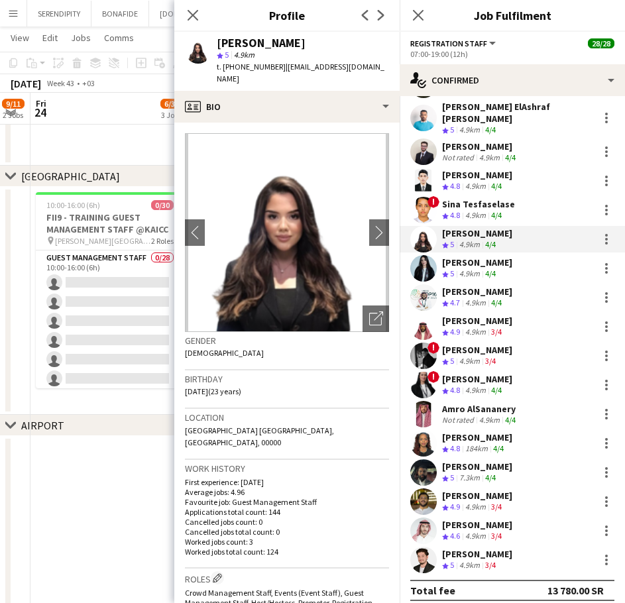
drag, startPoint x: 344, startPoint y: 44, endPoint x: 219, endPoint y: 40, distance: 125.4
click at [219, 40] on div "[PERSON_NAME]" at bounding box center [303, 43] width 172 height 12
drag, startPoint x: 273, startPoint y: 68, endPoint x: 227, endPoint y: 65, distance: 46.5
click at [227, 65] on span "t. [PHONE_NUMBER]" at bounding box center [251, 67] width 69 height 10
drag, startPoint x: 368, startPoint y: 68, endPoint x: 280, endPoint y: 65, distance: 87.5
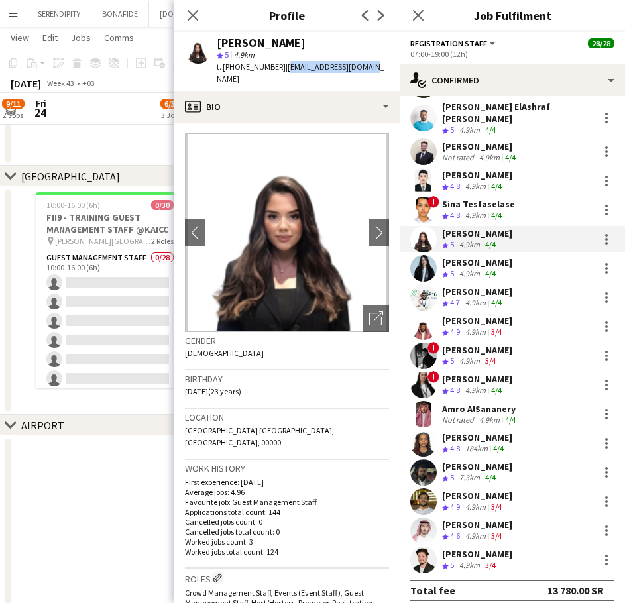
click at [280, 65] on div "[PERSON_NAME] star 5 4.9km t. [PHONE_NUMBER] | [EMAIL_ADDRESS][DOMAIN_NAME]" at bounding box center [286, 61] width 225 height 59
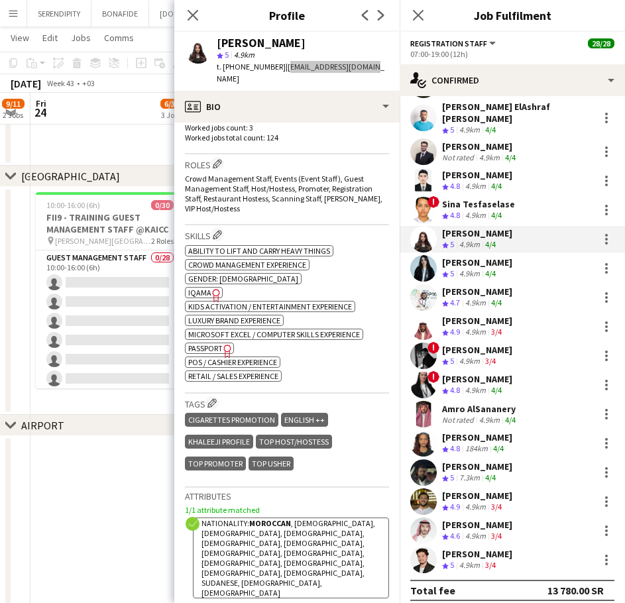
scroll to position [442, 0]
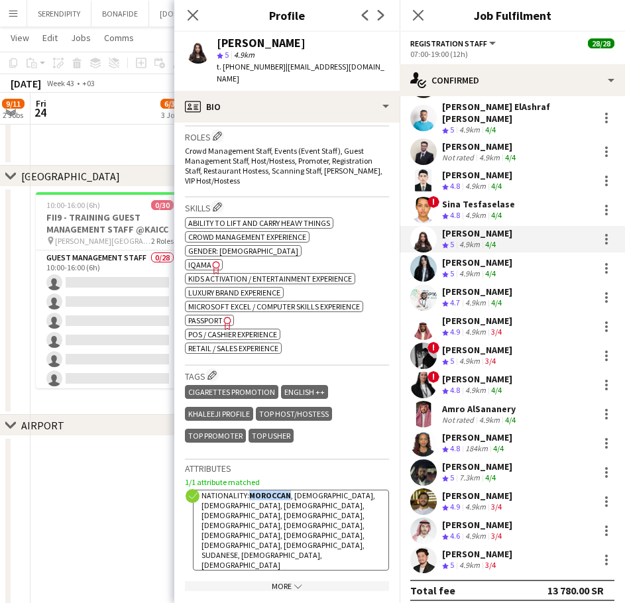
drag, startPoint x: 290, startPoint y: 473, endPoint x: 252, endPoint y: 471, distance: 37.9
click at [252, 491] on span "Nationality: [DEMOGRAPHIC_DATA] , [DEMOGRAPHIC_DATA], [DEMOGRAPHIC_DATA], [DEMO…" at bounding box center [289, 531] width 174 height 80
click at [510, 259] on div "[PERSON_NAME]" at bounding box center [477, 263] width 70 height 12
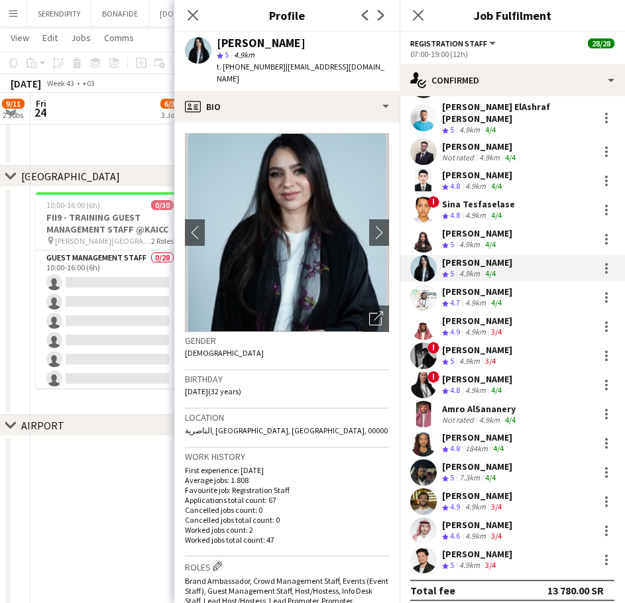
drag, startPoint x: 314, startPoint y: 42, endPoint x: 219, endPoint y: 46, distance: 94.9
click at [219, 46] on div "[PERSON_NAME]" at bounding box center [303, 43] width 172 height 12
drag, startPoint x: 369, startPoint y: 65, endPoint x: 282, endPoint y: 71, distance: 87.7
click at [282, 71] on div "[PERSON_NAME] star 5 4.9km t. [PHONE_NUMBER] | [EMAIL_ADDRESS][DOMAIN_NAME]" at bounding box center [286, 61] width 225 height 59
drag, startPoint x: 278, startPoint y: 66, endPoint x: 227, endPoint y: 66, distance: 51.0
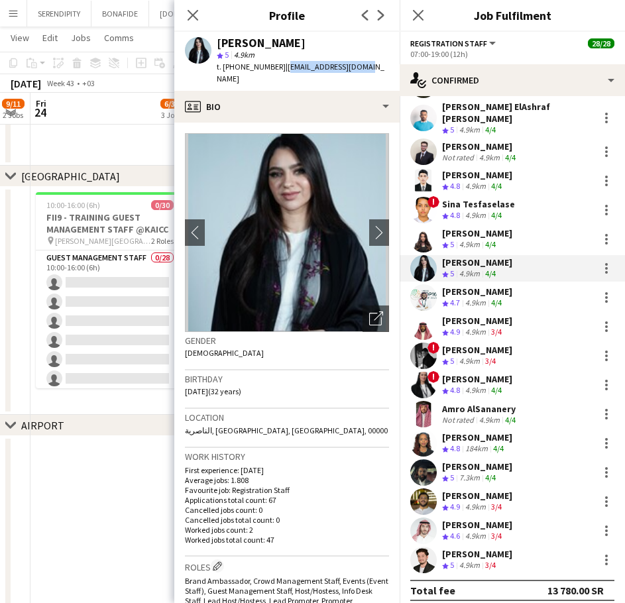
click at [227, 66] on div "t. [PHONE_NUMBER] | [EMAIL_ADDRESS][DOMAIN_NAME]" at bounding box center [303, 73] width 172 height 24
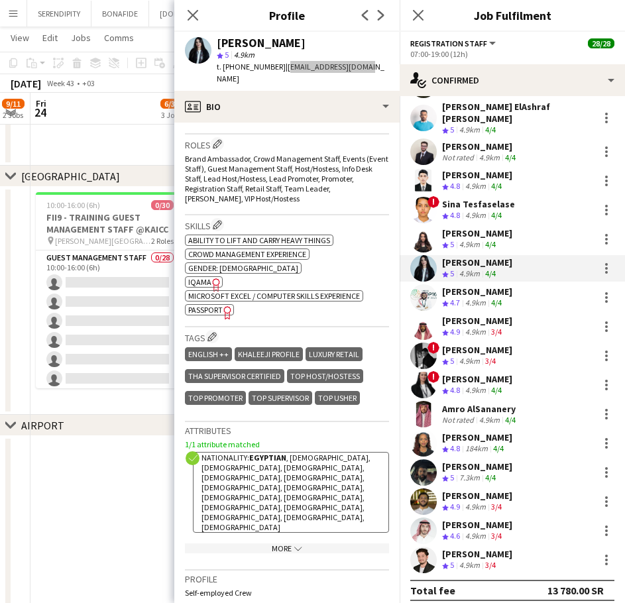
scroll to position [464, 0]
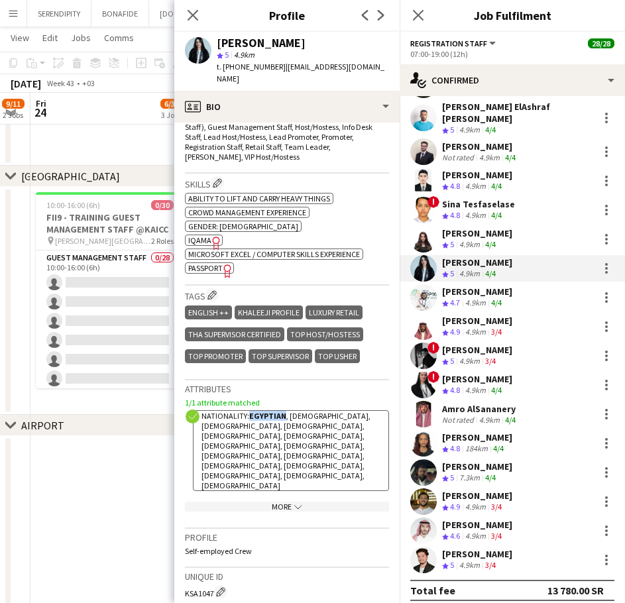
drag, startPoint x: 284, startPoint y: 408, endPoint x: 249, endPoint y: 402, distance: 36.3
click at [249, 411] on span "Nationality: Egyptian , [DEMOGRAPHIC_DATA], [DEMOGRAPHIC_DATA], [DEMOGRAPHIC_DA…" at bounding box center [286, 451] width 169 height 80
click at [502, 286] on div "[PERSON_NAME]" at bounding box center [477, 292] width 70 height 12
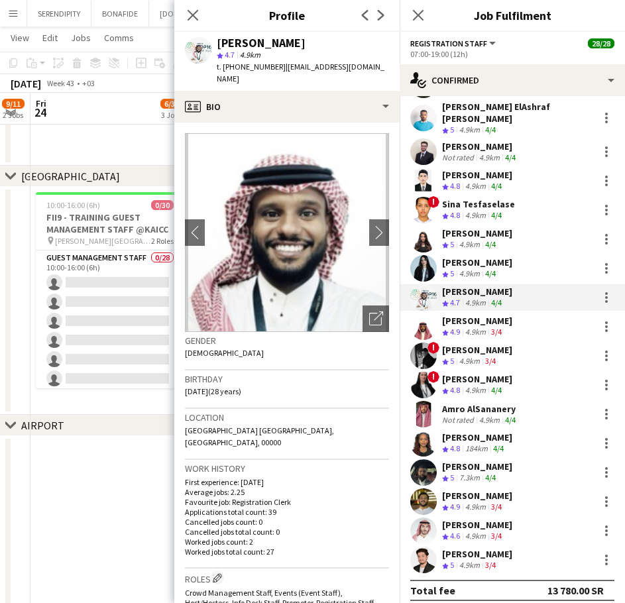
drag, startPoint x: 332, startPoint y: 45, endPoint x: 215, endPoint y: 41, distance: 116.7
click at [215, 41] on div "[PERSON_NAME] star 4.7 4.9km t. [PHONE_NUMBER] | [EMAIL_ADDRESS][DOMAIN_NAME]" at bounding box center [286, 61] width 225 height 59
drag, startPoint x: 360, startPoint y: 70, endPoint x: 281, endPoint y: 63, distance: 79.2
click at [281, 63] on div "[PERSON_NAME] star 4.7 4.9km t. [PHONE_NUMBER] | [EMAIL_ADDRESS][DOMAIN_NAME]" at bounding box center [286, 61] width 225 height 59
drag, startPoint x: 276, startPoint y: 66, endPoint x: 225, endPoint y: 65, distance: 50.4
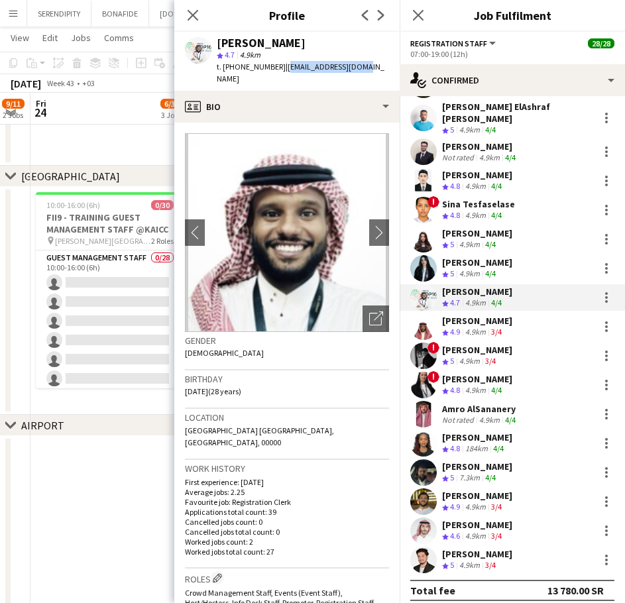
click at [225, 65] on div "t. [PHONE_NUMBER] | [EMAIL_ADDRESS][DOMAIN_NAME]" at bounding box center [303, 73] width 172 height 24
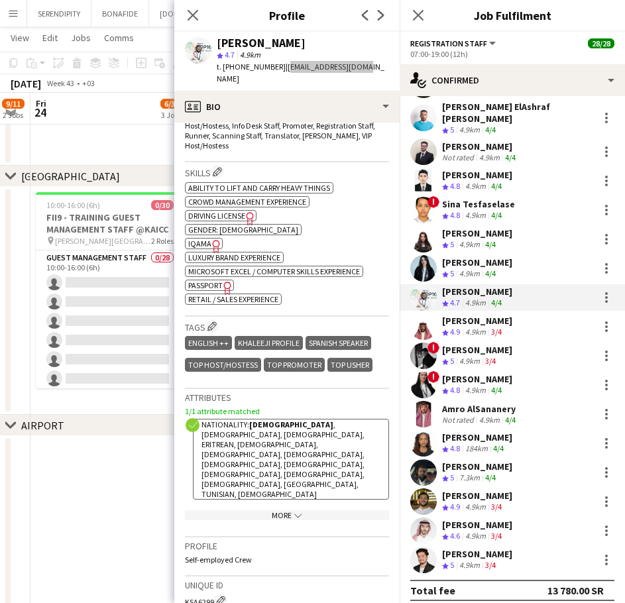
scroll to position [486, 0]
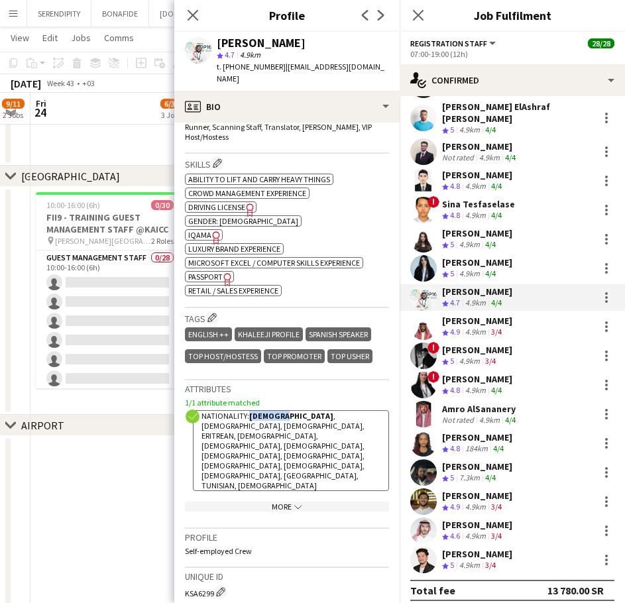
drag, startPoint x: 286, startPoint y: 382, endPoint x: 248, endPoint y: 379, distance: 38.5
click at [248, 411] on span "Nationality: [DEMOGRAPHIC_DATA] , [DEMOGRAPHIC_DATA], [DEMOGRAPHIC_DATA], [DEMO…" at bounding box center [283, 451] width 163 height 80
click at [509, 318] on div "[PERSON_NAME] Crew rating 4.9 4.9km 3/4" at bounding box center [512, 327] width 225 height 27
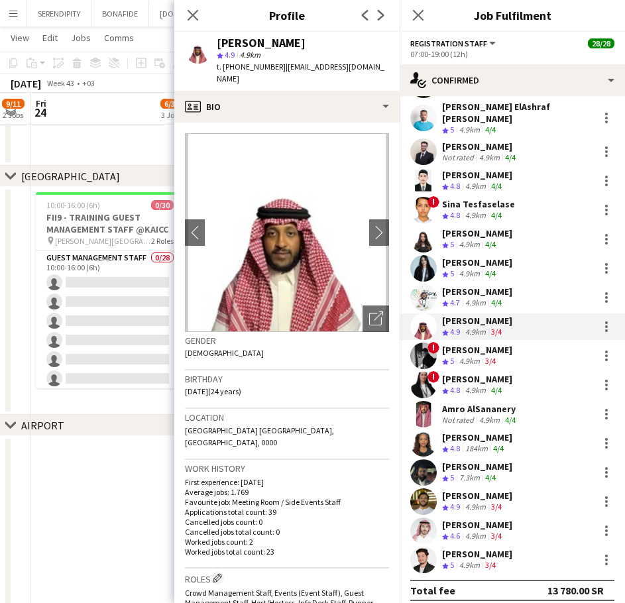
drag, startPoint x: 309, startPoint y: 41, endPoint x: 216, endPoint y: 46, distance: 92.9
click at [216, 46] on div "[PERSON_NAME] star 4.9 4.9km t. [PHONE_NUMBER] | [EMAIL_ADDRESS][DOMAIN_NAME]" at bounding box center [286, 61] width 225 height 59
drag, startPoint x: 359, startPoint y: 68, endPoint x: 280, endPoint y: 68, distance: 78.2
click at [280, 68] on div "[PERSON_NAME] star 4.9 4.9km t. [PHONE_NUMBER] | [EMAIL_ADDRESS][DOMAIN_NAME]" at bounding box center [286, 61] width 225 height 59
drag, startPoint x: 274, startPoint y: 68, endPoint x: 223, endPoint y: 64, distance: 51.2
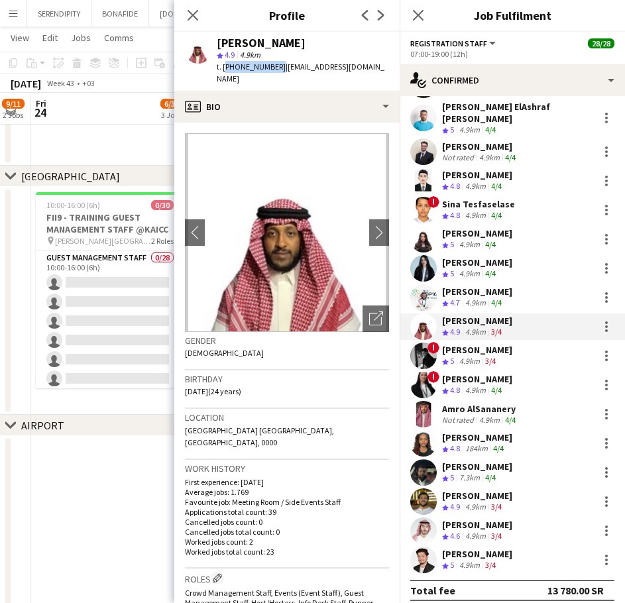
click at [223, 64] on span "t. [PHONE_NUMBER]" at bounding box center [251, 67] width 69 height 10
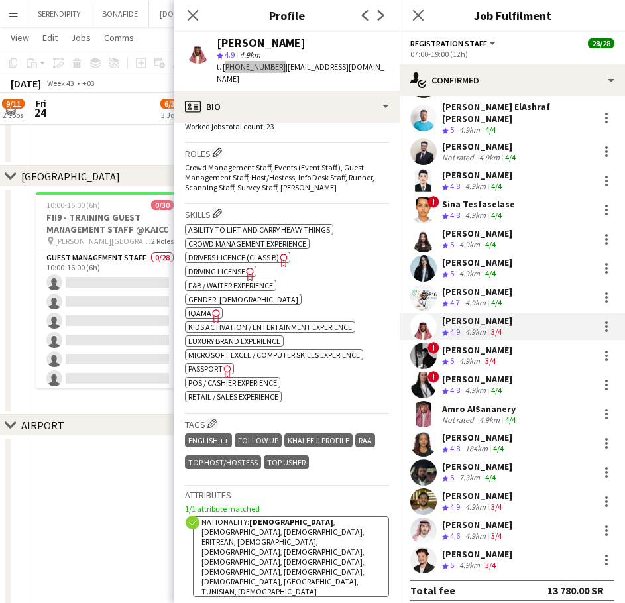
scroll to position [442, 0]
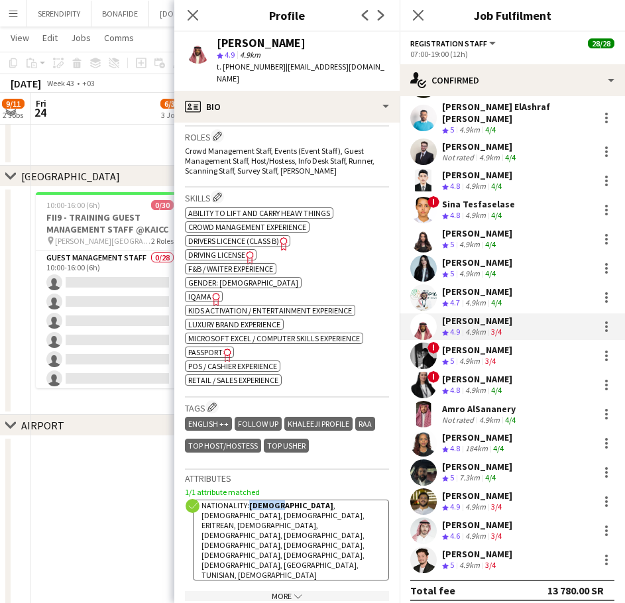
drag, startPoint x: 284, startPoint y: 481, endPoint x: 249, endPoint y: 480, distance: 35.1
click at [249, 500] on strong "[DEMOGRAPHIC_DATA]" at bounding box center [291, 505] width 84 height 10
click at [513, 355] on div "! [PERSON_NAME] Crew rating 5 4.9km 3/4" at bounding box center [512, 356] width 225 height 27
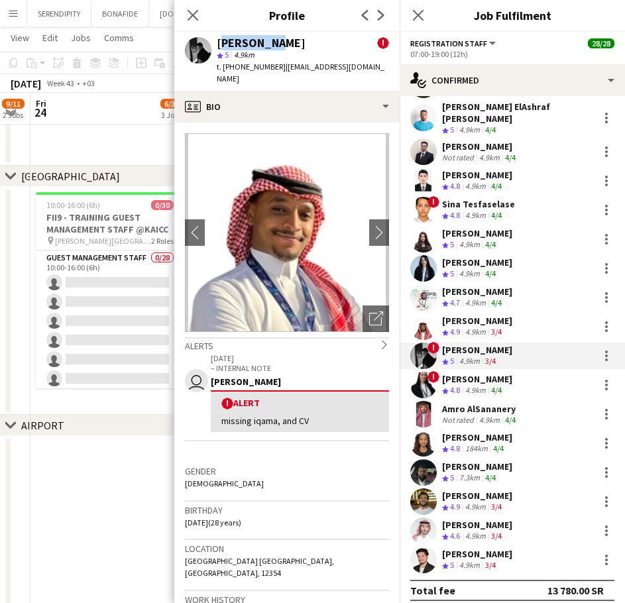
drag, startPoint x: 283, startPoint y: 38, endPoint x: 219, endPoint y: 38, distance: 64.3
click at [219, 38] on div "[PERSON_NAME] !" at bounding box center [303, 43] width 172 height 12
drag, startPoint x: 351, startPoint y: 66, endPoint x: 280, endPoint y: 68, distance: 71.0
click at [280, 68] on div "[PERSON_NAME] ! star 5 4.9km t. [PHONE_NUMBER] | [EMAIL_ADDRESS][DOMAIN_NAME]" at bounding box center [286, 61] width 225 height 59
drag, startPoint x: 274, startPoint y: 66, endPoint x: 228, endPoint y: 66, distance: 45.7
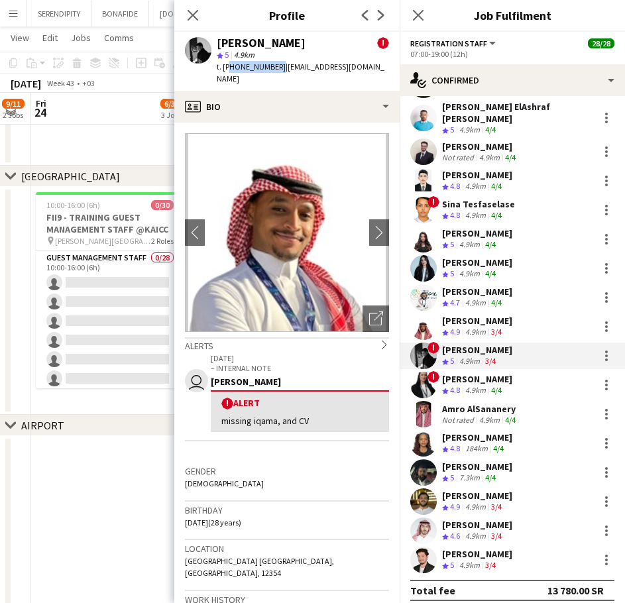
click at [228, 66] on span "t. [PHONE_NUMBER]" at bounding box center [251, 67] width 69 height 10
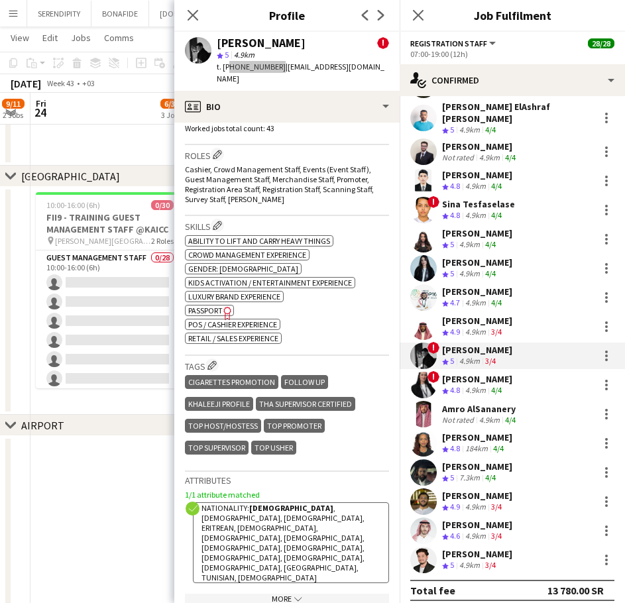
scroll to position [597, 0]
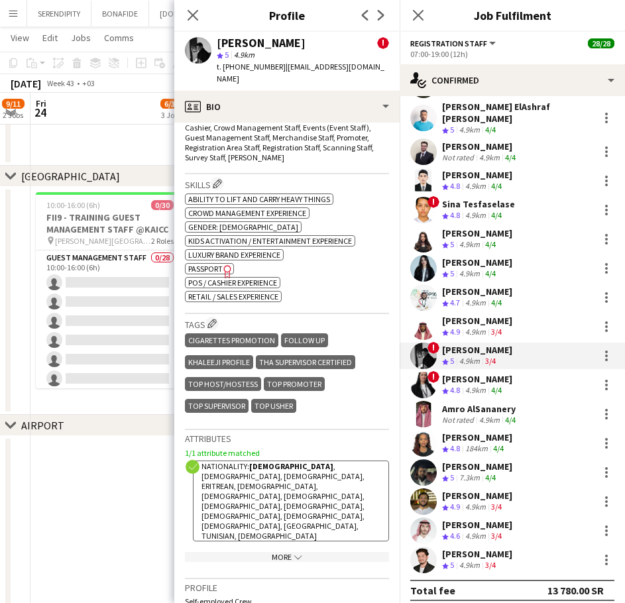
click at [481, 375] on div "[PERSON_NAME]" at bounding box center [477, 379] width 70 height 12
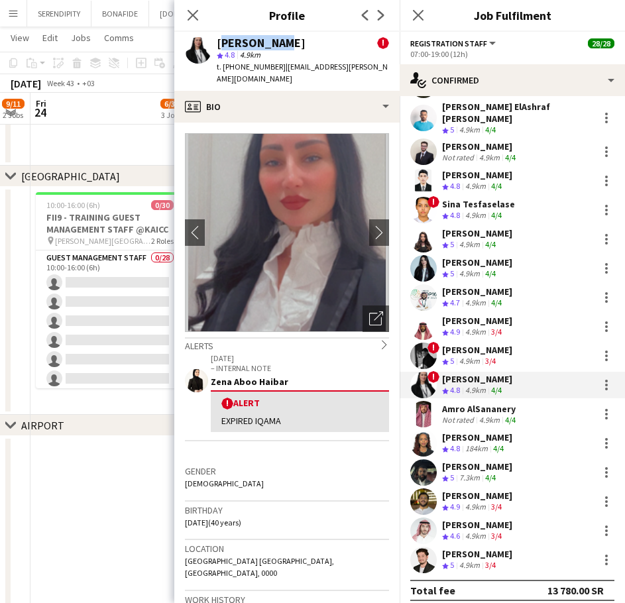
drag, startPoint x: 272, startPoint y: 44, endPoint x: 217, endPoint y: 43, distance: 55.0
click at [217, 43] on div "[PERSON_NAME] !" at bounding box center [303, 43] width 172 height 12
drag, startPoint x: 349, startPoint y: 66, endPoint x: 278, endPoint y: 66, distance: 71.6
click at [278, 66] on div "[PERSON_NAME] ! star 4.8 4.9km t. [PHONE_NUMBER] | [EMAIL_ADDRESS][PERSON_NAME]…" at bounding box center [286, 61] width 225 height 59
drag, startPoint x: 275, startPoint y: 64, endPoint x: 225, endPoint y: 64, distance: 50.4
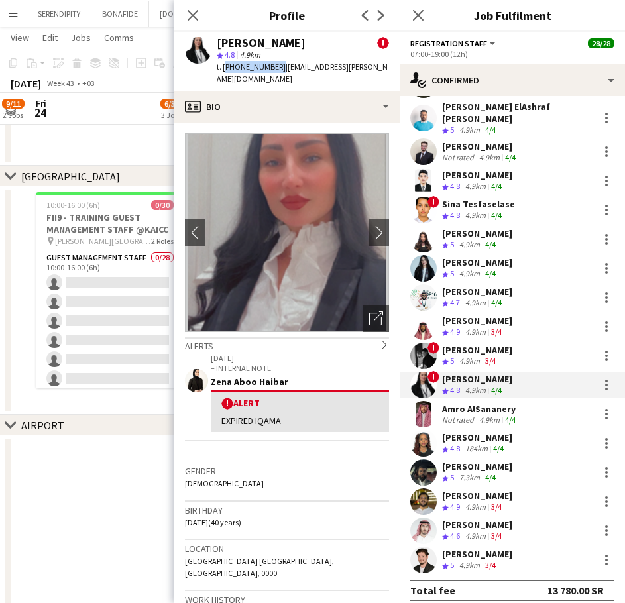
click at [225, 64] on span "t. [PHONE_NUMBER]" at bounding box center [251, 67] width 69 height 10
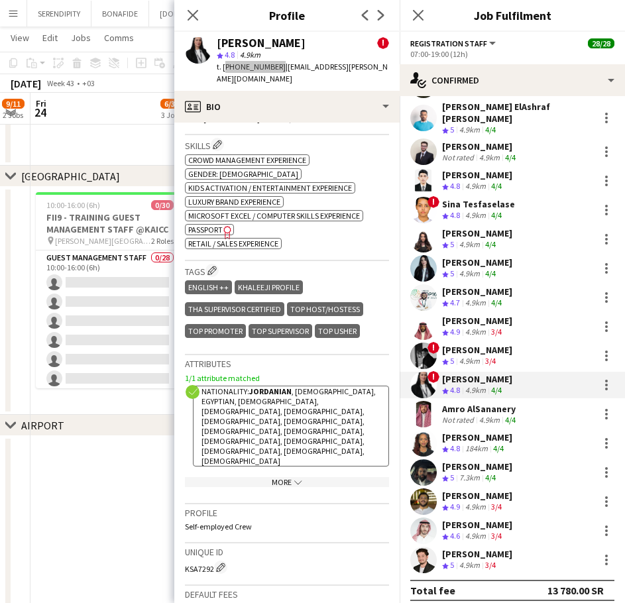
scroll to position [663, 0]
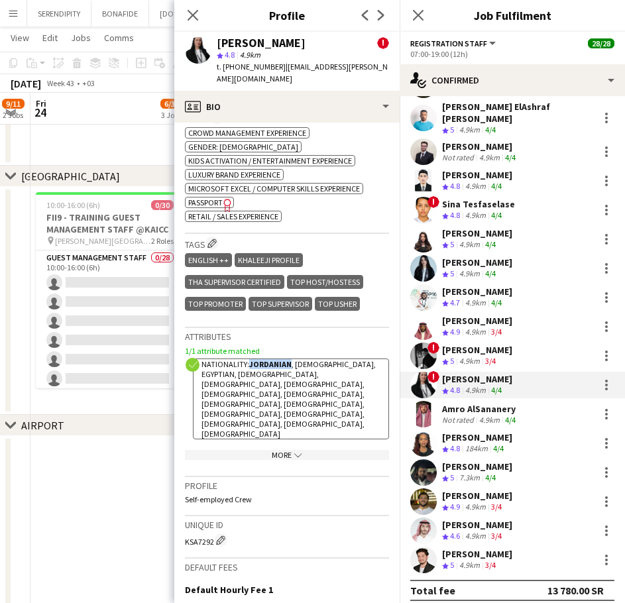
drag, startPoint x: 290, startPoint y: 341, endPoint x: 250, endPoint y: 341, distance: 39.8
click at [250, 359] on strong "Jordanian" at bounding box center [270, 364] width 42 height 10
click at [508, 403] on div "Amro AlSananery" at bounding box center [480, 409] width 76 height 12
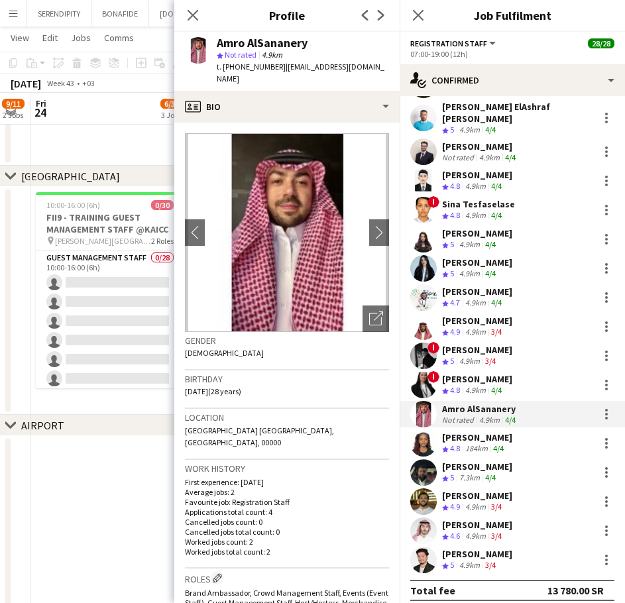
drag, startPoint x: 318, startPoint y: 40, endPoint x: 217, endPoint y: 45, distance: 100.9
click at [217, 45] on div "Amro AlSananery" at bounding box center [303, 43] width 172 height 12
drag, startPoint x: 384, startPoint y: 69, endPoint x: 281, endPoint y: 65, distance: 103.5
click at [281, 65] on div "Amro AlSananery star Not rated 4.9km t. [PHONE_NUMBER] | [EMAIL_ADDRESS][DOMAIN…" at bounding box center [286, 61] width 225 height 59
drag, startPoint x: 272, startPoint y: 66, endPoint x: 235, endPoint y: 67, distance: 37.8
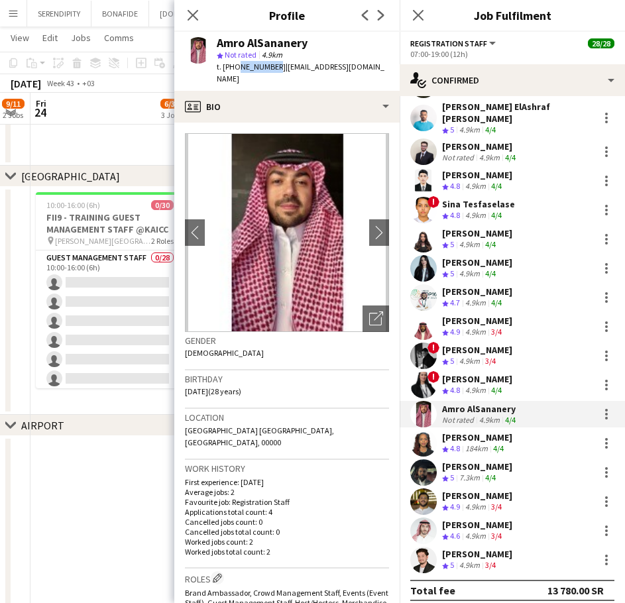
click at [235, 67] on span "t. [PHONE_NUMBER]" at bounding box center [251, 67] width 69 height 10
drag, startPoint x: 275, startPoint y: 68, endPoint x: 227, endPoint y: 62, distance: 48.8
click at [227, 62] on span "t. [PHONE_NUMBER]" at bounding box center [251, 67] width 69 height 10
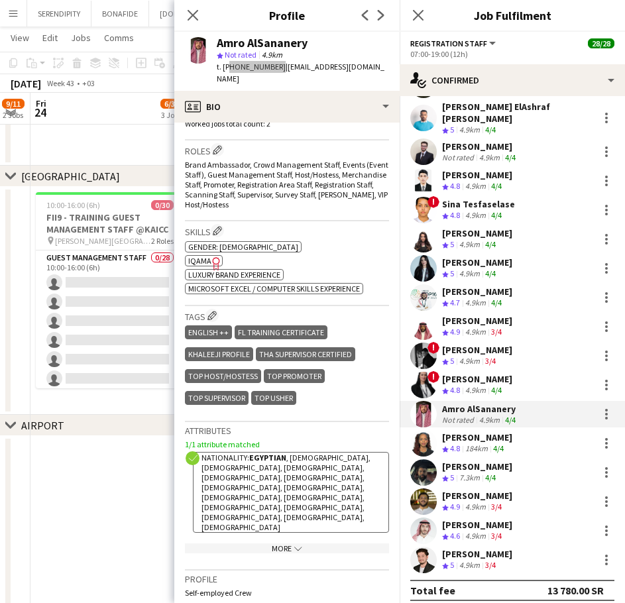
scroll to position [442, 0]
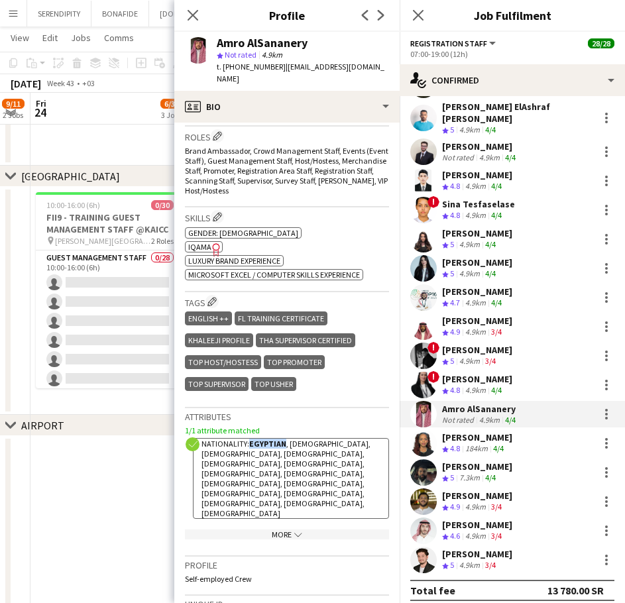
drag, startPoint x: 284, startPoint y: 422, endPoint x: 250, endPoint y: 419, distance: 33.9
click at [250, 439] on span "Nationality: Egyptian , [DEMOGRAPHIC_DATA], [DEMOGRAPHIC_DATA], [DEMOGRAPHIC_DA…" at bounding box center [286, 479] width 169 height 80
click at [469, 433] on div "[PERSON_NAME]" at bounding box center [477, 438] width 70 height 12
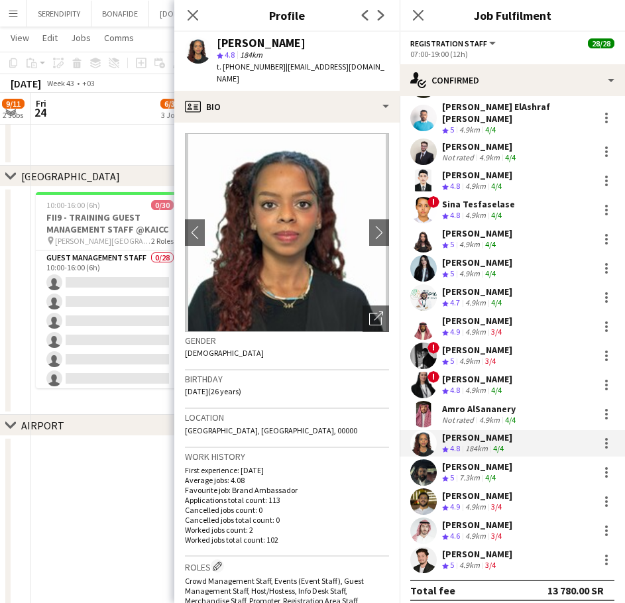
drag, startPoint x: 311, startPoint y: 44, endPoint x: 218, endPoint y: 43, distance: 92.8
click at [218, 43] on div "[PERSON_NAME]" at bounding box center [303, 43] width 172 height 12
drag, startPoint x: 365, startPoint y: 66, endPoint x: 279, endPoint y: 70, distance: 85.6
click at [279, 68] on div "[PERSON_NAME] star 4.8 184km t. [PHONE_NUMBER] | [EMAIL_ADDRESS][DOMAIN_NAME]" at bounding box center [286, 61] width 225 height 59
drag, startPoint x: 274, startPoint y: 65, endPoint x: 227, endPoint y: 67, distance: 46.4
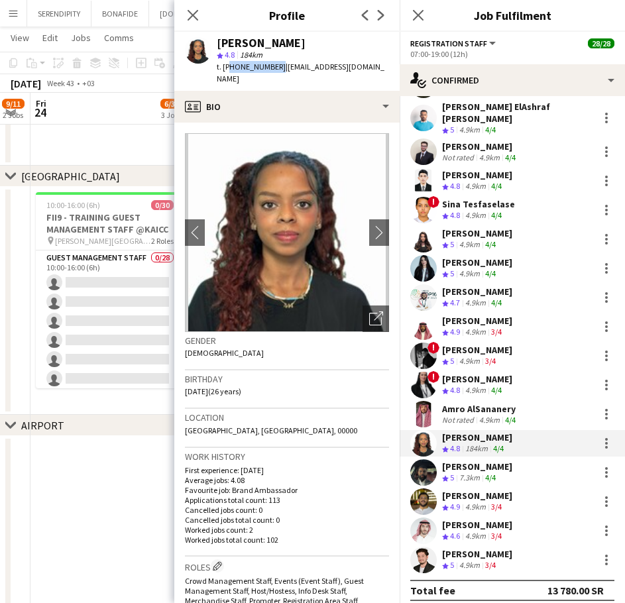
click at [227, 67] on span "t. [PHONE_NUMBER]" at bounding box center [251, 67] width 69 height 10
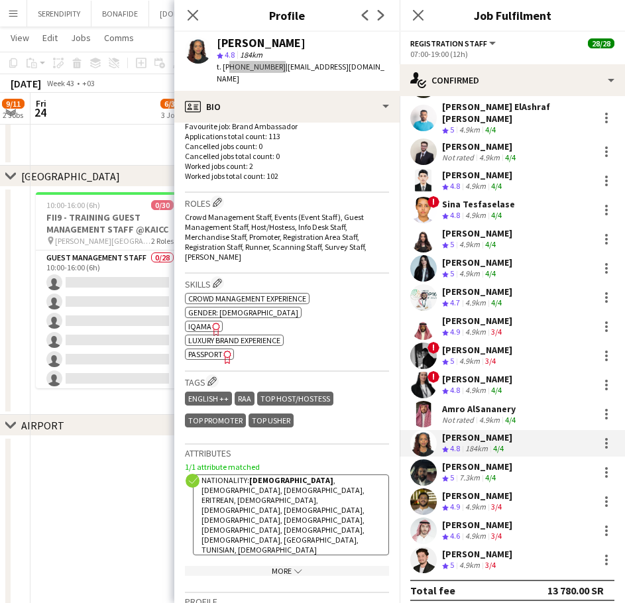
scroll to position [420, 0]
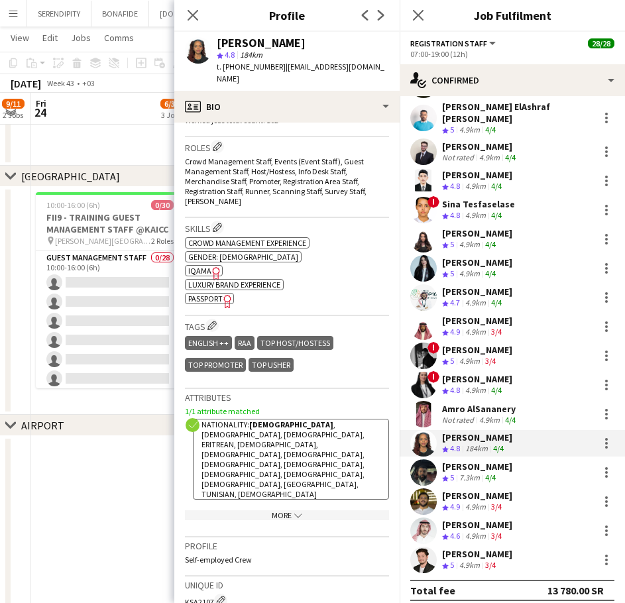
click at [513, 473] on div "[PERSON_NAME] Crew rating 5 7.3km 4/4" at bounding box center [512, 472] width 225 height 27
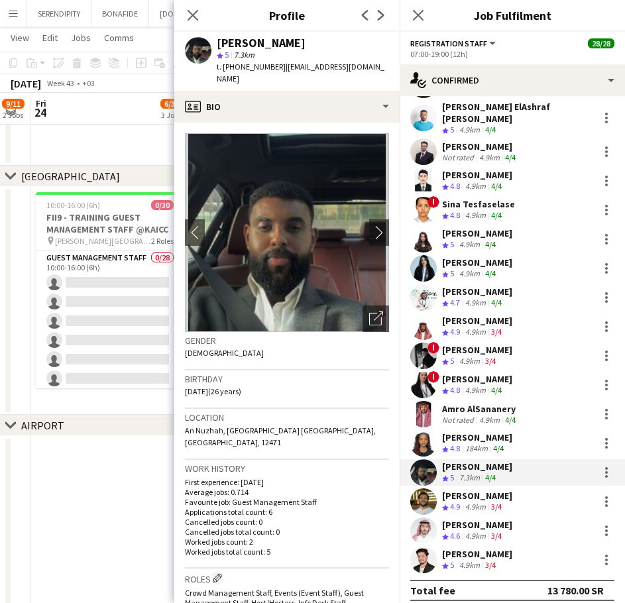
drag, startPoint x: 312, startPoint y: 43, endPoint x: 217, endPoint y: 42, distance: 94.8
click at [217, 42] on div "[PERSON_NAME]" at bounding box center [303, 43] width 172 height 12
drag, startPoint x: 360, startPoint y: 64, endPoint x: 280, endPoint y: 68, distance: 80.3
click at [280, 68] on div "[PERSON_NAME] star 5 7.3km t. [PHONE_NUMBER] | [EMAIL_ADDRESS][DOMAIN_NAME]" at bounding box center [286, 61] width 225 height 59
drag, startPoint x: 274, startPoint y: 65, endPoint x: 226, endPoint y: 61, distance: 47.9
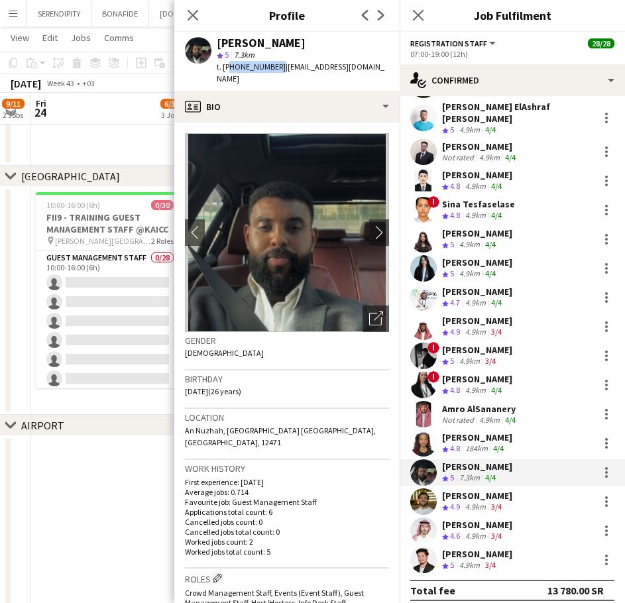
click at [226, 61] on div "t. [PHONE_NUMBER] | [EMAIL_ADDRESS][DOMAIN_NAME]" at bounding box center [303, 73] width 172 height 24
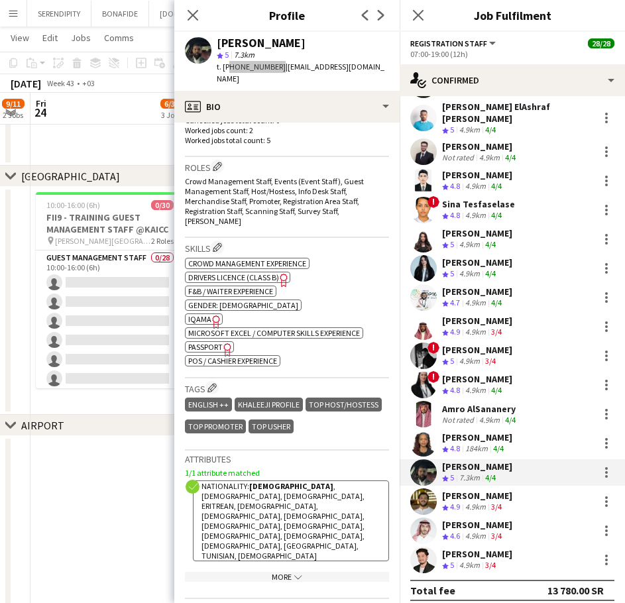
scroll to position [464, 0]
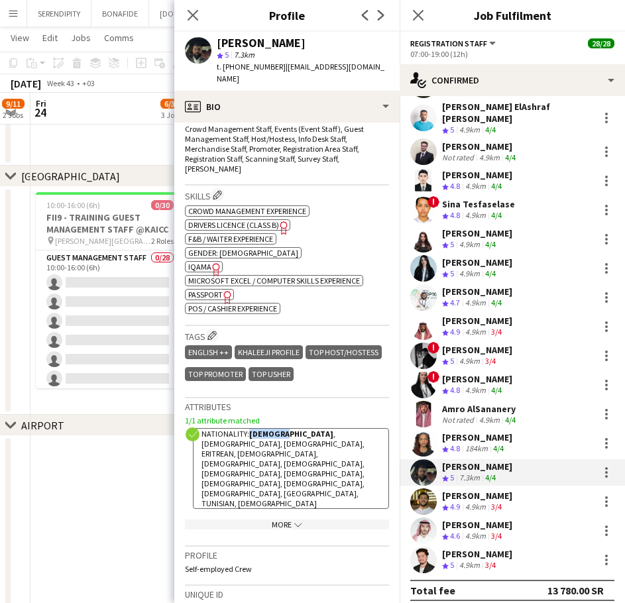
drag, startPoint x: 287, startPoint y: 400, endPoint x: 250, endPoint y: 397, distance: 37.3
click at [250, 429] on span "Nationality: [DEMOGRAPHIC_DATA] , [DEMOGRAPHIC_DATA], [DEMOGRAPHIC_DATA], [DEMO…" at bounding box center [283, 469] width 163 height 80
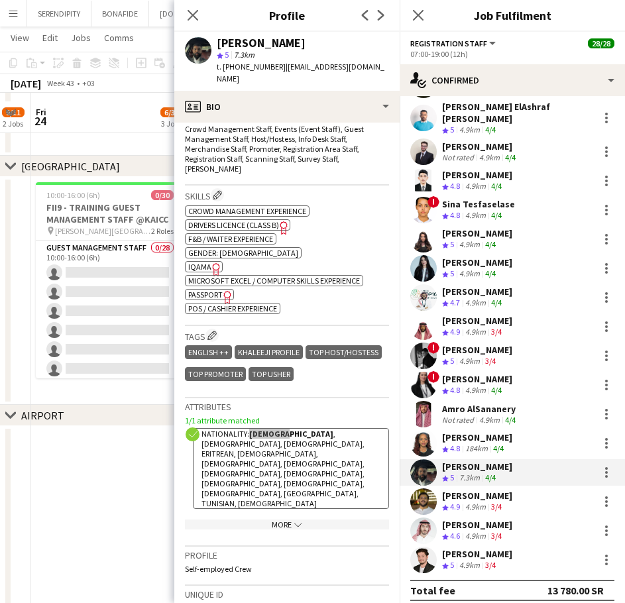
scroll to position [294, 0]
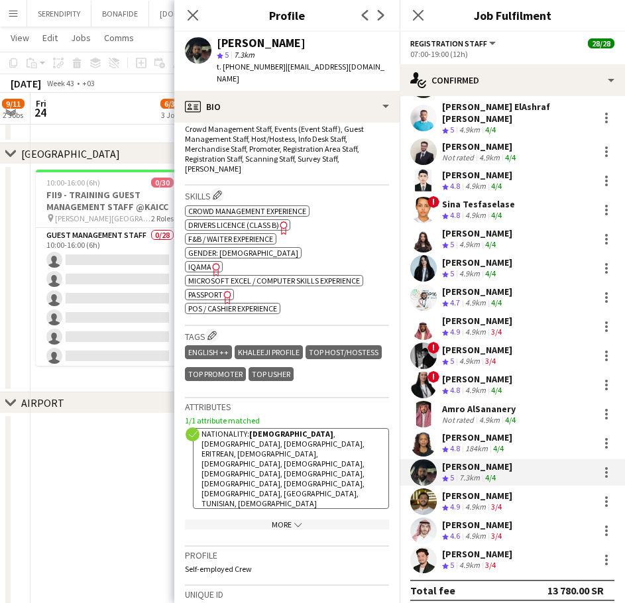
click at [536, 489] on div "[PERSON_NAME] Crew rating 4.9 4.9km 3/4" at bounding box center [512, 502] width 225 height 27
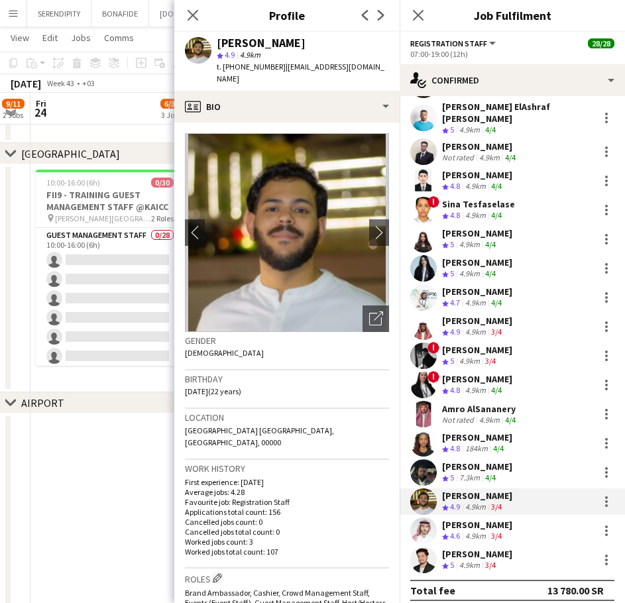
drag, startPoint x: 306, startPoint y: 39, endPoint x: 217, endPoint y: 47, distance: 89.2
click at [217, 47] on div "[PERSON_NAME]" at bounding box center [303, 43] width 172 height 12
drag, startPoint x: 359, startPoint y: 67, endPoint x: 279, endPoint y: 68, distance: 79.6
click at [279, 68] on span "| [EMAIL_ADDRESS][DOMAIN_NAME]" at bounding box center [301, 73] width 168 height 22
drag, startPoint x: 274, startPoint y: 67, endPoint x: 224, endPoint y: 66, distance: 49.7
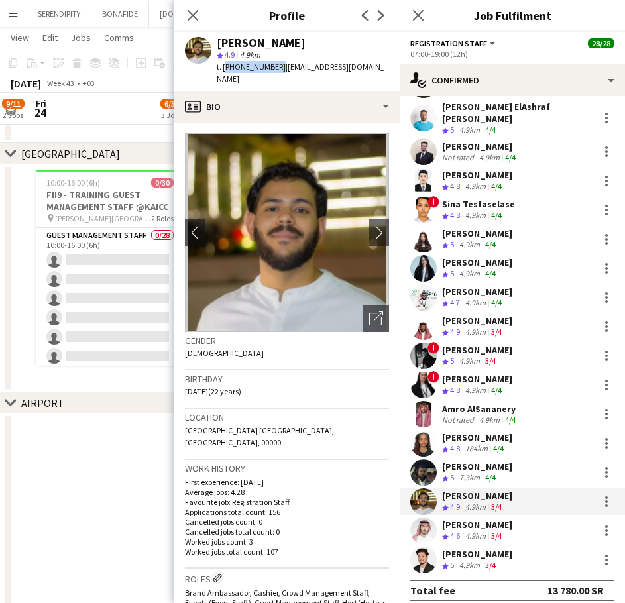
click at [224, 66] on span "t. [PHONE_NUMBER]" at bounding box center [251, 67] width 69 height 10
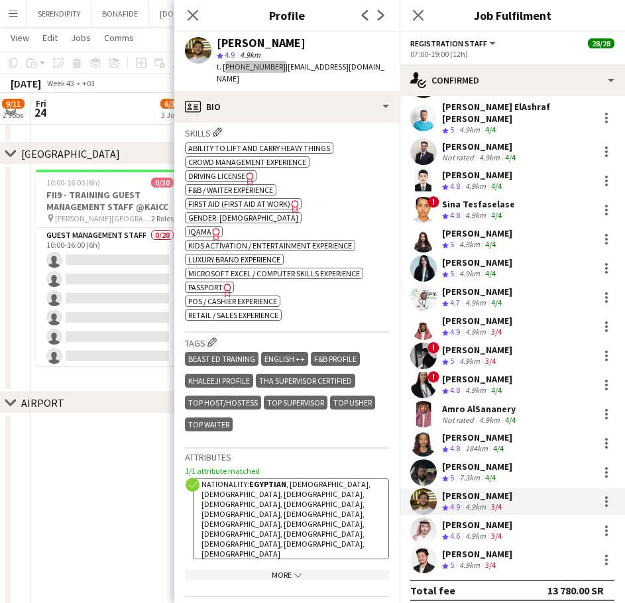
scroll to position [552, 0]
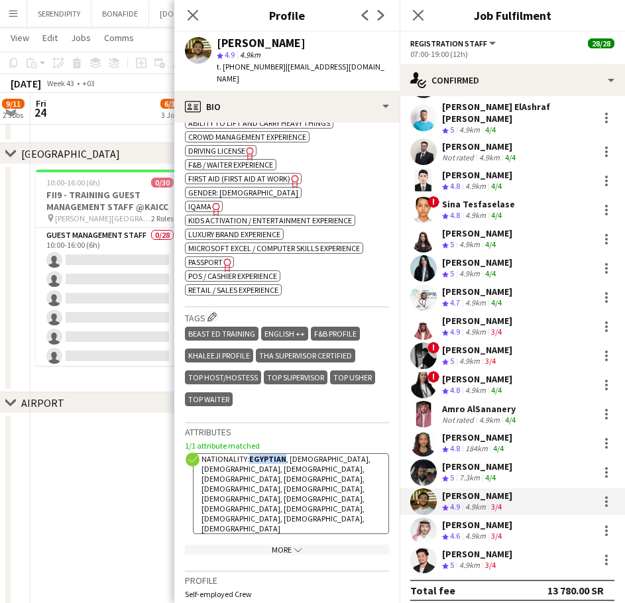
drag, startPoint x: 284, startPoint y: 445, endPoint x: 250, endPoint y: 441, distance: 34.8
click at [250, 454] on span "Nationality: Egyptian , [DEMOGRAPHIC_DATA], [DEMOGRAPHIC_DATA], [DEMOGRAPHIC_DA…" at bounding box center [286, 494] width 169 height 80
click at [551, 522] on div "[PERSON_NAME] Crew rating 4.6 4.9km 3/4" at bounding box center [512, 531] width 225 height 27
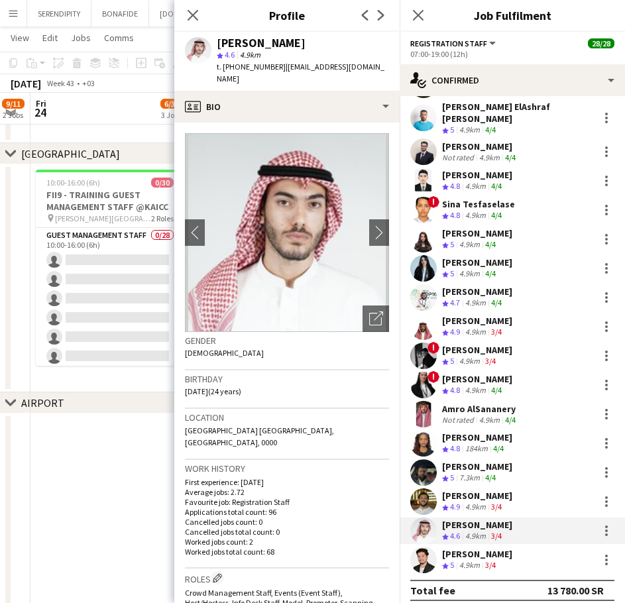
drag, startPoint x: 312, startPoint y: 40, endPoint x: 217, endPoint y: 47, distance: 94.4
click at [217, 47] on div "[PERSON_NAME]" at bounding box center [303, 43] width 172 height 12
drag, startPoint x: 359, startPoint y: 65, endPoint x: 280, endPoint y: 64, distance: 78.9
click at [280, 64] on div "[PERSON_NAME] star 4.6 4.9km t. [PHONE_NUMBER] | [EMAIL_ADDRESS][DOMAIN_NAME]" at bounding box center [286, 61] width 225 height 59
drag, startPoint x: 274, startPoint y: 67, endPoint x: 225, endPoint y: 67, distance: 48.4
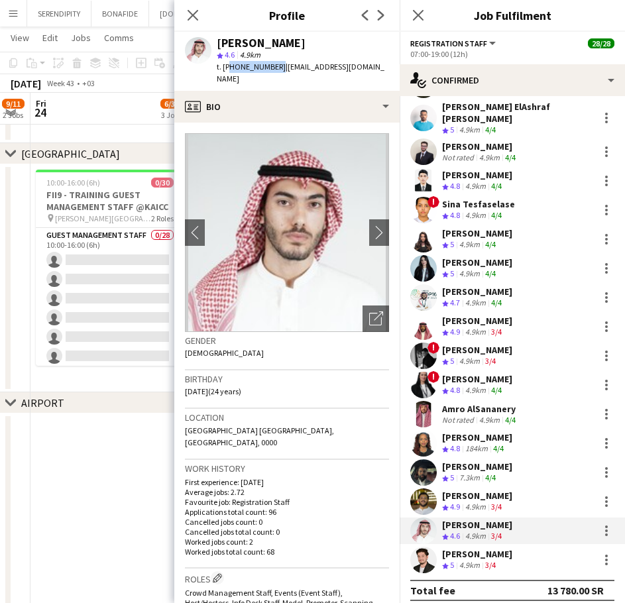
click at [225, 67] on span "t. [PHONE_NUMBER]" at bounding box center [251, 67] width 69 height 10
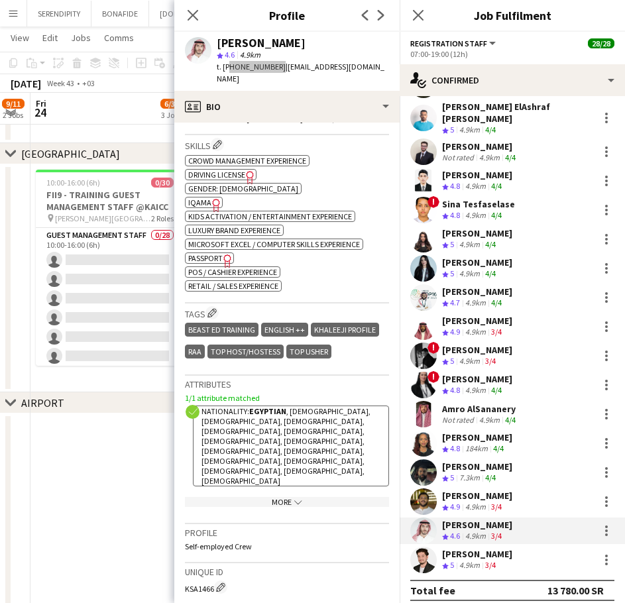
scroll to position [508, 0]
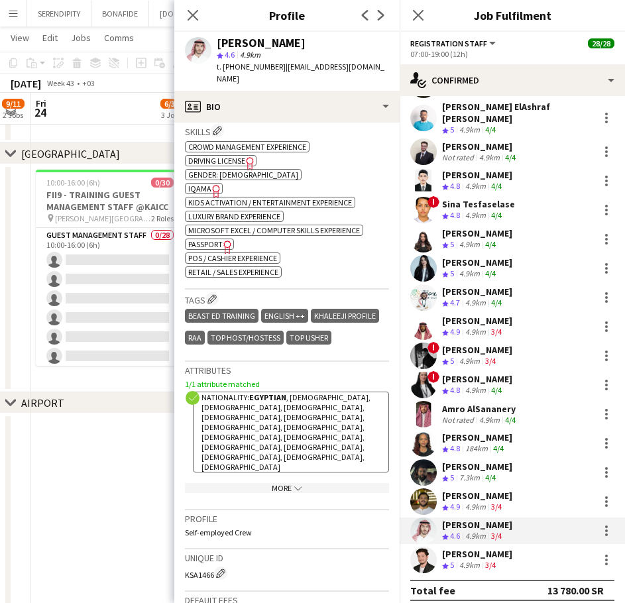
click at [502, 547] on div "[PERSON_NAME] Crew rating 5 4.9km 3/4" at bounding box center [512, 560] width 225 height 27
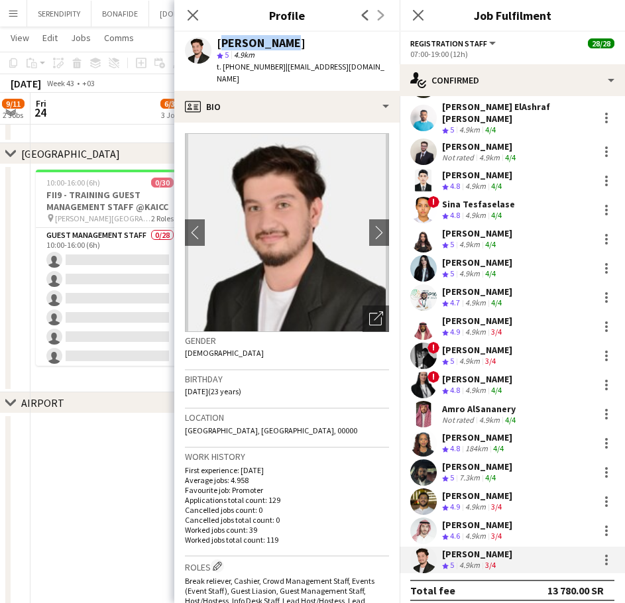
drag, startPoint x: 300, startPoint y: 44, endPoint x: 219, endPoint y: 38, distance: 81.1
click at [219, 38] on div "[PERSON_NAME]" at bounding box center [303, 43] width 172 height 12
drag, startPoint x: 365, startPoint y: 66, endPoint x: 281, endPoint y: 64, distance: 83.6
click at [281, 64] on div "[PERSON_NAME] star 5 4.9km t. [PHONE_NUMBER] | [EMAIL_ADDRESS][DOMAIN_NAME]" at bounding box center [286, 61] width 225 height 59
click at [373, 69] on div "[PERSON_NAME] star 5 4.9km t. [PHONE_NUMBER] | [EMAIL_ADDRESS][DOMAIN_NAME]" at bounding box center [286, 61] width 225 height 59
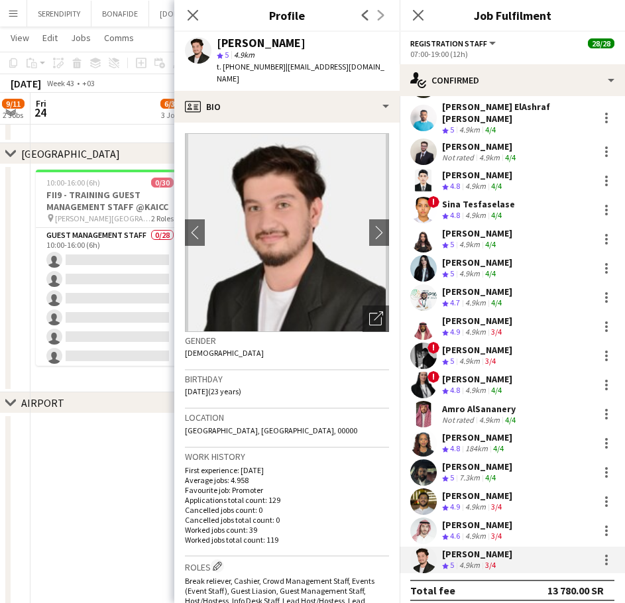
click at [363, 64] on div "[PERSON_NAME] star 5 4.9km t. [PHONE_NUMBER] | [EMAIL_ADDRESS][DOMAIN_NAME]" at bounding box center [286, 61] width 225 height 59
drag, startPoint x: 362, startPoint y: 67, endPoint x: 278, endPoint y: 64, distance: 83.6
click at [278, 64] on span "| [EMAIL_ADDRESS][DOMAIN_NAME]" at bounding box center [301, 73] width 168 height 22
click at [271, 65] on span "t. [PHONE_NUMBER]" at bounding box center [251, 67] width 69 height 10
drag, startPoint x: 274, startPoint y: 66, endPoint x: 225, endPoint y: 62, distance: 49.8
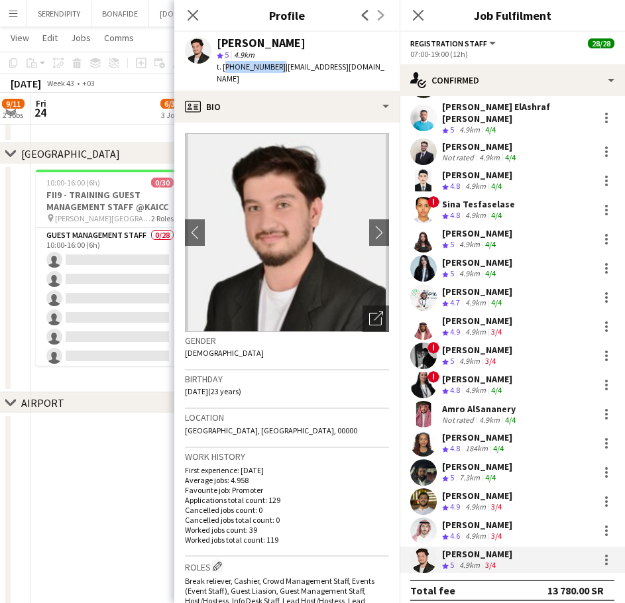
click at [225, 62] on span "t. [PHONE_NUMBER]" at bounding box center [251, 67] width 69 height 10
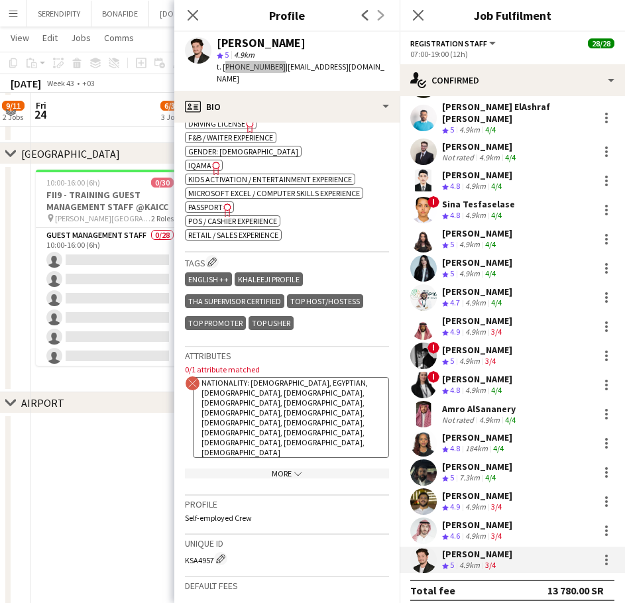
scroll to position [316, 0]
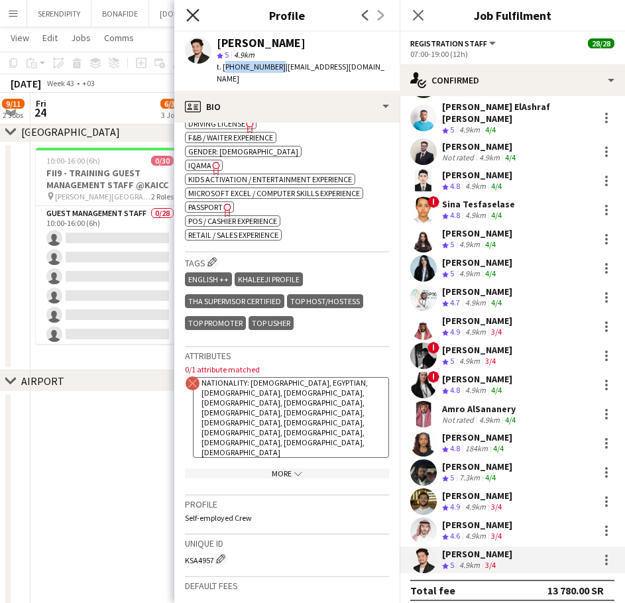
click at [190, 17] on icon "Close pop-in" at bounding box center [192, 15] width 13 height 13
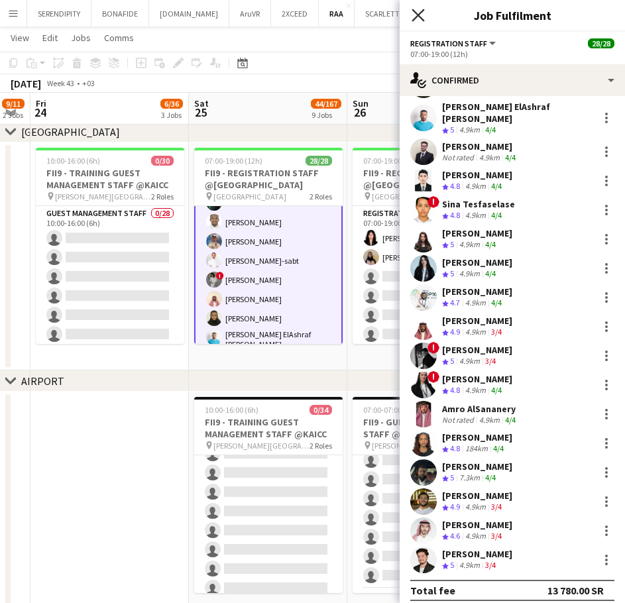
click at [419, 15] on icon at bounding box center [418, 15] width 13 height 13
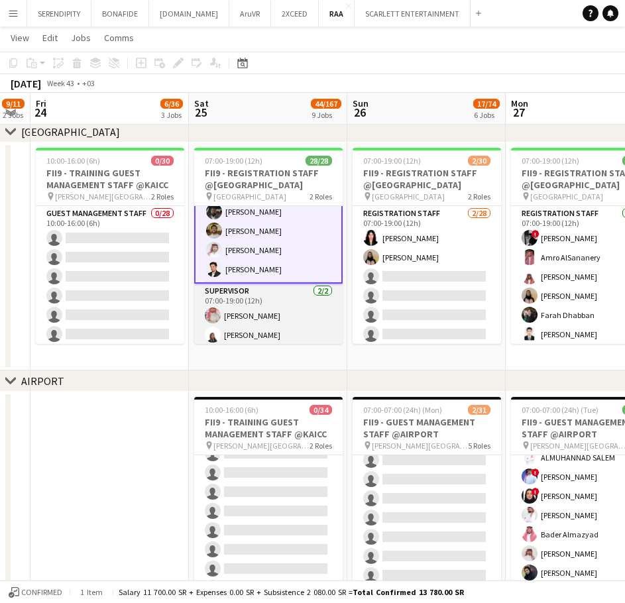
click at [274, 321] on app-card-role "Supervisor [DATE] 07:00-19:00 (12h) [PERSON_NAME] [PERSON_NAME]" at bounding box center [268, 316] width 148 height 64
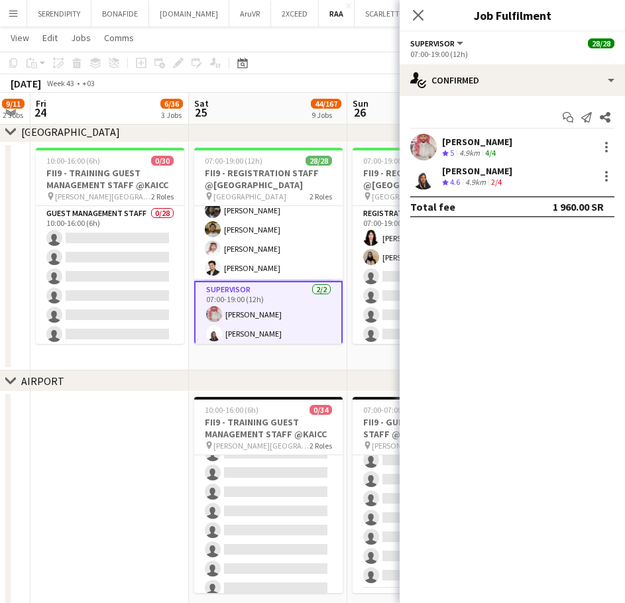
scroll to position [453, 0]
click at [530, 146] on div "[PERSON_NAME] Crew rating 5 4.9km 4/4" at bounding box center [512, 147] width 225 height 27
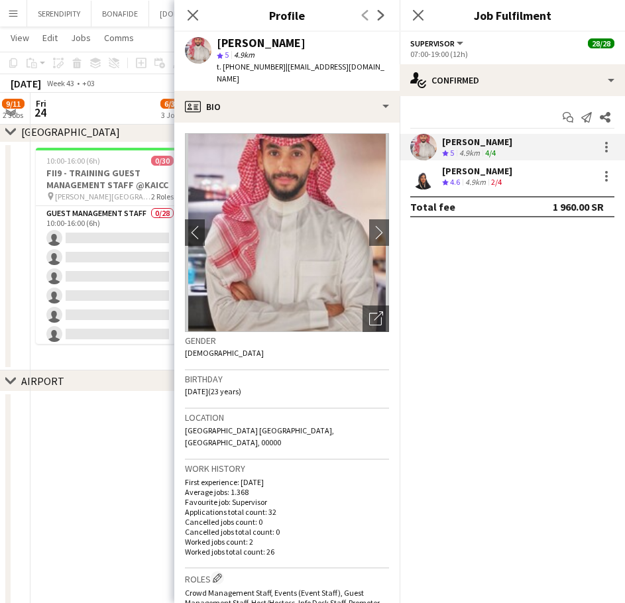
drag, startPoint x: 371, startPoint y: 64, endPoint x: 278, endPoint y: 69, distance: 92.3
click at [278, 69] on div "[PERSON_NAME] star 5 4.9km t. [PHONE_NUMBER] | [EMAIL_ADDRESS][DOMAIN_NAME]" at bounding box center [286, 61] width 225 height 59
drag, startPoint x: 272, startPoint y: 69, endPoint x: 256, endPoint y: 67, distance: 16.7
click at [256, 67] on span "t. [PHONE_NUMBER]" at bounding box center [251, 67] width 69 height 10
drag, startPoint x: 274, startPoint y: 68, endPoint x: 225, endPoint y: 68, distance: 49.1
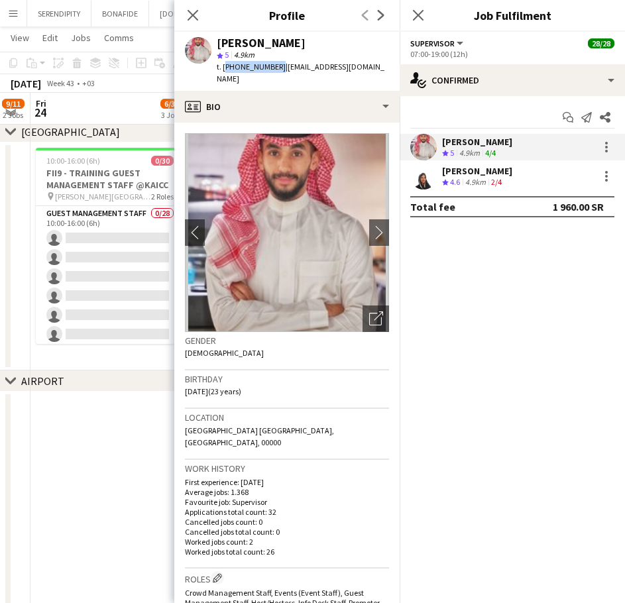
click at [225, 68] on span "t. [PHONE_NUMBER]" at bounding box center [251, 67] width 69 height 10
click at [528, 174] on div "[PERSON_NAME] Crew rating 4.6 4.9km 2/4" at bounding box center [512, 176] width 225 height 27
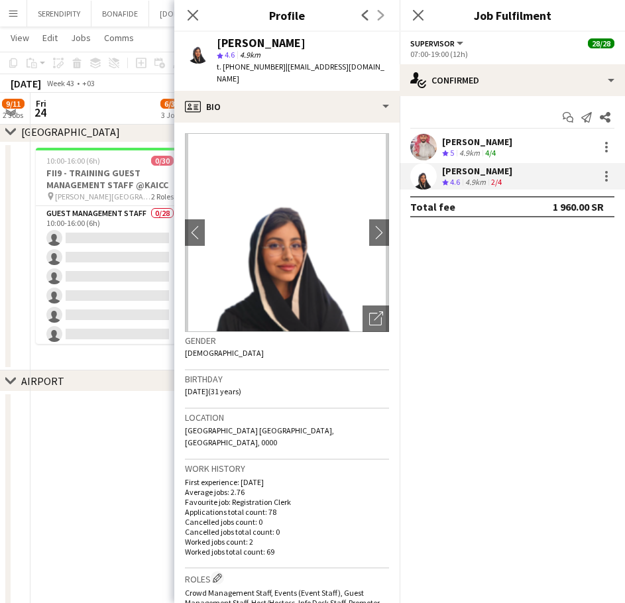
drag, startPoint x: 294, startPoint y: 45, endPoint x: 217, endPoint y: 41, distance: 76.3
click at [217, 41] on div "[PERSON_NAME]" at bounding box center [303, 43] width 172 height 12
drag, startPoint x: 365, startPoint y: 67, endPoint x: 280, endPoint y: 68, distance: 84.9
click at [280, 68] on span "| [EMAIL_ADDRESS][DOMAIN_NAME]" at bounding box center [301, 73] width 168 height 22
drag, startPoint x: 274, startPoint y: 69, endPoint x: 225, endPoint y: 68, distance: 49.7
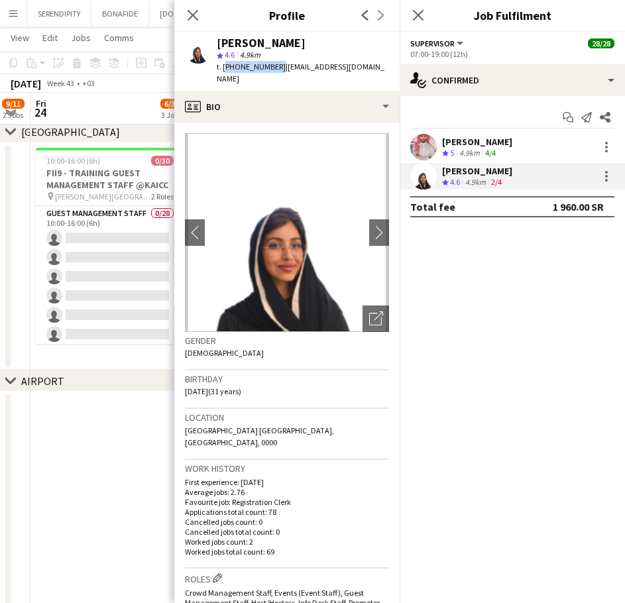
click at [225, 68] on span "t. [PHONE_NUMBER]" at bounding box center [251, 67] width 69 height 10
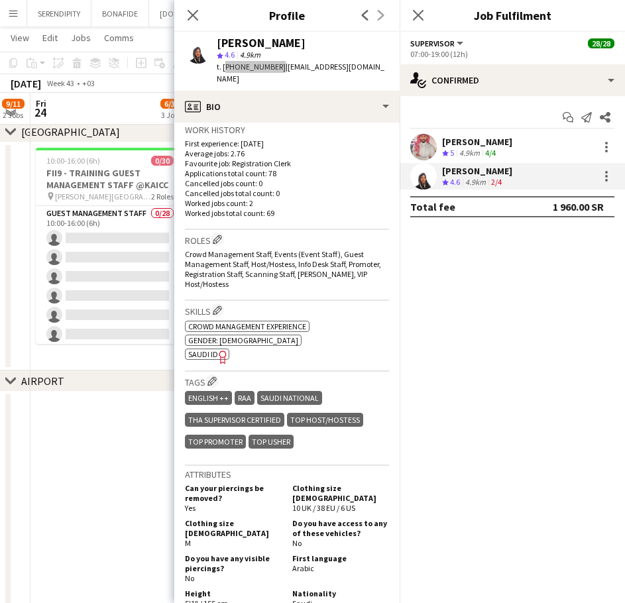
scroll to position [335, 0]
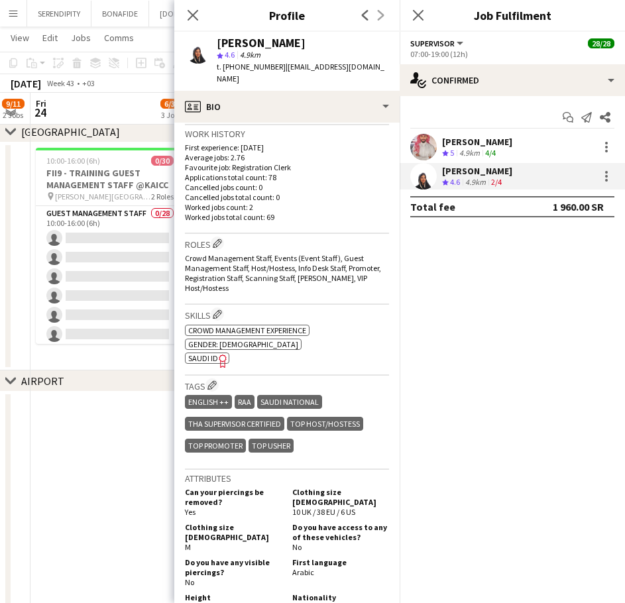
click at [543, 148] on div "[PERSON_NAME] Crew rating 5 4.9km 4/4" at bounding box center [512, 147] width 225 height 27
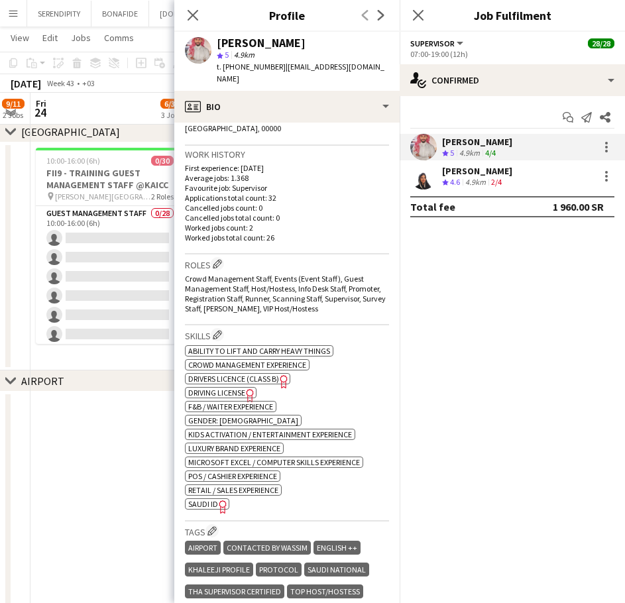
scroll to position [331, 0]
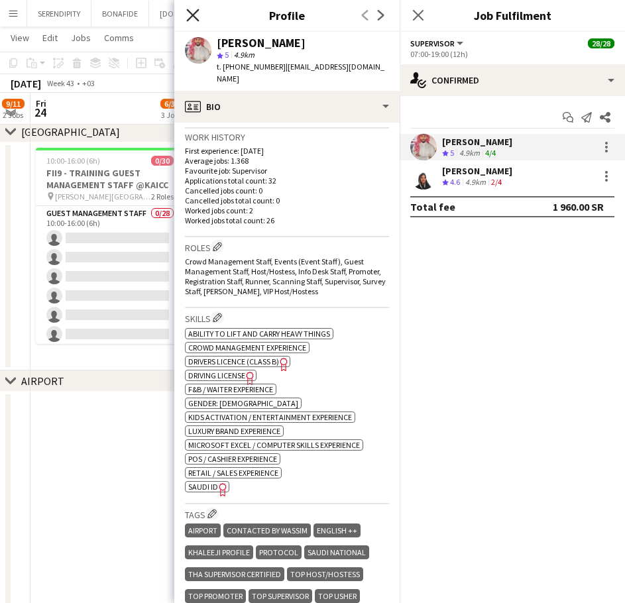
click at [190, 9] on icon "Close pop-in" at bounding box center [192, 15] width 13 height 13
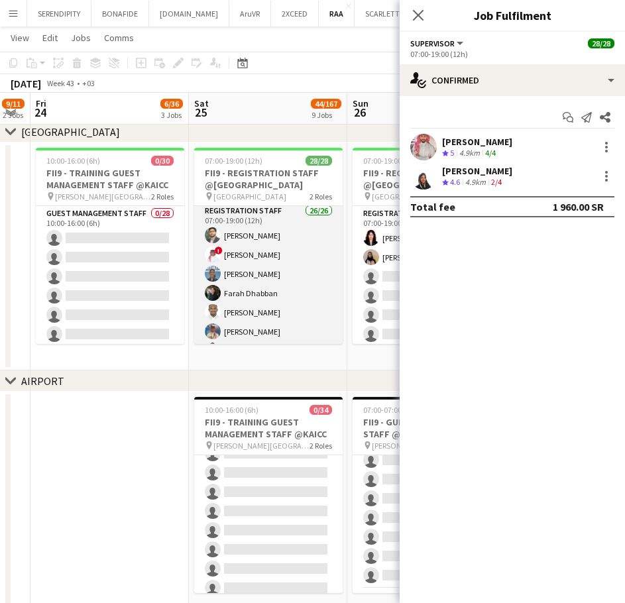
scroll to position [0, 0]
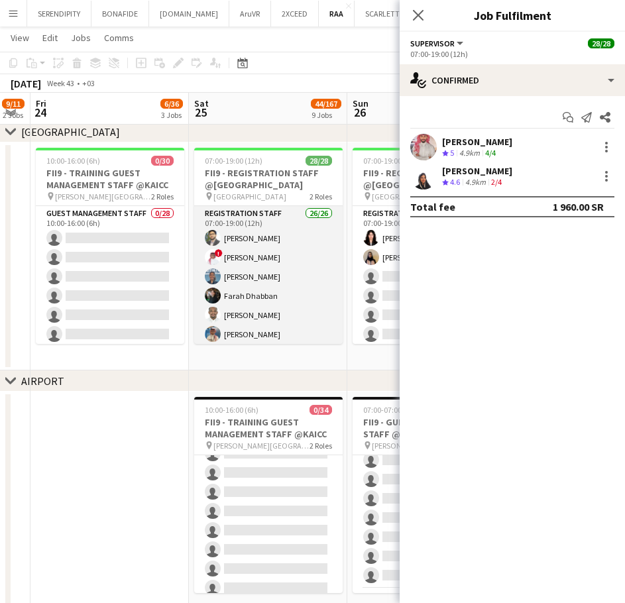
click at [308, 272] on app-card-role "Registration Staff 26/26 07:00-19:00 (12h) [PERSON_NAME] ! [PERSON_NAME] Elhill…" at bounding box center [268, 471] width 148 height 530
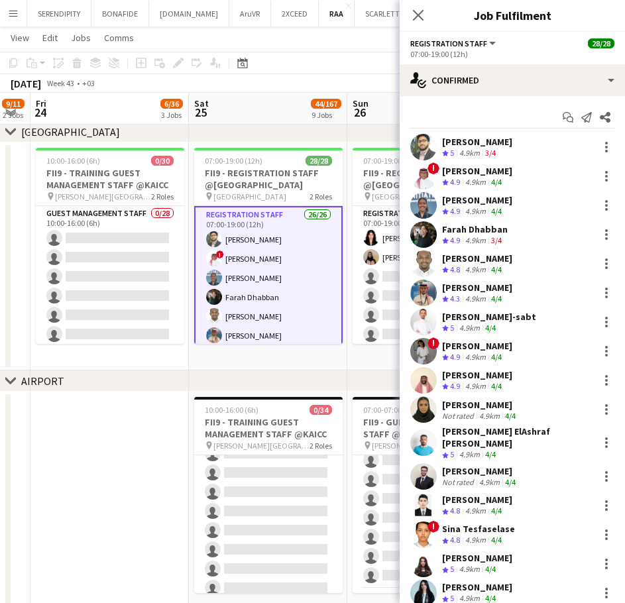
click at [472, 172] on div "[PERSON_NAME]" at bounding box center [477, 171] width 70 height 12
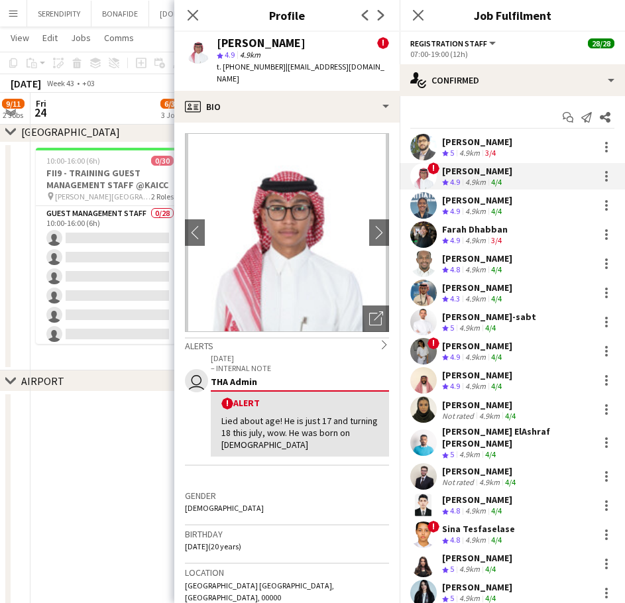
click at [488, 319] on div "[PERSON_NAME]-sabt" at bounding box center [489, 317] width 94 height 12
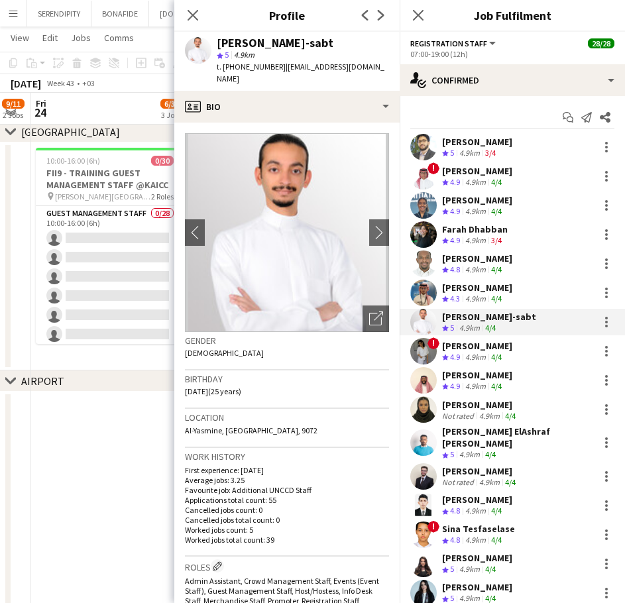
click at [478, 343] on div "[PERSON_NAME]" at bounding box center [477, 346] width 70 height 12
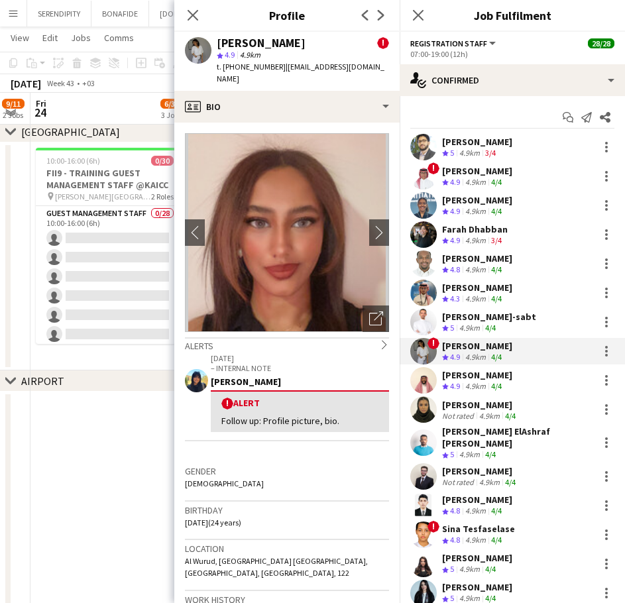
click at [484, 382] on div "4.9km" at bounding box center [476, 386] width 26 height 11
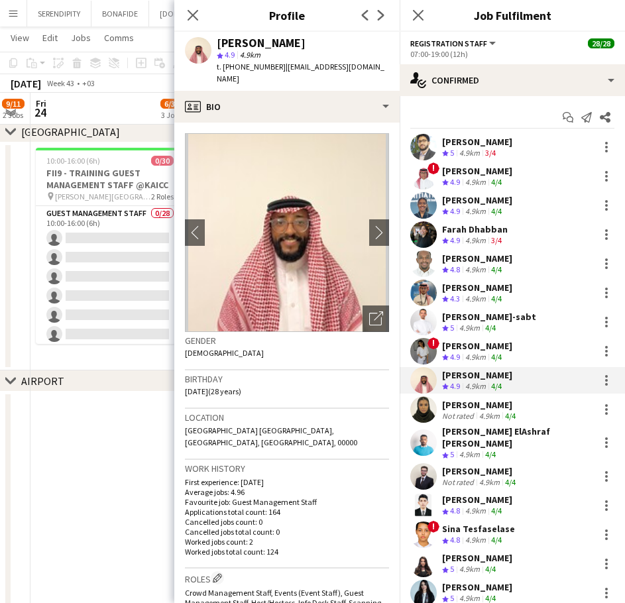
click at [502, 434] on div "[PERSON_NAME] ElAshraf [PERSON_NAME]" at bounding box center [517, 438] width 151 height 24
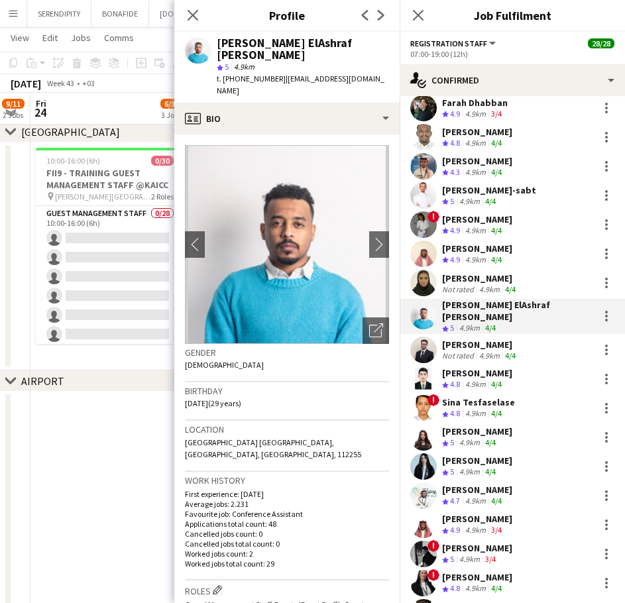
scroll to position [133, 0]
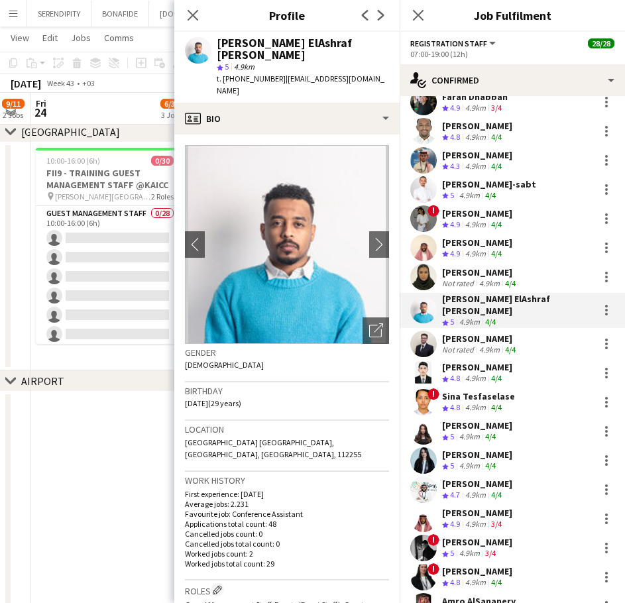
click at [506, 361] on div "[PERSON_NAME] Crew rating 4.8 4.9km 4/4" at bounding box center [512, 373] width 225 height 27
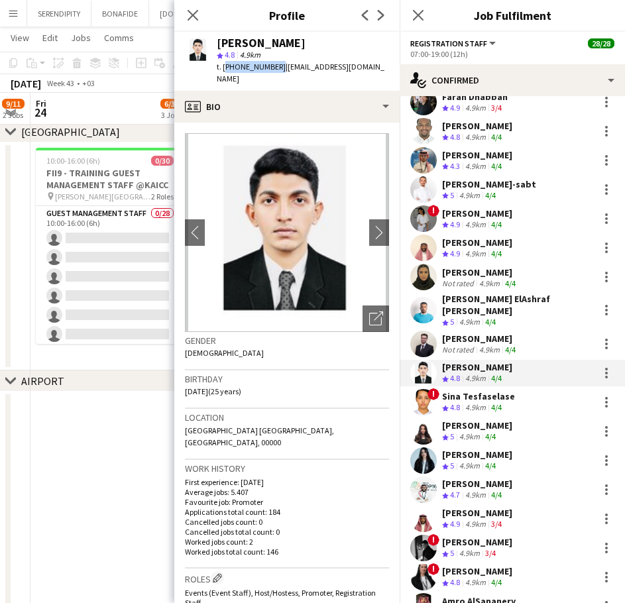
drag, startPoint x: 275, startPoint y: 68, endPoint x: 224, endPoint y: 65, distance: 51.1
click at [224, 65] on span "t. [PHONE_NUMBER]" at bounding box center [251, 67] width 69 height 10
click at [193, 9] on icon "Close pop-in" at bounding box center [192, 15] width 13 height 13
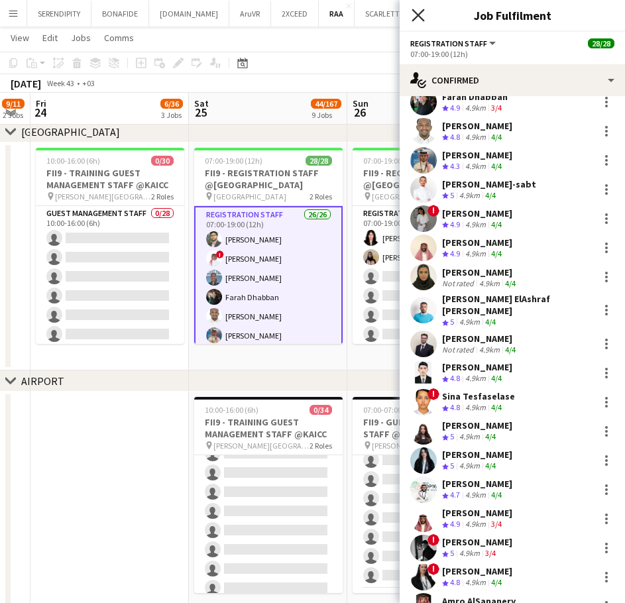
click at [419, 15] on icon at bounding box center [418, 15] width 13 height 13
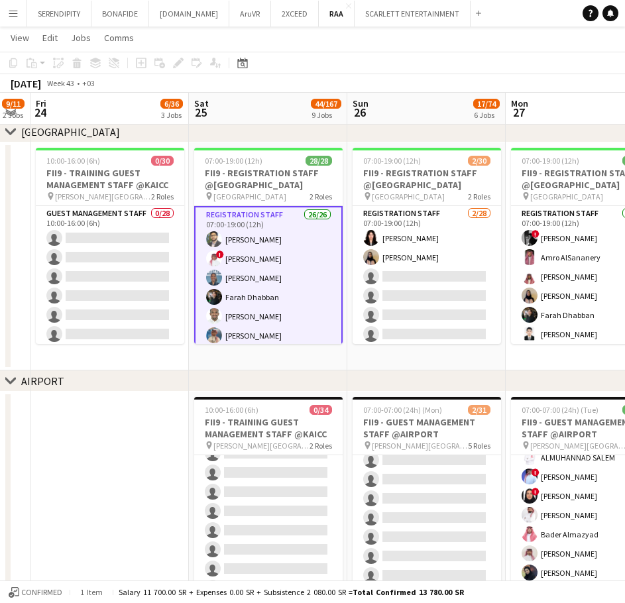
click at [91, 426] on app-date-cell at bounding box center [109, 506] width 158 height 228
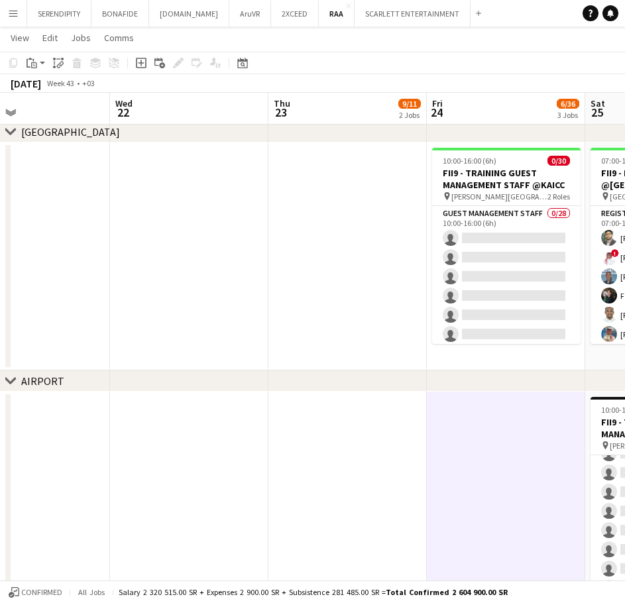
scroll to position [0, 357]
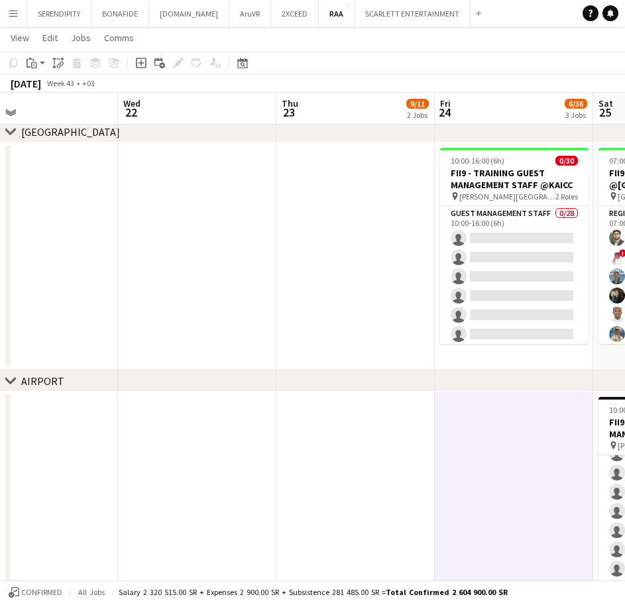
drag, startPoint x: 81, startPoint y: 429, endPoint x: 485, endPoint y: 423, distance: 404.4
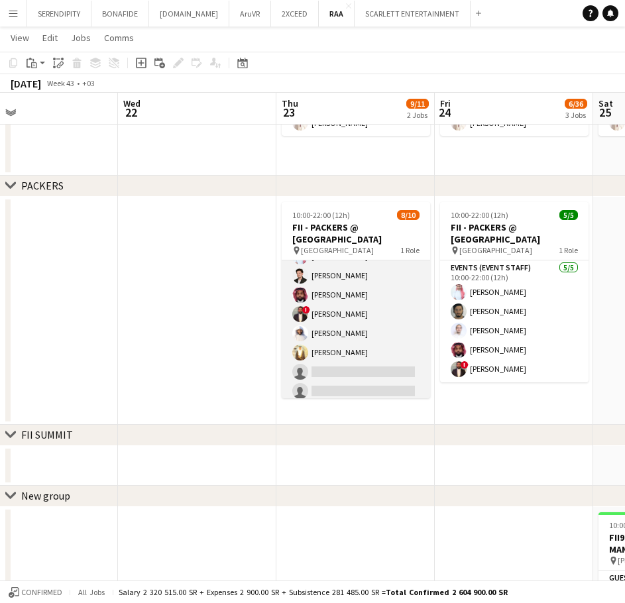
scroll to position [80, 0]
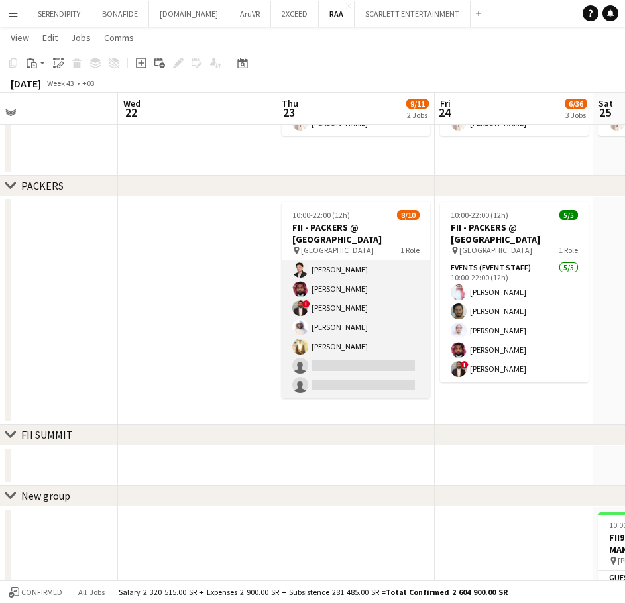
click at [370, 365] on app-card-role "Events (Event Staff) [DATE] 10:00-22:00 (12h) [PERSON_NAME] [PERSON_NAME] [PERS…" at bounding box center [356, 289] width 148 height 218
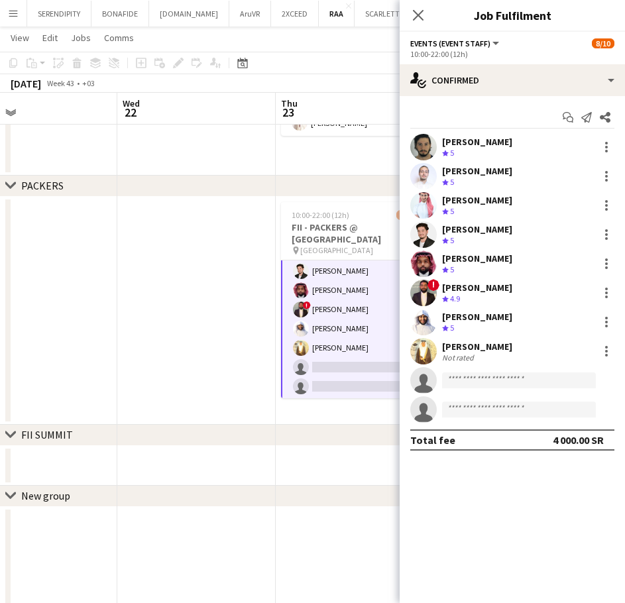
scroll to position [82, 0]
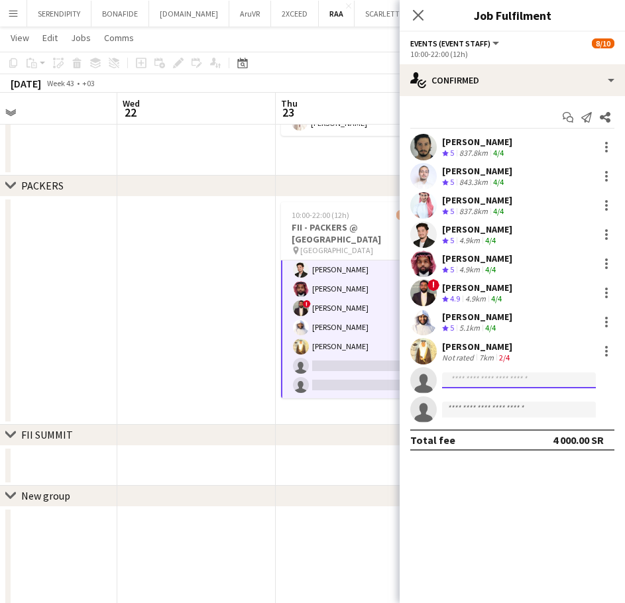
click at [491, 379] on input at bounding box center [519, 381] width 154 height 16
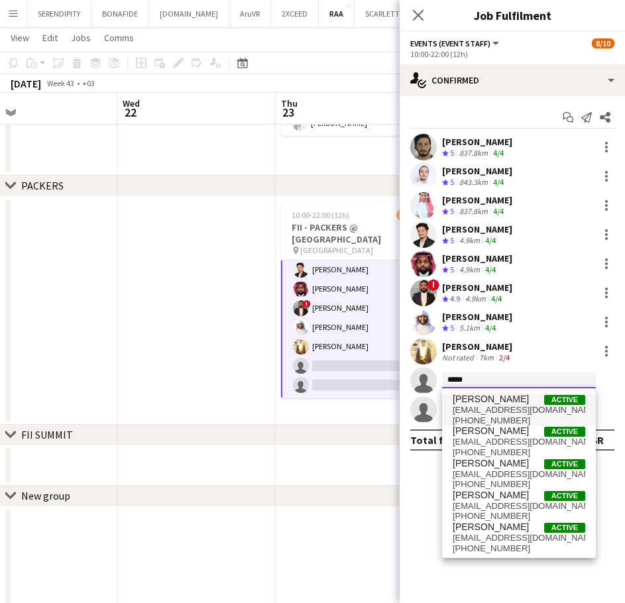
type input "*****"
click at [496, 409] on span "[EMAIL_ADDRESS][DOMAIN_NAME]" at bounding box center [519, 410] width 133 height 11
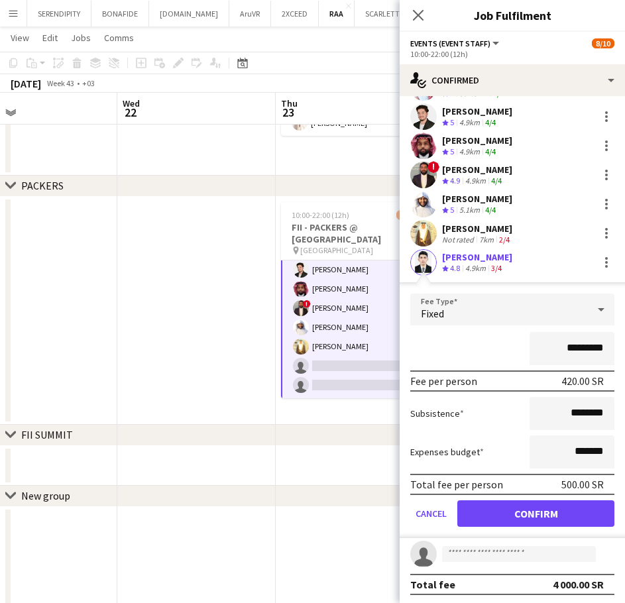
scroll to position [121, 0]
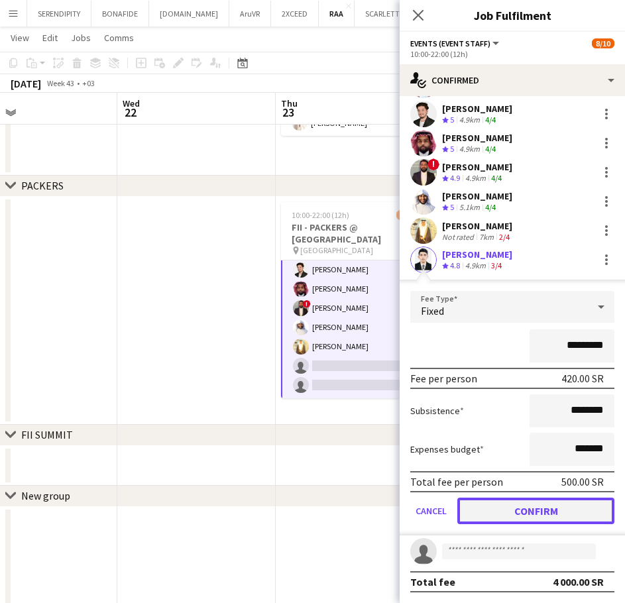
click at [521, 504] on button "Confirm" at bounding box center [535, 511] width 157 height 27
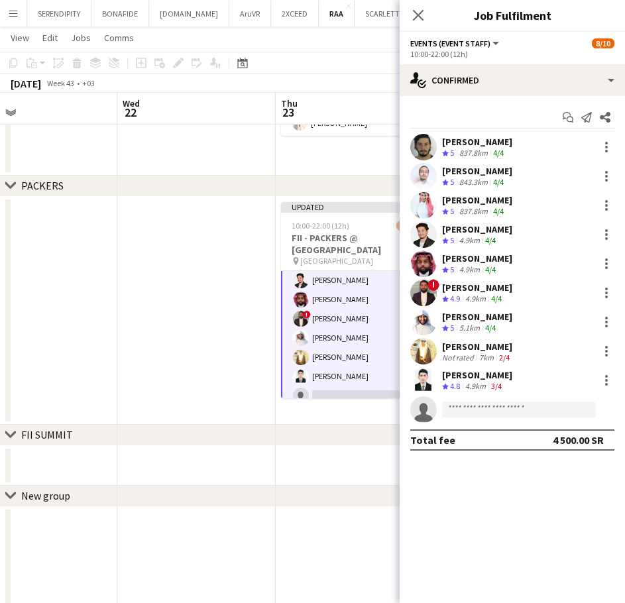
scroll to position [0, 0]
click at [198, 254] on app-date-cell at bounding box center [196, 311] width 158 height 228
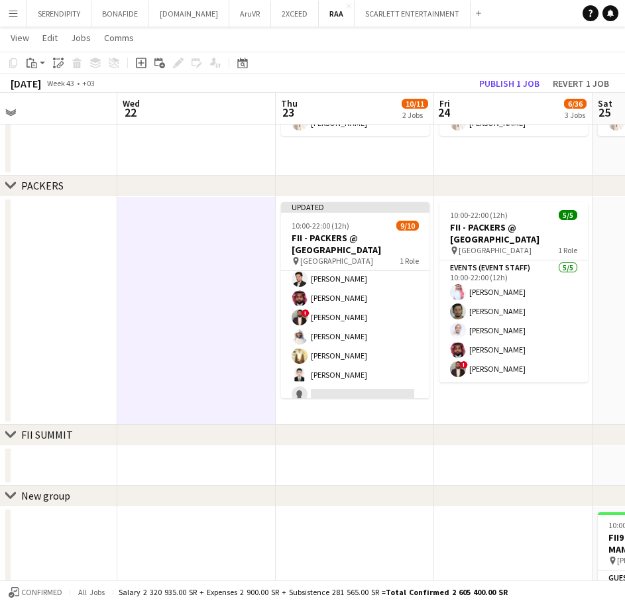
scroll to position [80, 0]
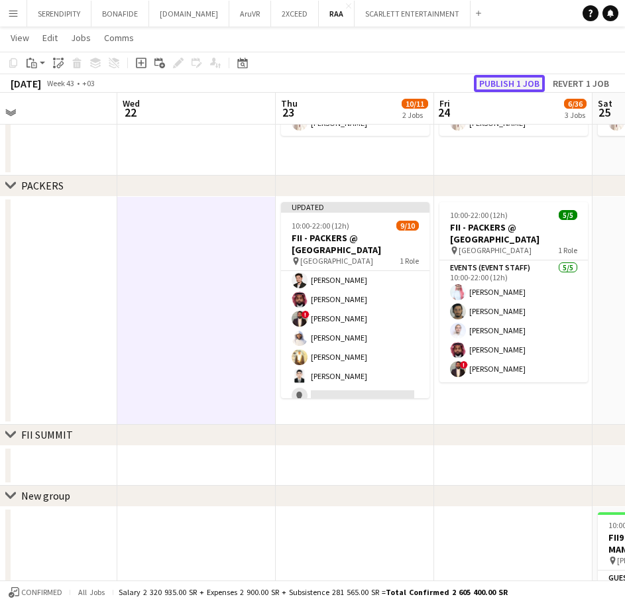
click at [498, 78] on button "Publish 1 job" at bounding box center [509, 83] width 71 height 17
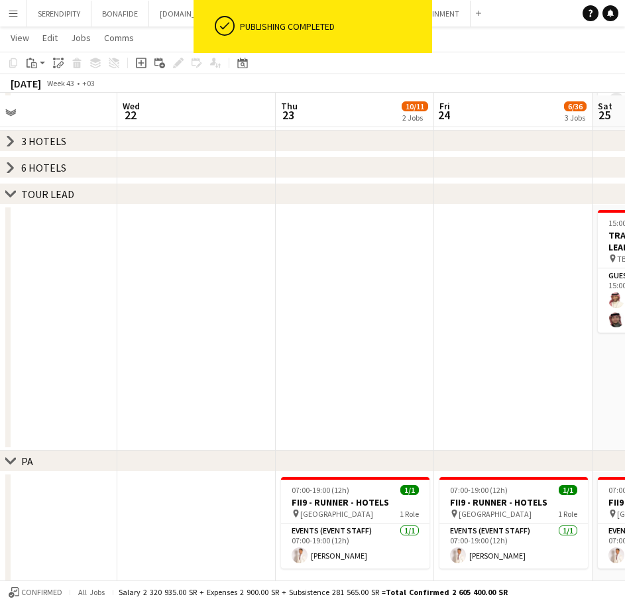
scroll to position [1045, 0]
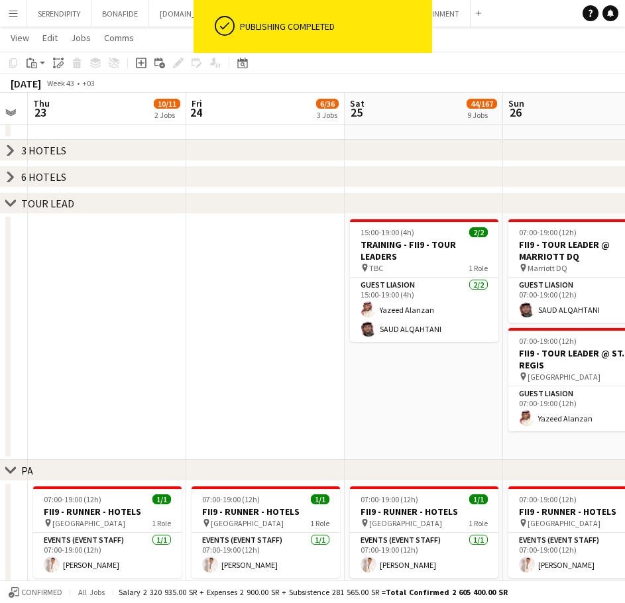
drag, startPoint x: 416, startPoint y: 331, endPoint x: 177, endPoint y: 341, distance: 238.8
click at [152, 346] on app-calendar-viewport "Mon 20 Tue 21 Wed 22 Thu 23 10/11 2 Jobs Fri 24 6/36 3 Jobs Sat 25 44/167 9 Job…" at bounding box center [312, 91] width 625 height 2171
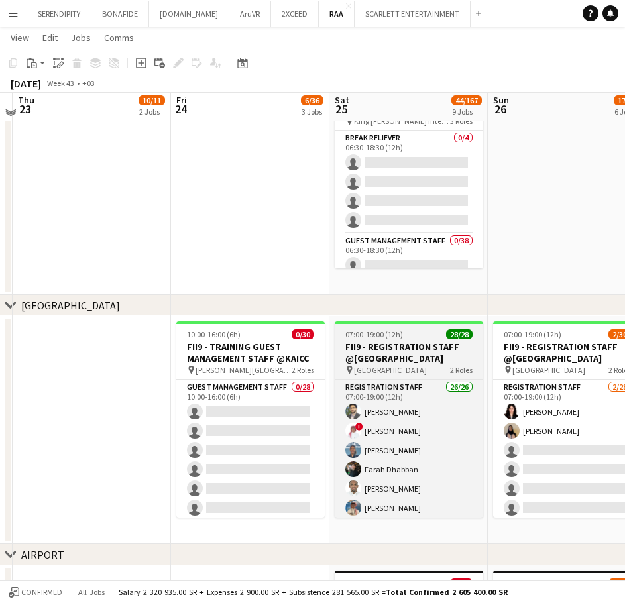
scroll to position [139, 0]
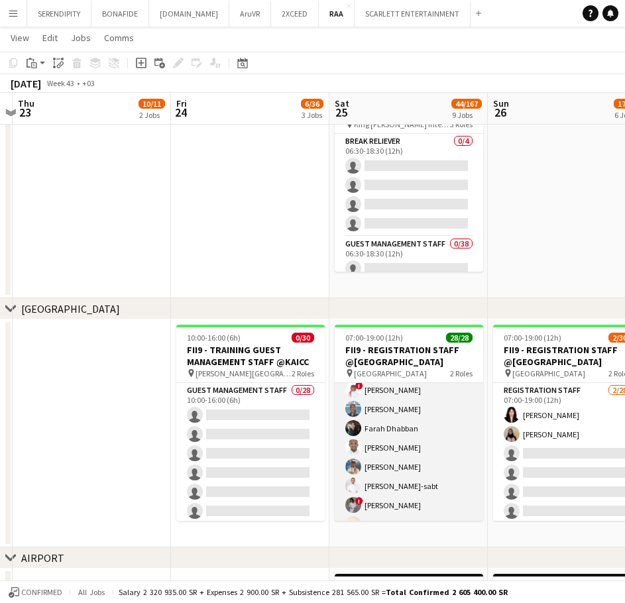
click at [393, 421] on app-card-role "Registration Staff 26/26 07:00-19:00 (12h) [PERSON_NAME] ! [PERSON_NAME] Elhill…" at bounding box center [409, 604] width 148 height 530
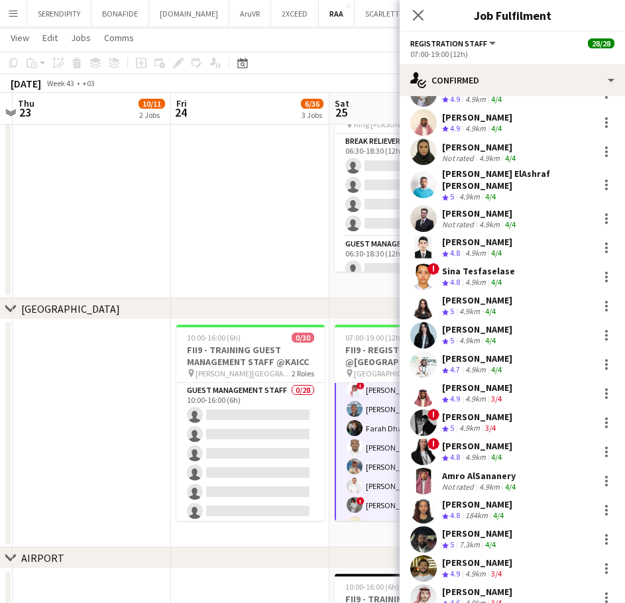
scroll to position [287, 0]
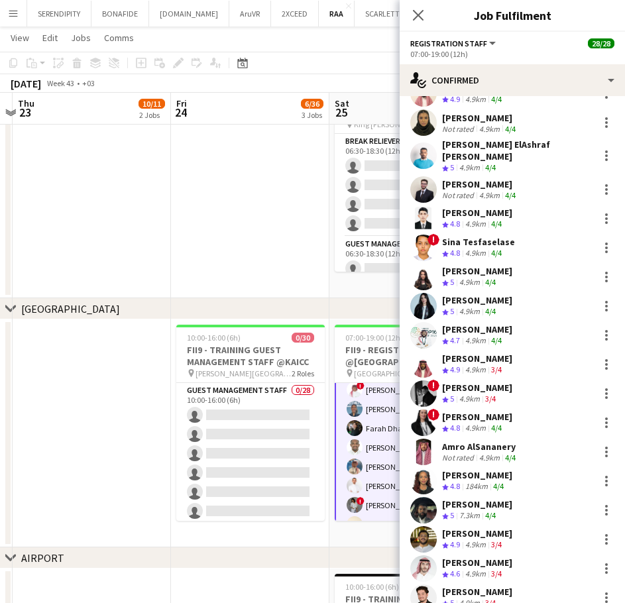
click at [503, 353] on div "[PERSON_NAME]" at bounding box center [477, 359] width 70 height 12
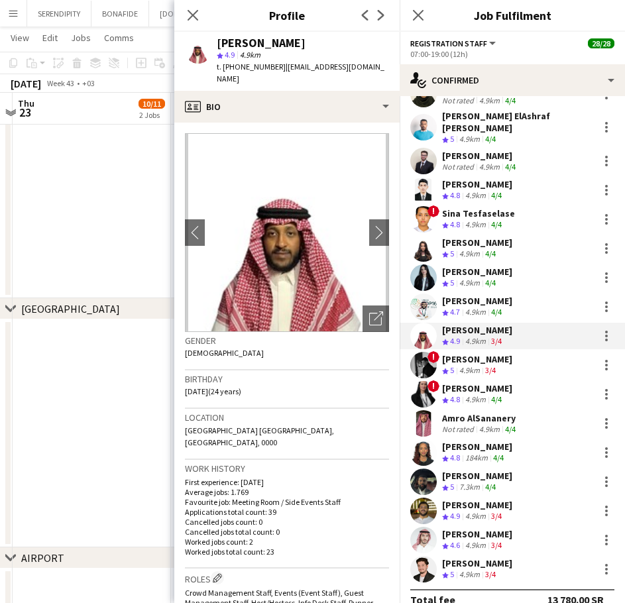
scroll to position [325, 0]
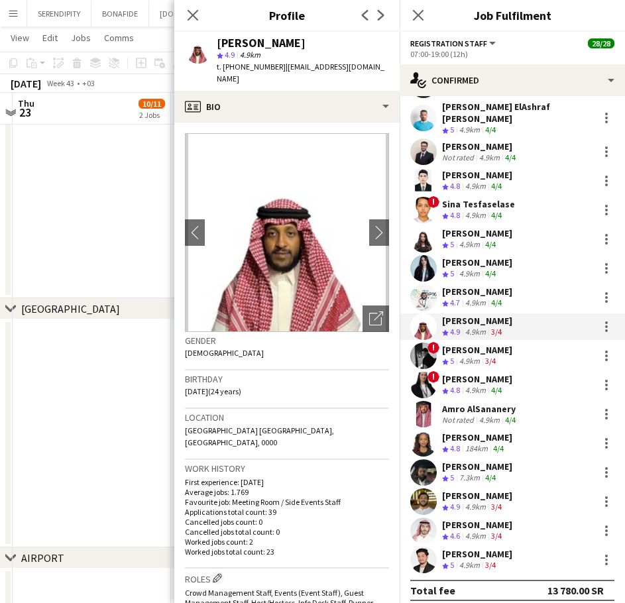
click at [512, 415] on app-skills-label "4/4" at bounding box center [510, 420] width 11 height 10
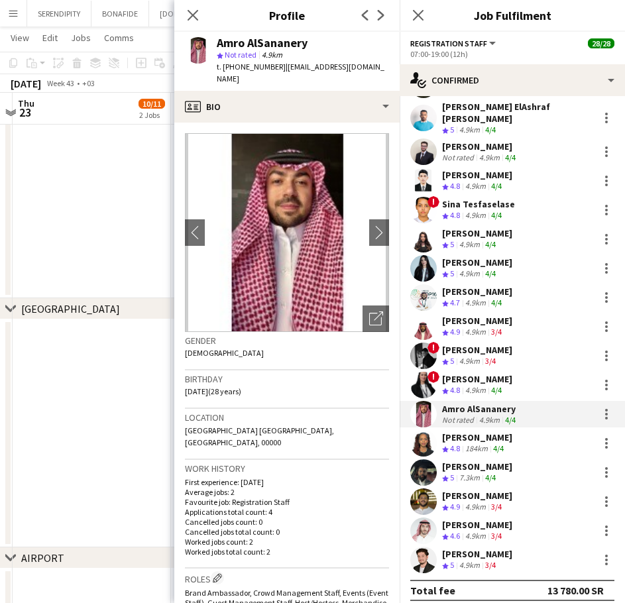
click at [516, 526] on div "[PERSON_NAME] Crew rating 4.6 4.9km 3/4" at bounding box center [512, 531] width 225 height 27
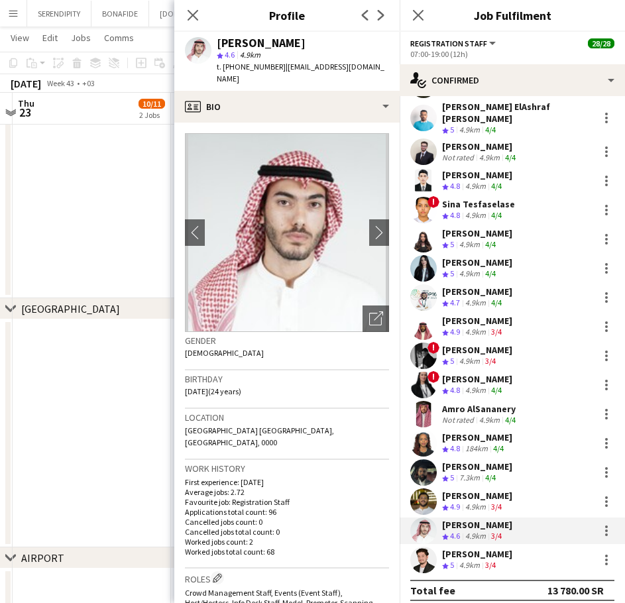
click at [504, 491] on div "[PERSON_NAME]" at bounding box center [477, 496] width 70 height 12
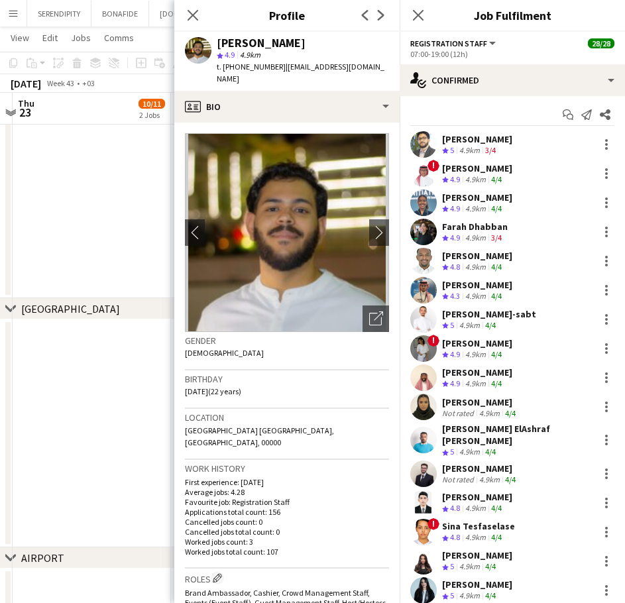
scroll to position [0, 0]
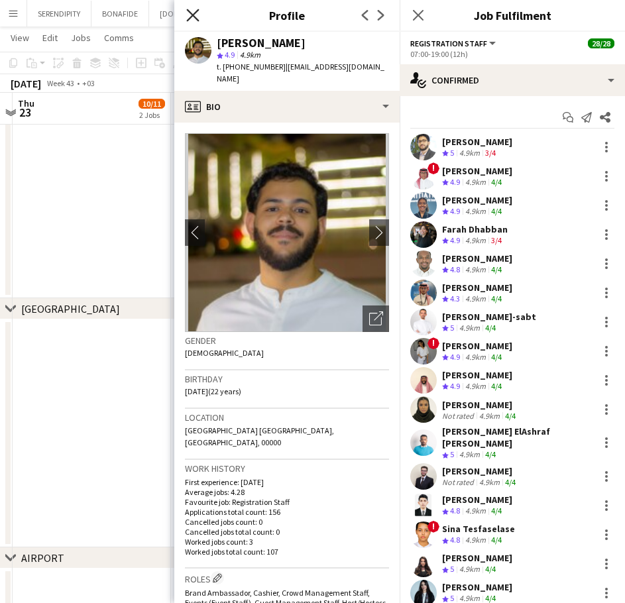
click at [194, 16] on icon at bounding box center [192, 15] width 13 height 13
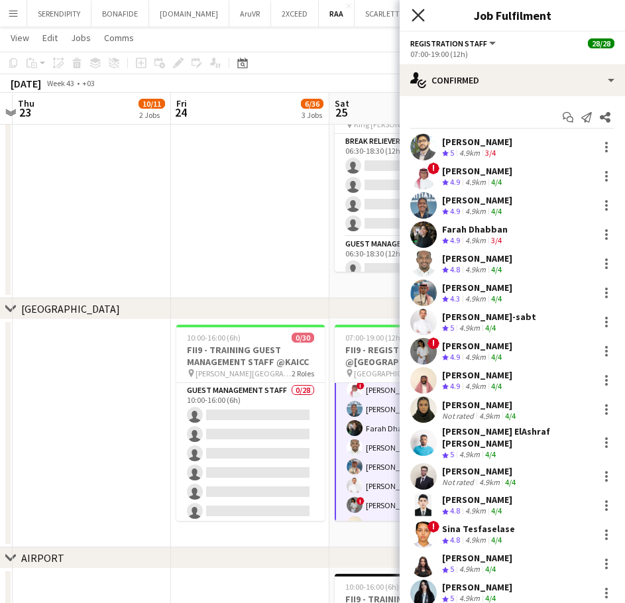
click at [416, 12] on icon at bounding box center [418, 15] width 13 height 13
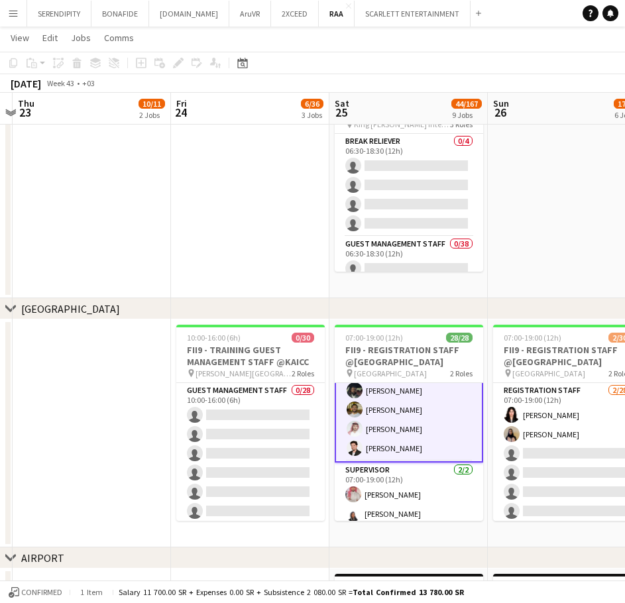
scroll to position [455, 0]
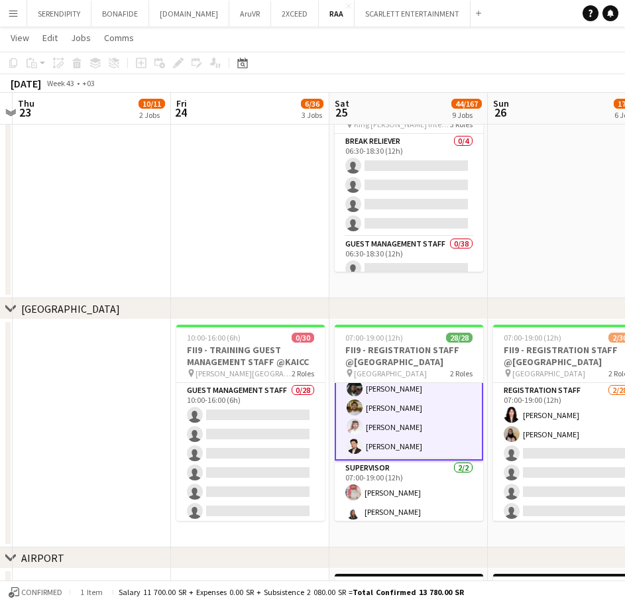
drag, startPoint x: 541, startPoint y: 312, endPoint x: 436, endPoint y: 319, distance: 105.6
click at [436, 319] on div "chevron-right [GEOGRAPHIC_DATA]" at bounding box center [312, 308] width 625 height 21
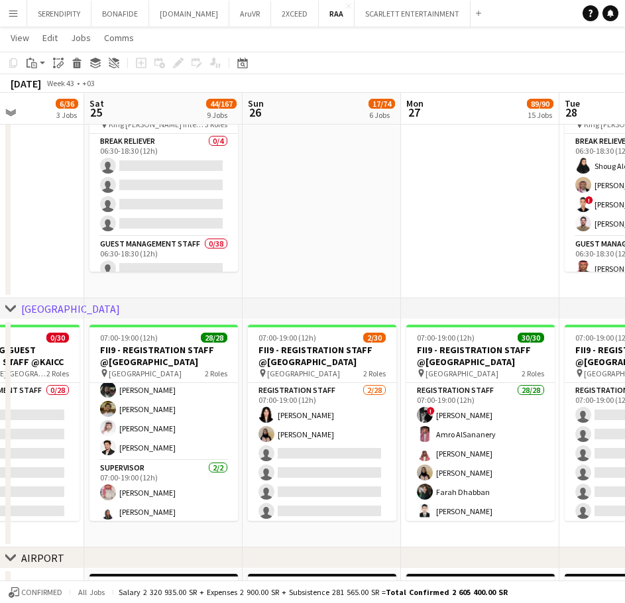
scroll to position [0, 388]
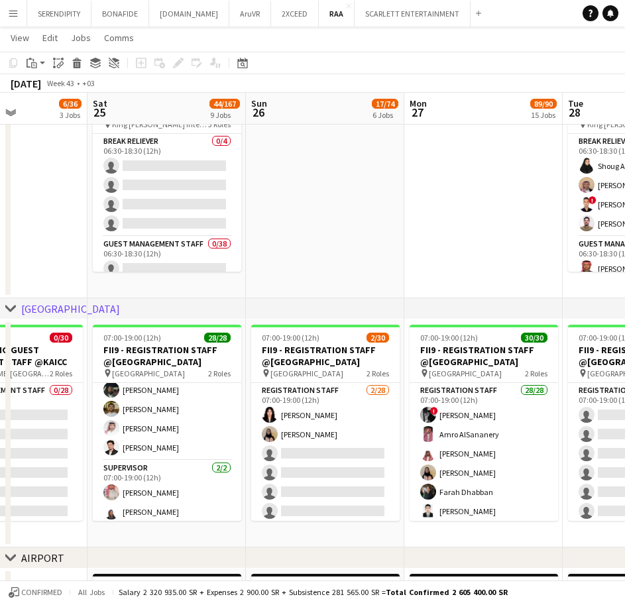
drag, startPoint x: 522, startPoint y: 347, endPoint x: 280, endPoint y: 361, distance: 242.3
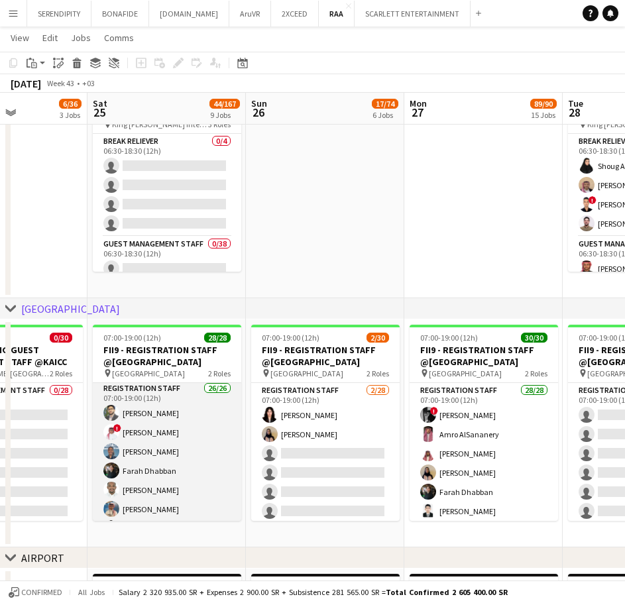
scroll to position [0, 0]
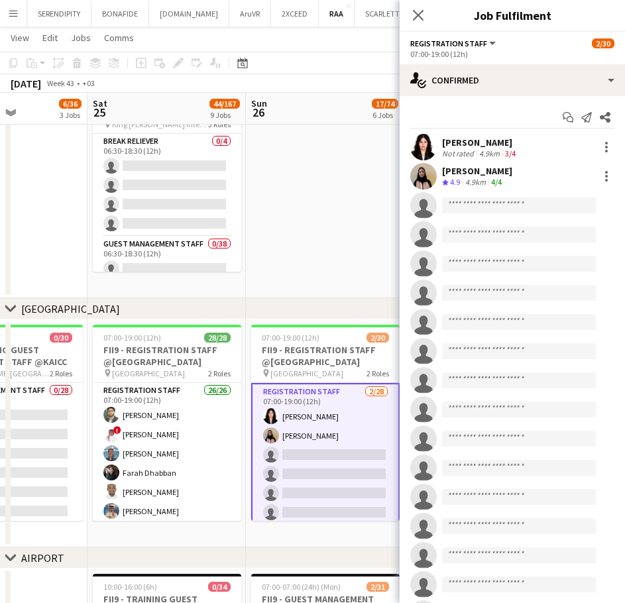
click at [518, 141] on div "[PERSON_NAME] Not rated 4.9km 3/4" at bounding box center [512, 147] width 225 height 27
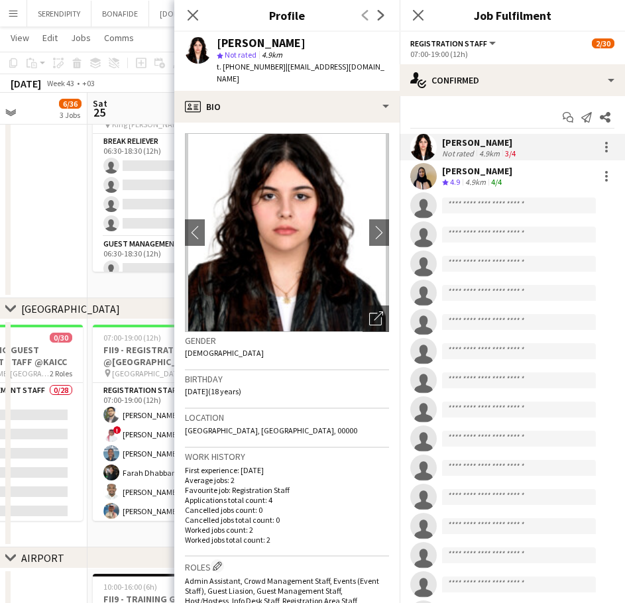
drag, startPoint x: 311, startPoint y: 39, endPoint x: 290, endPoint y: 46, distance: 21.6
click at [277, 44] on div "[PERSON_NAME]" at bounding box center [261, 43] width 89 height 12
click at [318, 44] on div "[PERSON_NAME]" at bounding box center [303, 43] width 172 height 12
drag, startPoint x: 312, startPoint y: 43, endPoint x: 215, endPoint y: 43, distance: 97.4
click at [215, 43] on div "[PERSON_NAME] star Not rated 4.9km t. [PHONE_NUMBER] | [EMAIL_ADDRESS][DOMAIN_N…" at bounding box center [286, 61] width 225 height 59
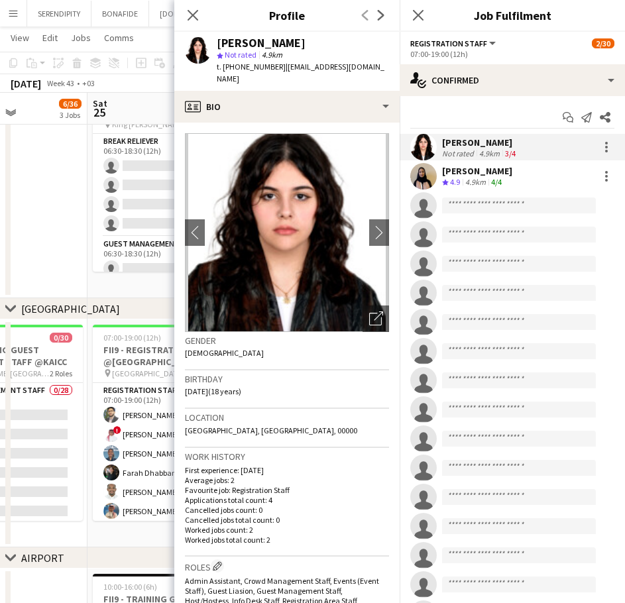
drag, startPoint x: 235, startPoint y: 82, endPoint x: 280, endPoint y: 70, distance: 47.3
click at [280, 70] on div "t. [PHONE_NUMBER] | [EMAIL_ADDRESS][DOMAIN_NAME]" at bounding box center [303, 73] width 172 height 24
drag, startPoint x: 274, startPoint y: 68, endPoint x: 226, endPoint y: 68, distance: 48.4
click at [226, 68] on span "t. [PHONE_NUMBER]" at bounding box center [251, 67] width 69 height 10
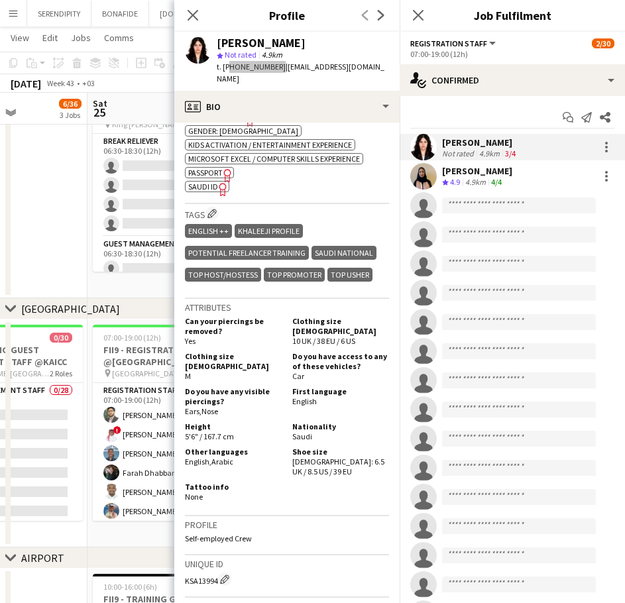
scroll to position [530, 0]
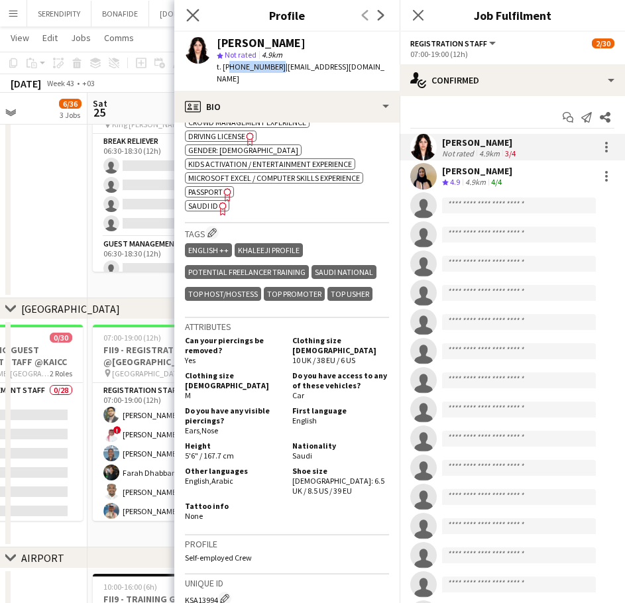
click at [195, 23] on app-icon "Close pop-in" at bounding box center [193, 15] width 19 height 19
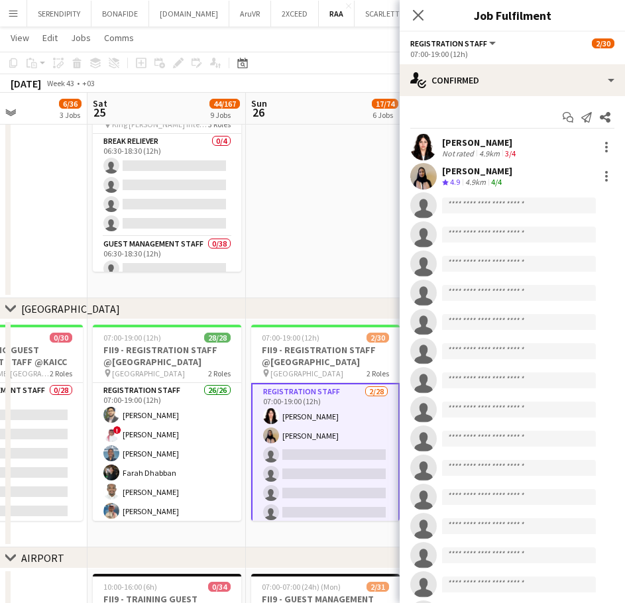
click at [494, 174] on div "[PERSON_NAME]" at bounding box center [477, 171] width 70 height 12
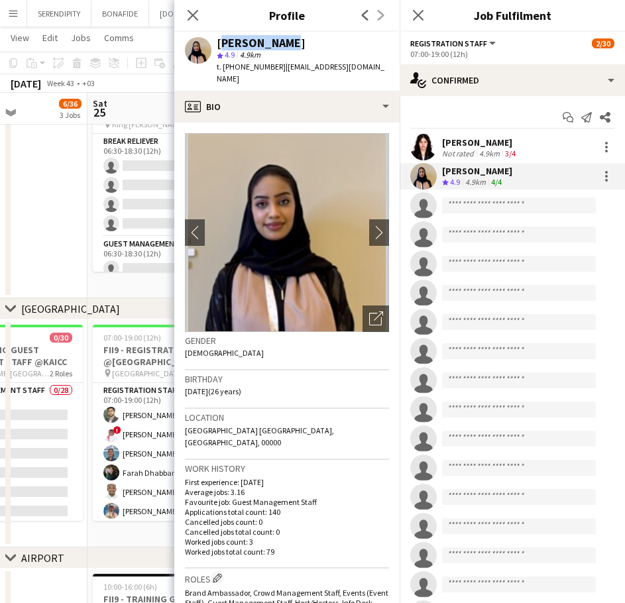
drag, startPoint x: 287, startPoint y: 42, endPoint x: 220, endPoint y: 44, distance: 67.0
click at [220, 44] on div "[PERSON_NAME]" at bounding box center [303, 43] width 172 height 12
drag, startPoint x: 356, startPoint y: 68, endPoint x: 280, endPoint y: 66, distance: 76.3
click at [280, 66] on span "| [EMAIL_ADDRESS][DOMAIN_NAME]" at bounding box center [301, 73] width 168 height 22
drag, startPoint x: 274, startPoint y: 66, endPoint x: 226, endPoint y: 63, distance: 47.8
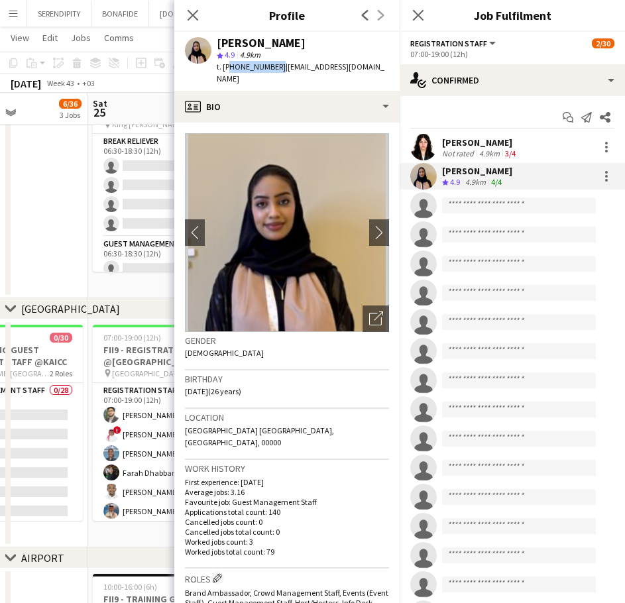
click at [226, 63] on span "t. [PHONE_NUMBER]" at bounding box center [251, 67] width 69 height 10
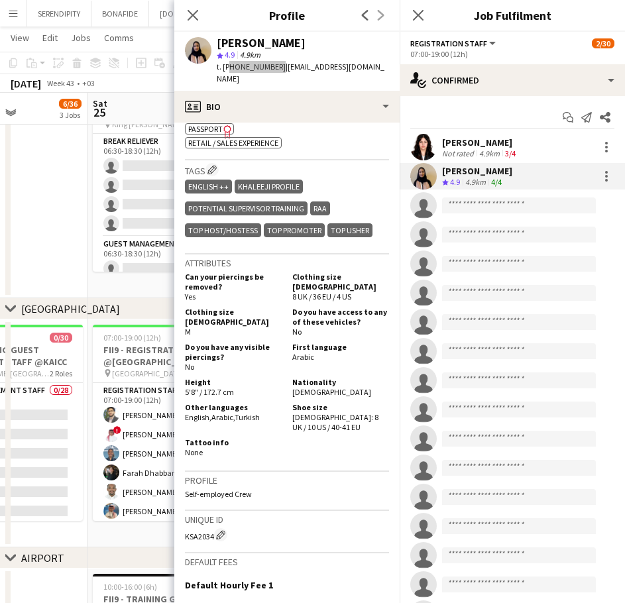
scroll to position [641, 0]
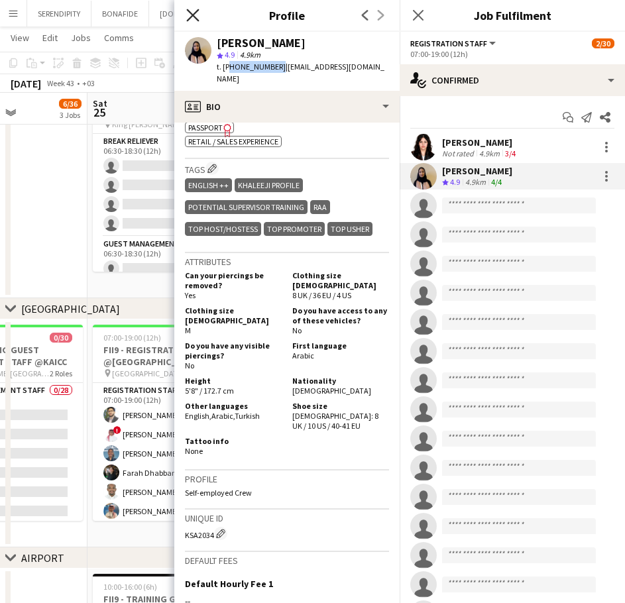
click at [191, 11] on icon "Close pop-in" at bounding box center [192, 15] width 13 height 13
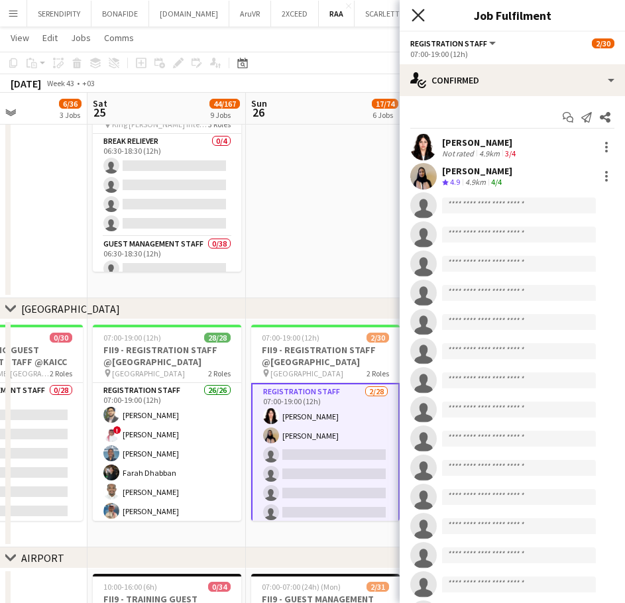
click at [422, 19] on icon at bounding box center [418, 15] width 13 height 13
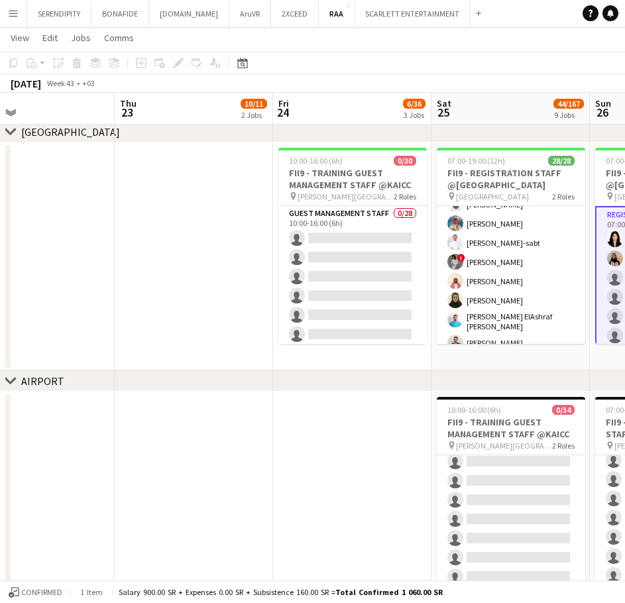
scroll to position [0, 422]
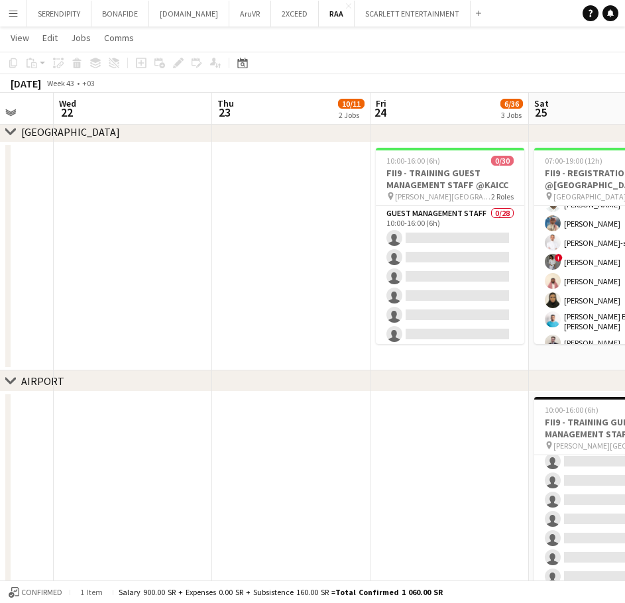
drag, startPoint x: 64, startPoint y: 489, endPoint x: 506, endPoint y: 335, distance: 467.5
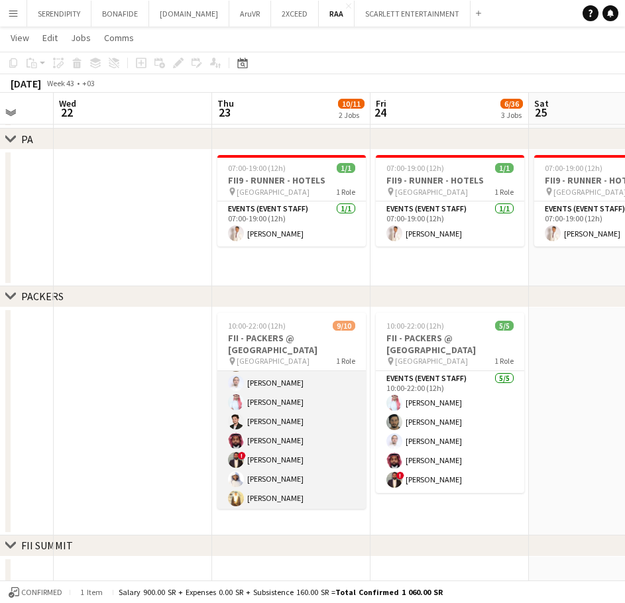
scroll to position [80, 0]
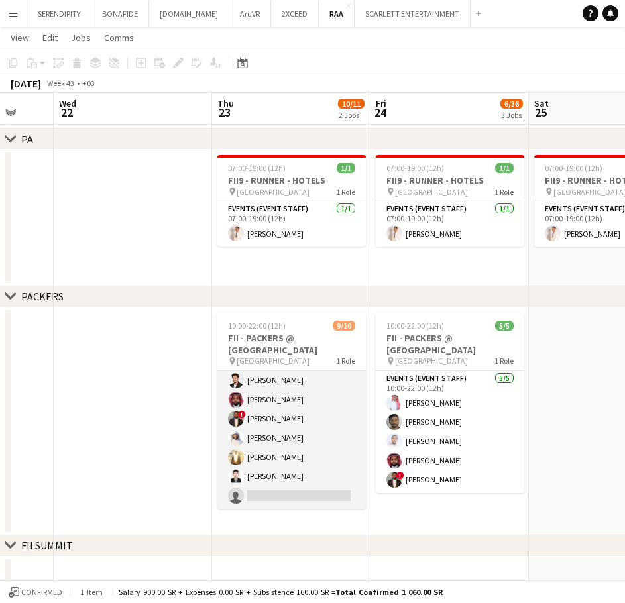
click at [296, 445] on app-card-role "Events (Event Staff) [DATE] 10:00-22:00 (12h) [PERSON_NAME] [PERSON_NAME] [PERS…" at bounding box center [291, 400] width 148 height 218
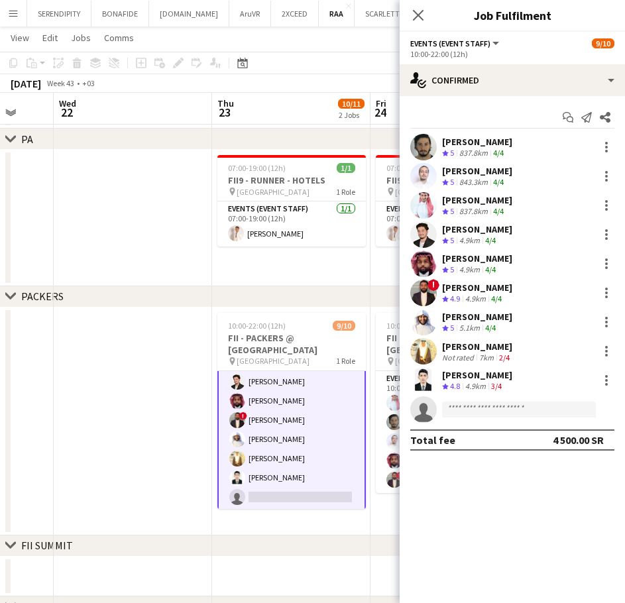
scroll to position [82, 0]
click at [518, 375] on div "[PERSON_NAME] Crew rating 4.8 4.9km 3/4" at bounding box center [512, 380] width 225 height 27
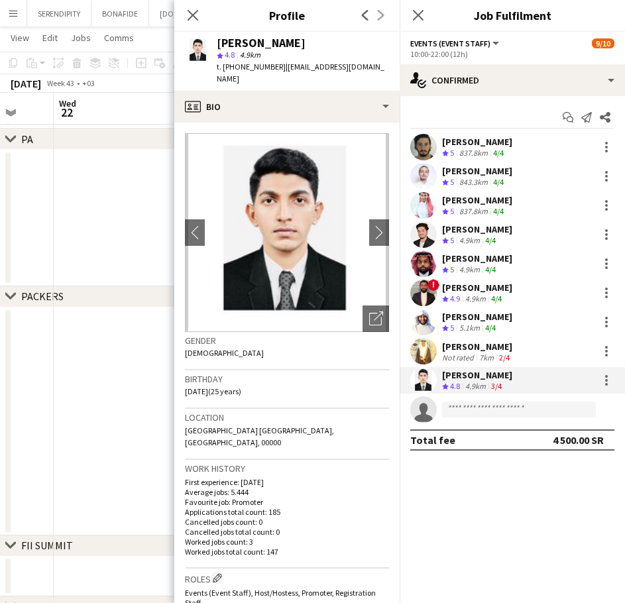
drag, startPoint x: 303, startPoint y: 44, endPoint x: 215, endPoint y: 40, distance: 88.3
click at [215, 40] on div "[PERSON_NAME] star 4.8 4.9km t. [PHONE_NUMBER] | [EMAIL_ADDRESS][DOMAIN_NAME]" at bounding box center [286, 61] width 225 height 59
drag, startPoint x: 380, startPoint y: 67, endPoint x: 281, endPoint y: 70, distance: 99.5
click at [281, 70] on span "| [EMAIL_ADDRESS][DOMAIN_NAME]" at bounding box center [301, 73] width 168 height 22
drag, startPoint x: 274, startPoint y: 68, endPoint x: 229, endPoint y: 68, distance: 45.1
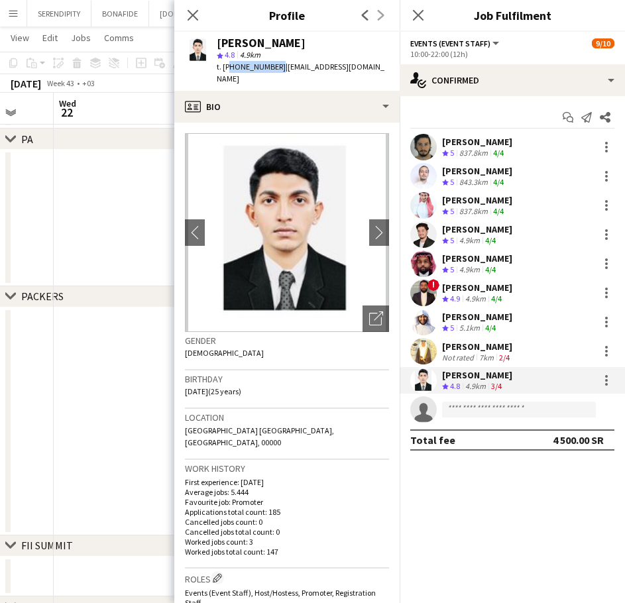
click at [229, 68] on span "t. [PHONE_NUMBER]" at bounding box center [251, 67] width 69 height 10
click at [193, 17] on icon "Close pop-in" at bounding box center [192, 15] width 13 height 13
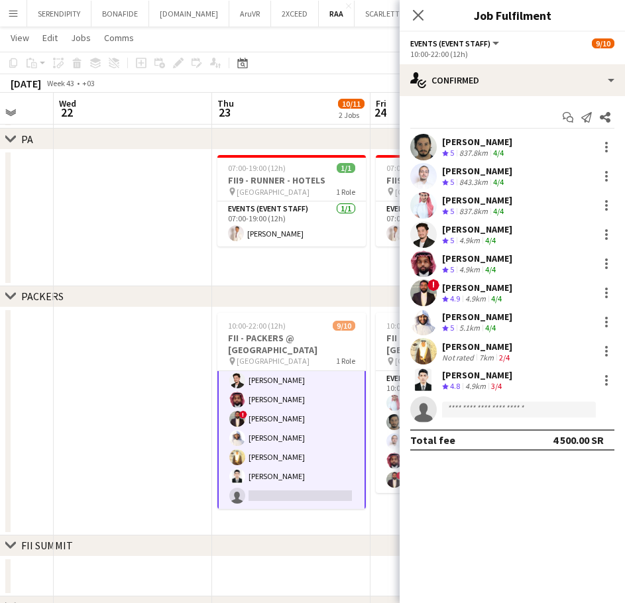
click at [168, 351] on app-date-cell at bounding box center [133, 422] width 158 height 228
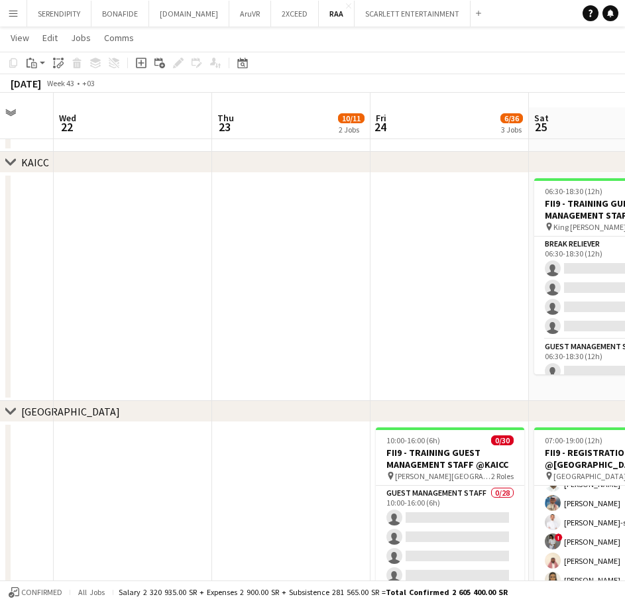
scroll to position [0, 0]
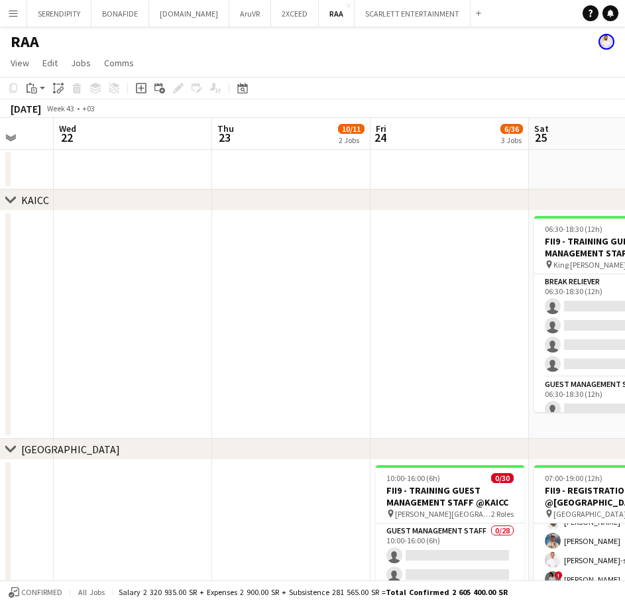
drag, startPoint x: 483, startPoint y: 446, endPoint x: 537, endPoint y: 420, distance: 60.2
click at [483, 446] on div "chevron-right [GEOGRAPHIC_DATA]" at bounding box center [312, 449] width 625 height 21
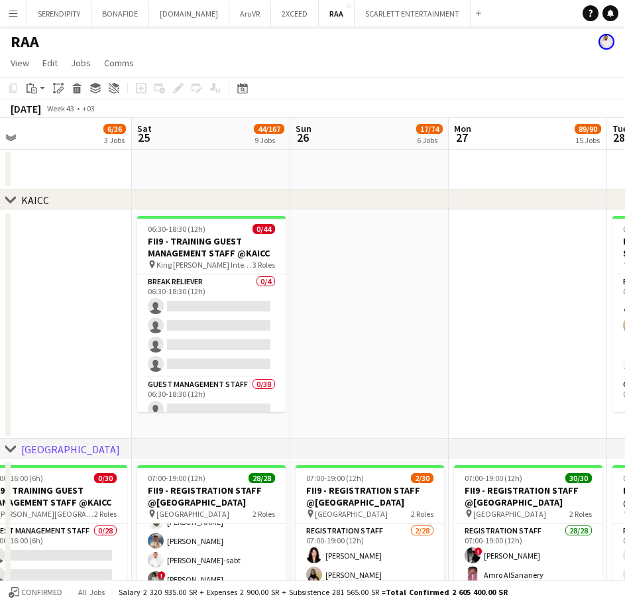
drag, startPoint x: 449, startPoint y: 285, endPoint x: 57, endPoint y: 333, distance: 395.3
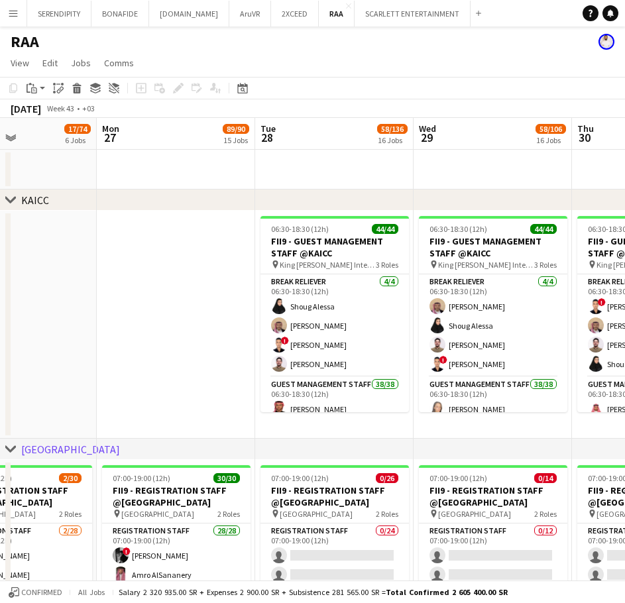
scroll to position [0, 380]
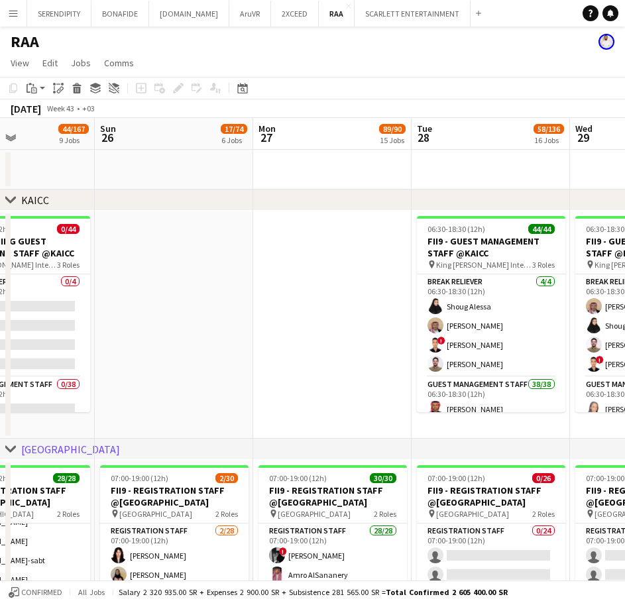
drag, startPoint x: 491, startPoint y: 298, endPoint x: 143, endPoint y: 345, distance: 351.1
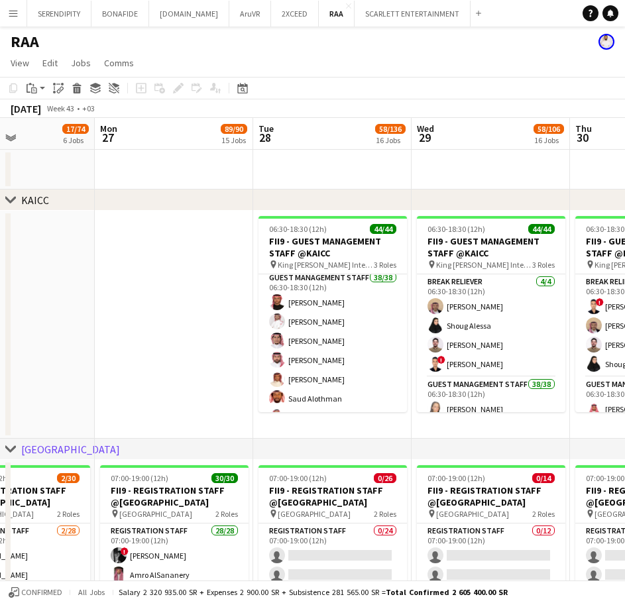
scroll to position [111, 0]
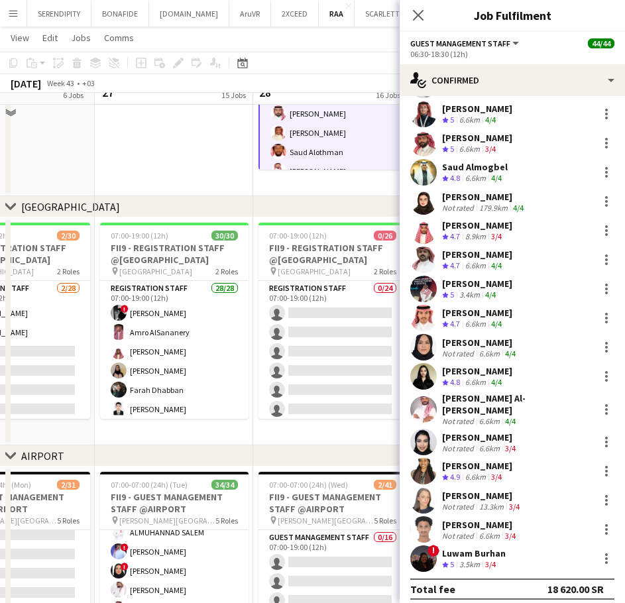
scroll to position [243, 0]
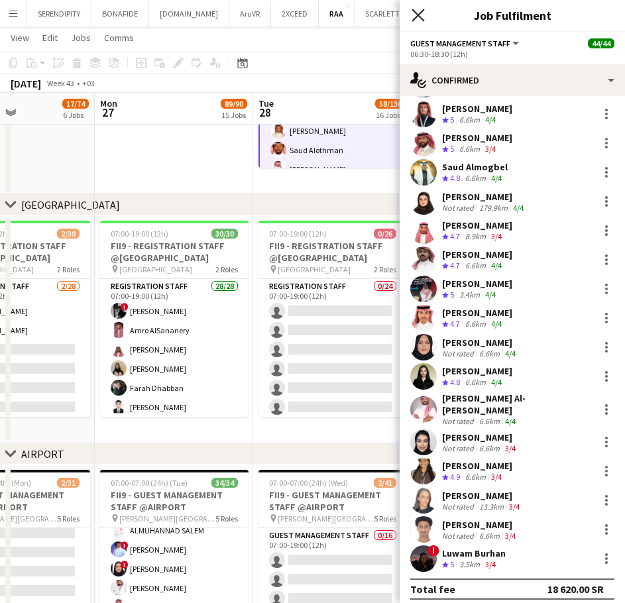
click at [418, 12] on icon "Close pop-in" at bounding box center [418, 15] width 13 height 13
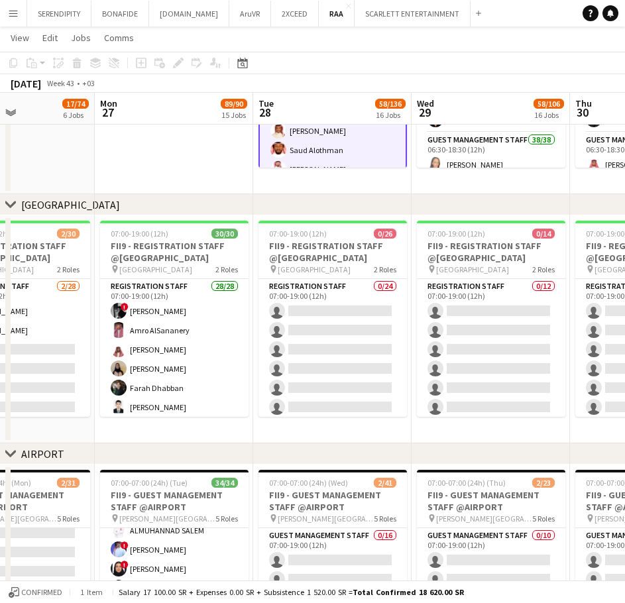
scroll to position [0, 422]
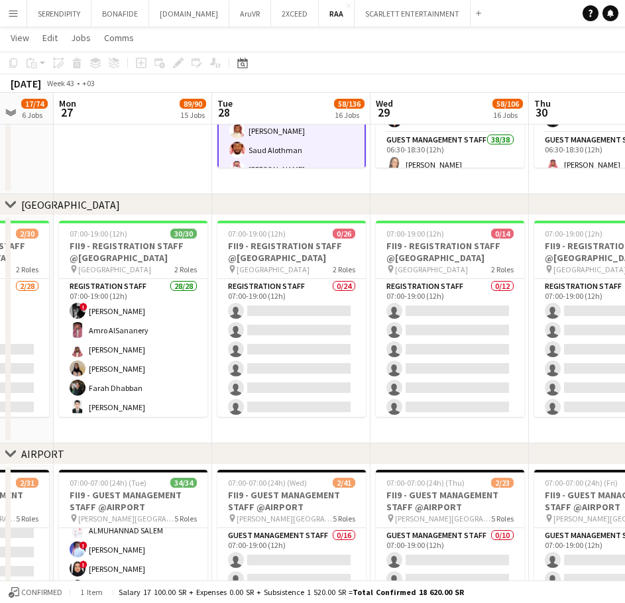
drag, startPoint x: 392, startPoint y: 181, endPoint x: 298, endPoint y: 207, distance: 98.3
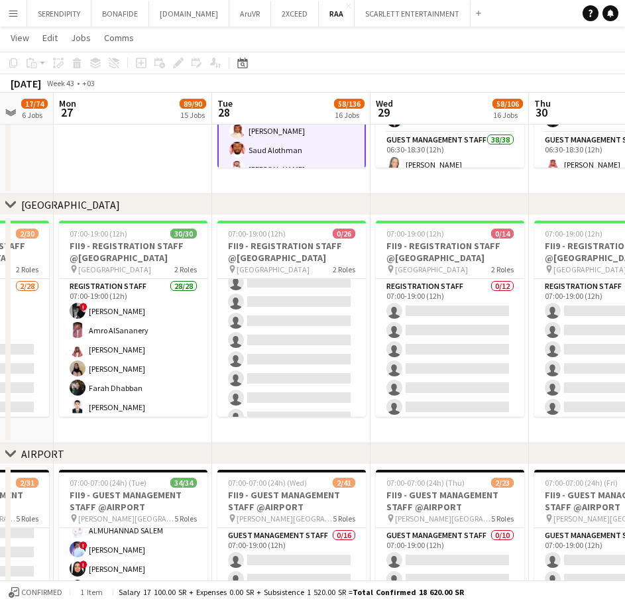
scroll to position [221, 0]
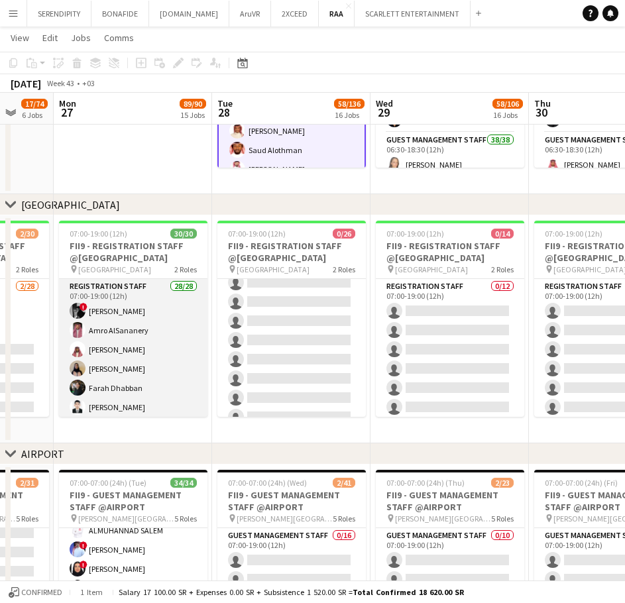
click at [139, 331] on app-card-role "Registration Staff 28/28 07:00-19:00 (12h) ! [PERSON_NAME] Amro AlSananery [PER…" at bounding box center [133, 563] width 148 height 568
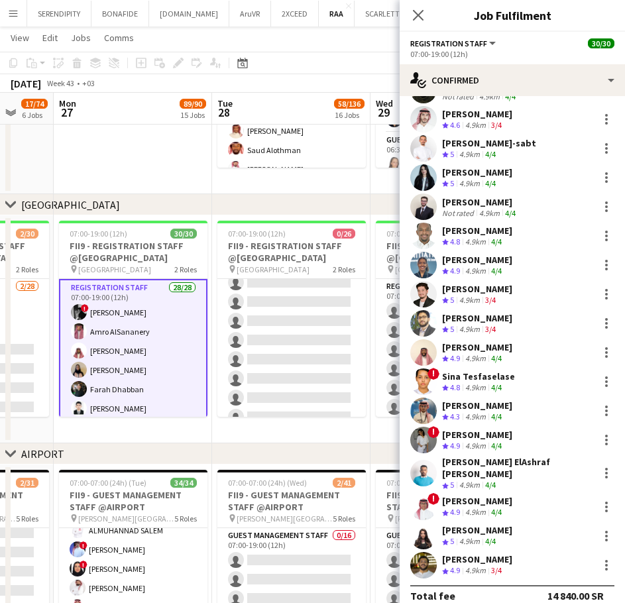
scroll to position [383, 0]
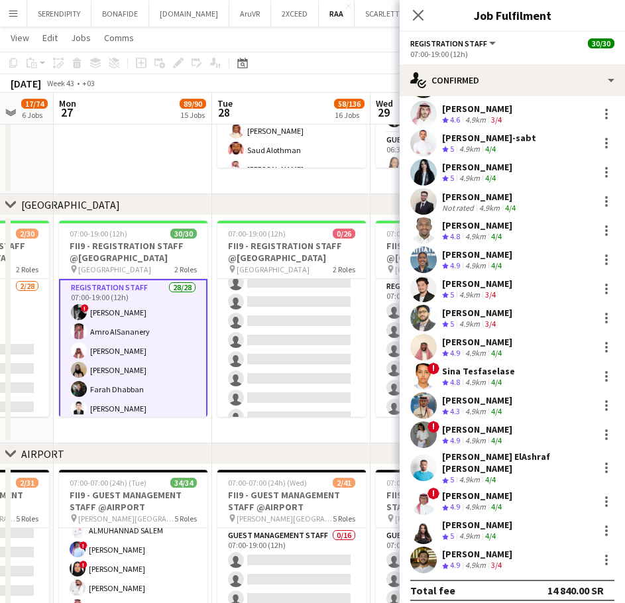
click at [495, 402] on div "[PERSON_NAME]" at bounding box center [477, 400] width 70 height 12
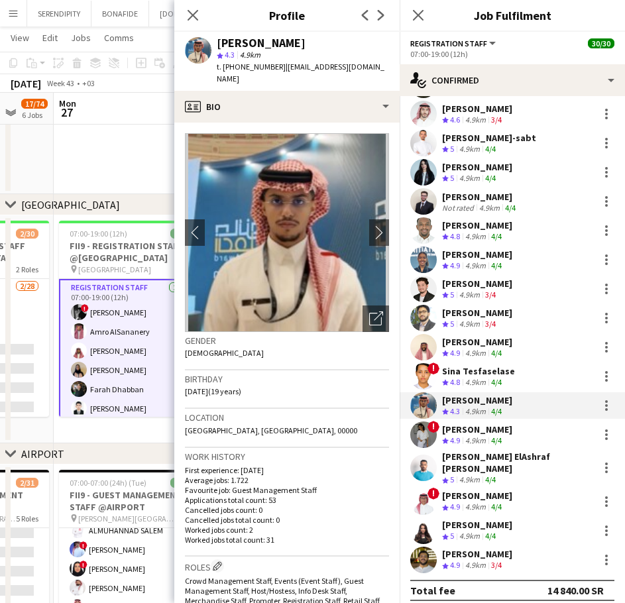
click at [486, 344] on div "[PERSON_NAME]" at bounding box center [477, 342] width 70 height 12
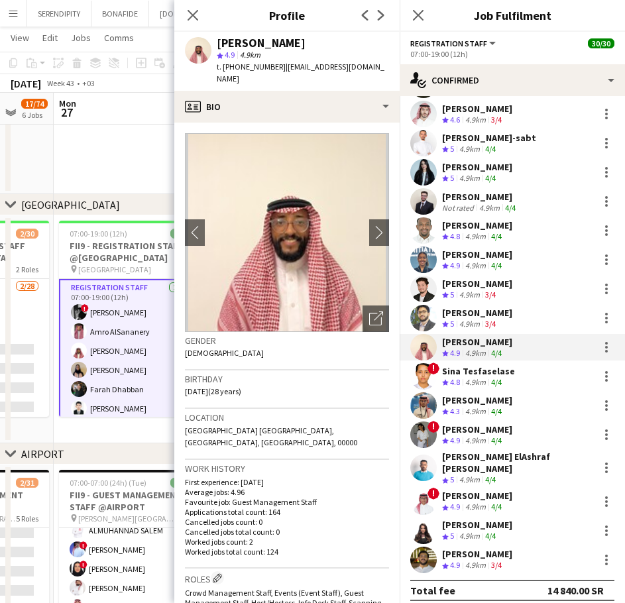
click at [498, 317] on div "[PERSON_NAME]" at bounding box center [477, 313] width 70 height 12
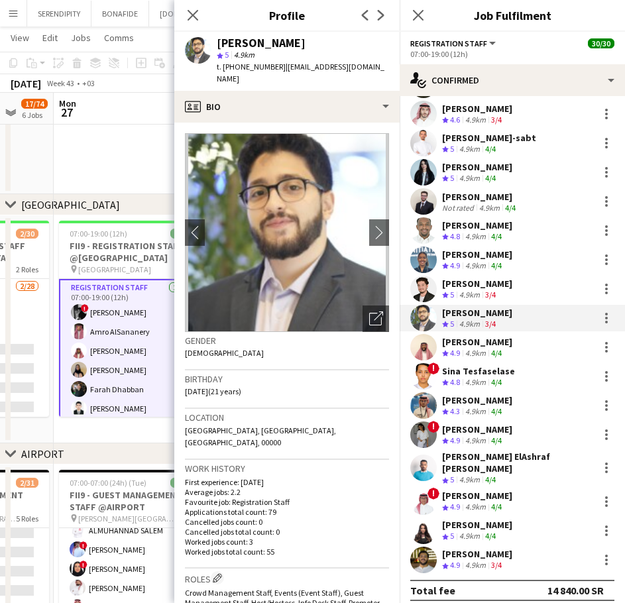
click at [474, 257] on div "[PERSON_NAME]" at bounding box center [477, 255] width 70 height 12
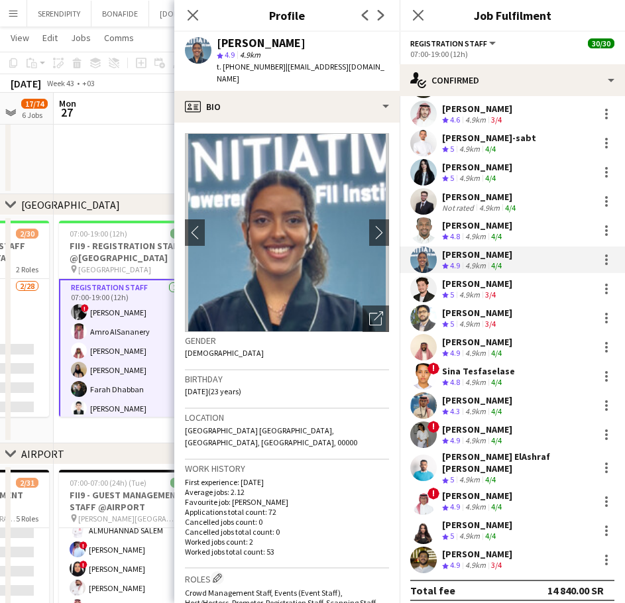
click at [486, 225] on div "[PERSON_NAME]" at bounding box center [477, 225] width 70 height 12
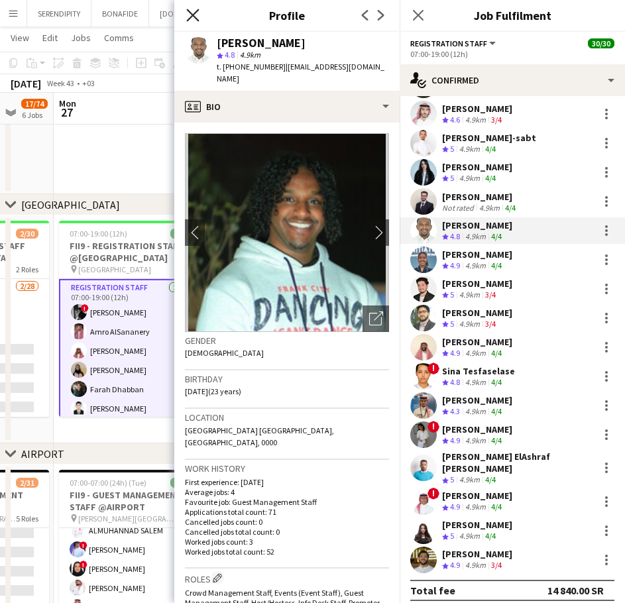
click at [193, 15] on icon at bounding box center [192, 15] width 13 height 13
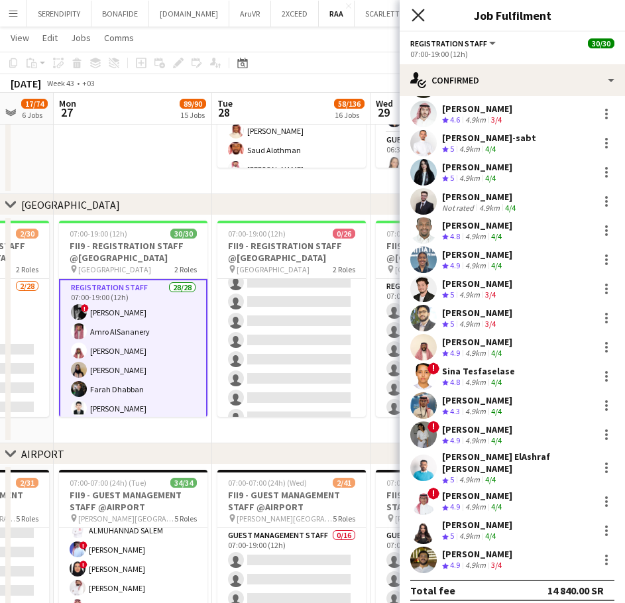
click at [420, 13] on icon "Close pop-in" at bounding box center [418, 15] width 13 height 13
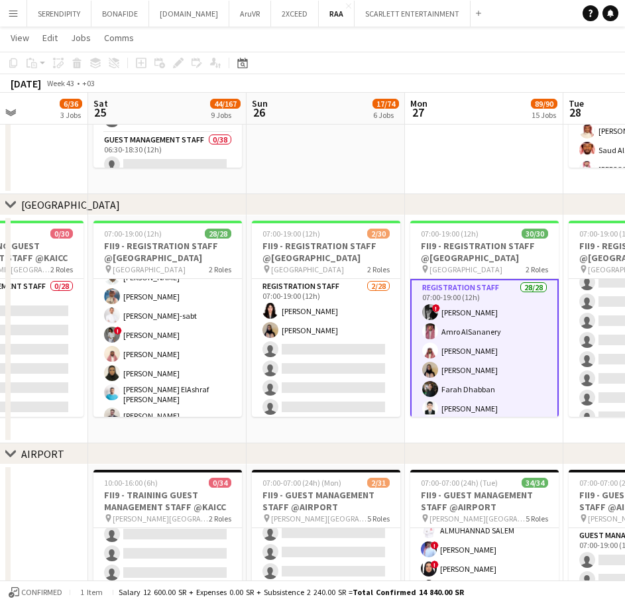
scroll to position [0, 302]
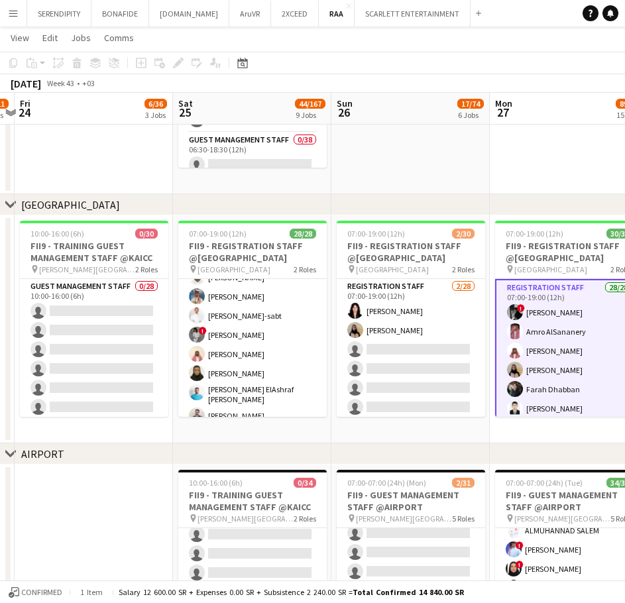
drag, startPoint x: 127, startPoint y: 167, endPoint x: 563, endPoint y: 168, distance: 436.2
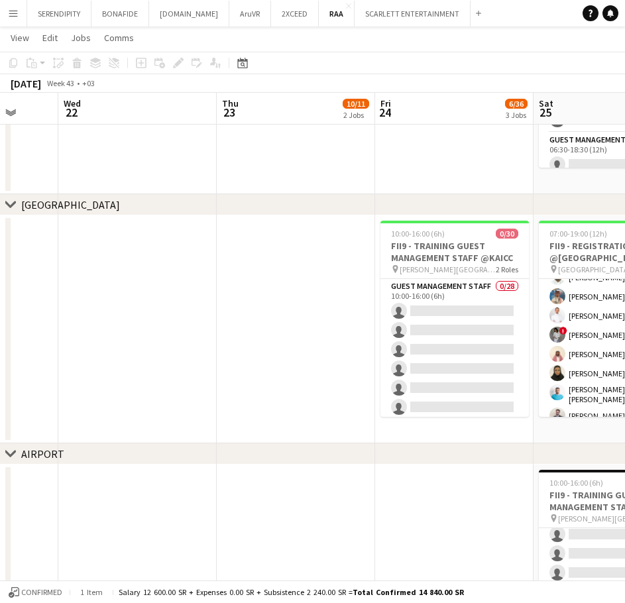
drag, startPoint x: 137, startPoint y: 174, endPoint x: 492, endPoint y: 168, distance: 354.7
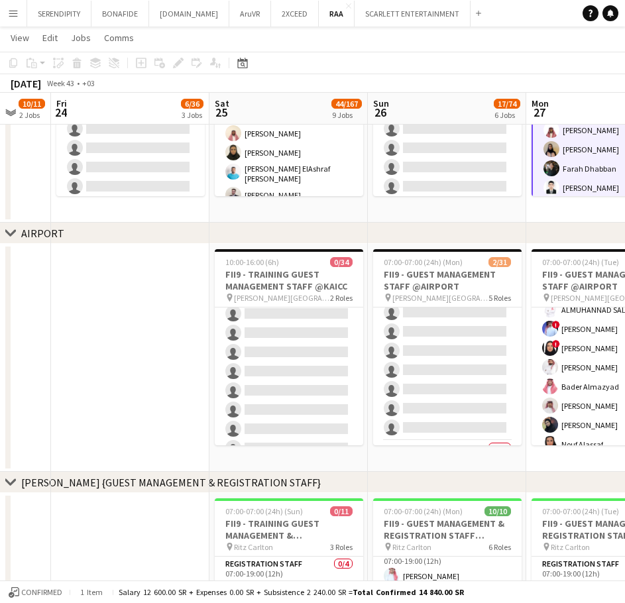
scroll to position [0, 498]
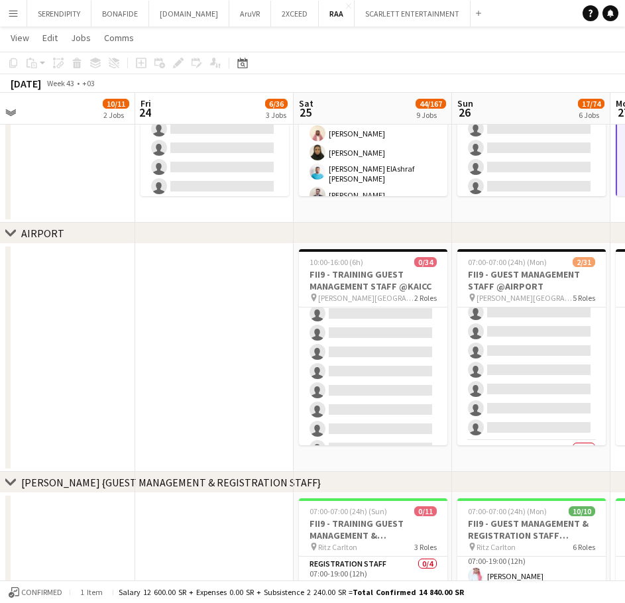
drag, startPoint x: 422, startPoint y: 368, endPoint x: 192, endPoint y: 358, distance: 230.9
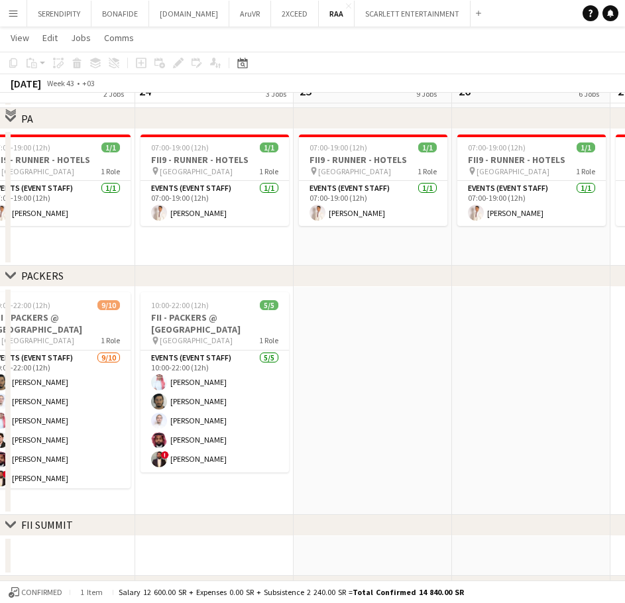
scroll to position [1414, 0]
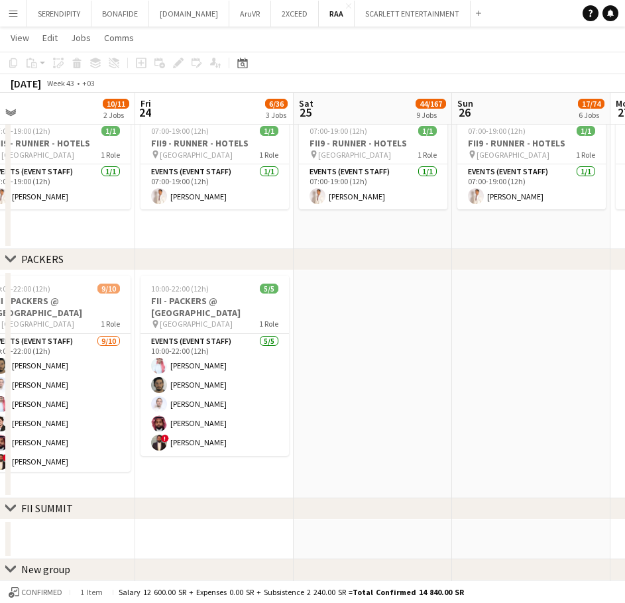
drag, startPoint x: 370, startPoint y: 420, endPoint x: 658, endPoint y: 361, distance: 293.5
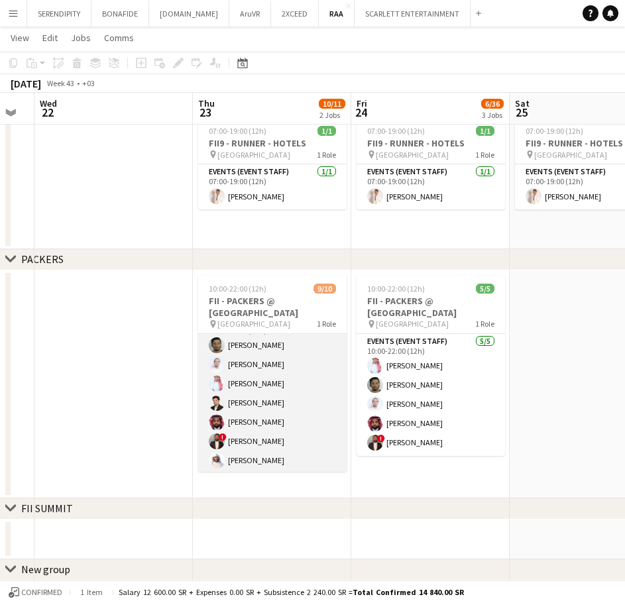
scroll to position [80, 0]
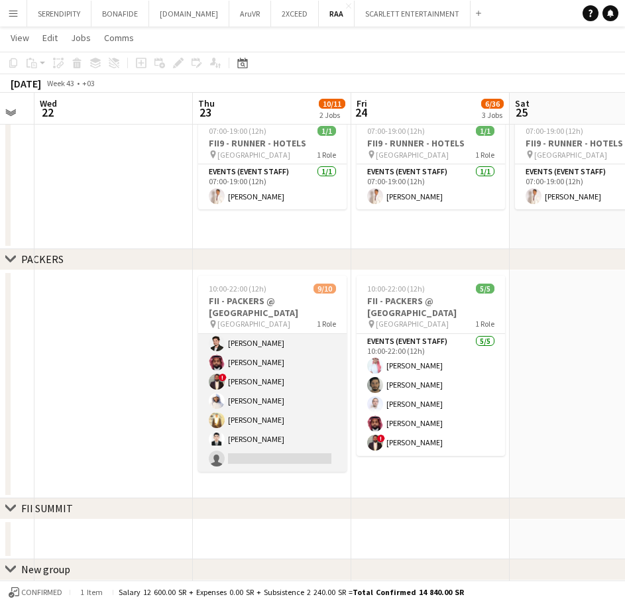
click at [280, 457] on app-card-role "Events (Event Staff) [DATE] 10:00-22:00 (12h) [PERSON_NAME] [PERSON_NAME] [PERS…" at bounding box center [272, 363] width 148 height 218
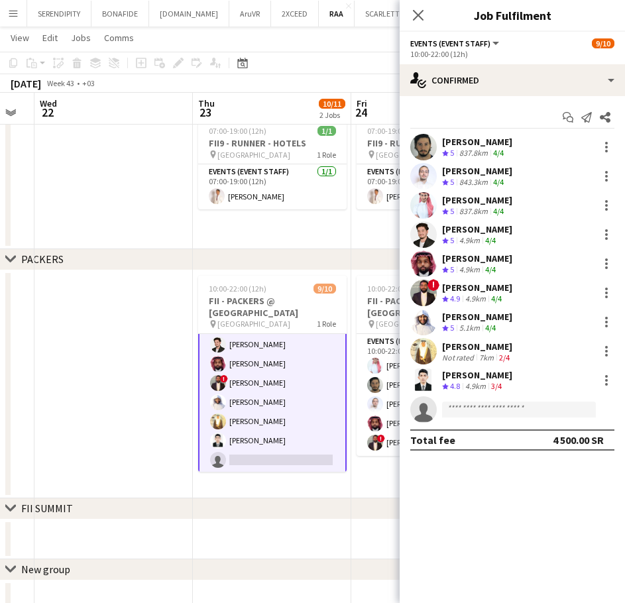
scroll to position [82, 0]
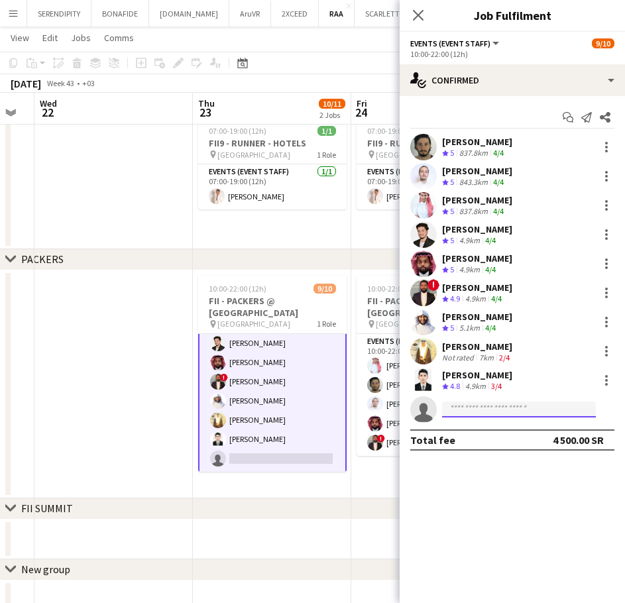
click at [499, 414] on input at bounding box center [519, 410] width 154 height 16
type input "*"
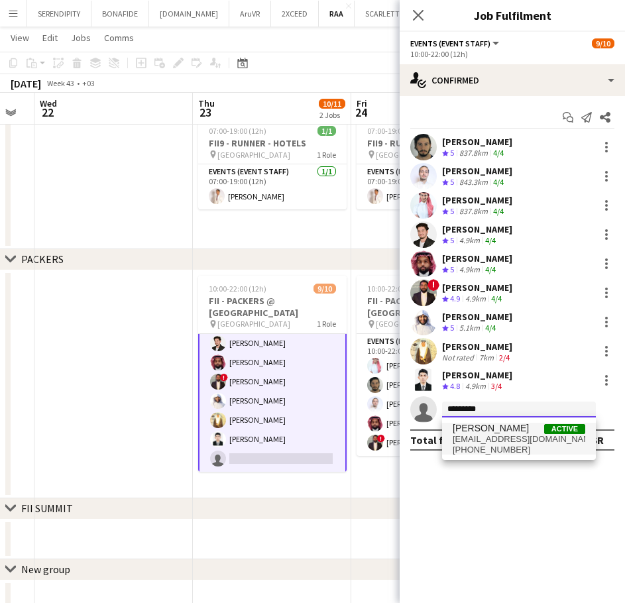
type input "*********"
click at [485, 441] on span "[EMAIL_ADDRESS][DOMAIN_NAME]" at bounding box center [519, 439] width 133 height 11
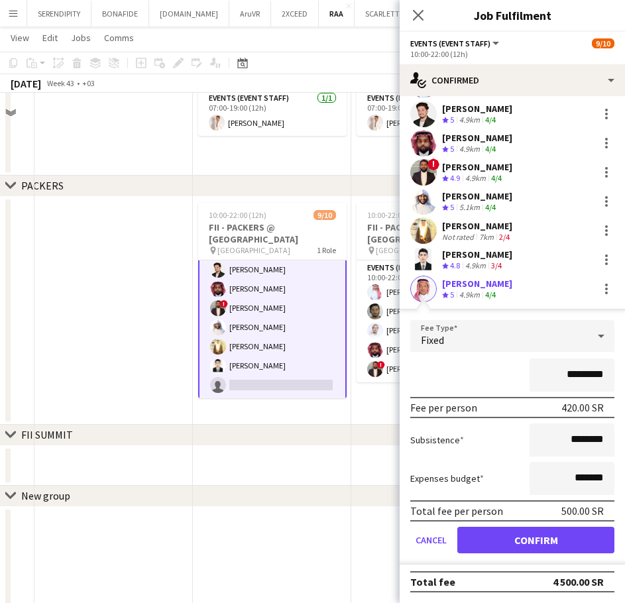
scroll to position [1525, 0]
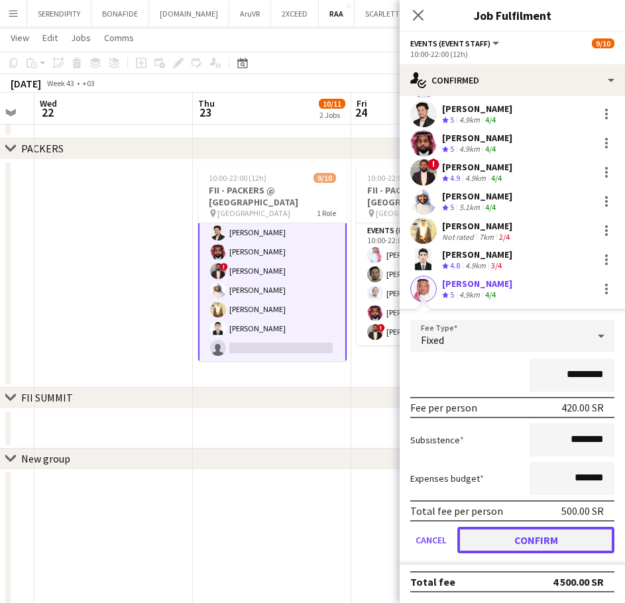
click at [522, 535] on button "Confirm" at bounding box center [535, 540] width 157 height 27
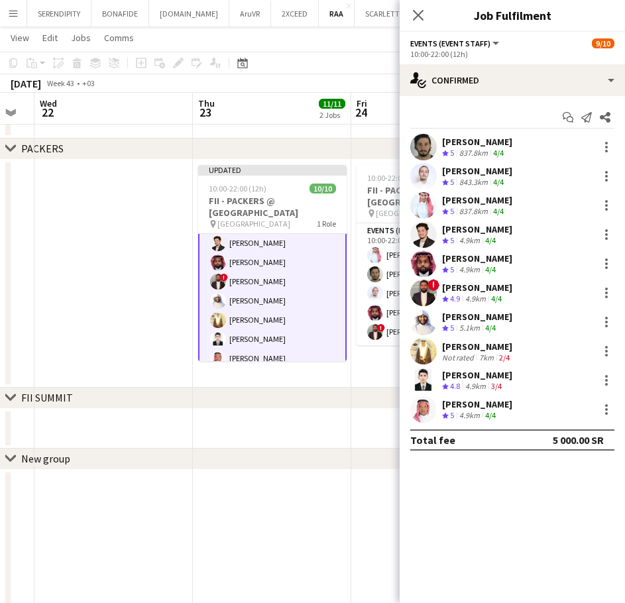
scroll to position [0, 0]
click at [145, 188] on app-date-cell at bounding box center [113, 274] width 158 height 228
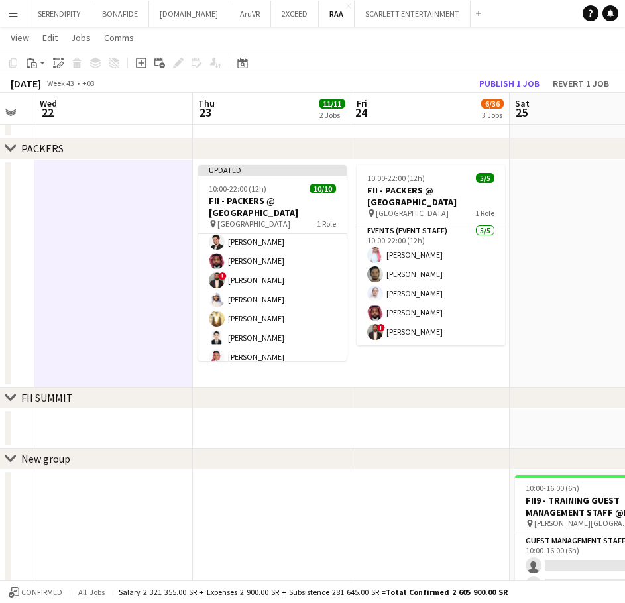
scroll to position [80, 0]
click at [512, 86] on button "Publish 1 job" at bounding box center [509, 83] width 71 height 17
